Goal: Task Accomplishment & Management: Manage account settings

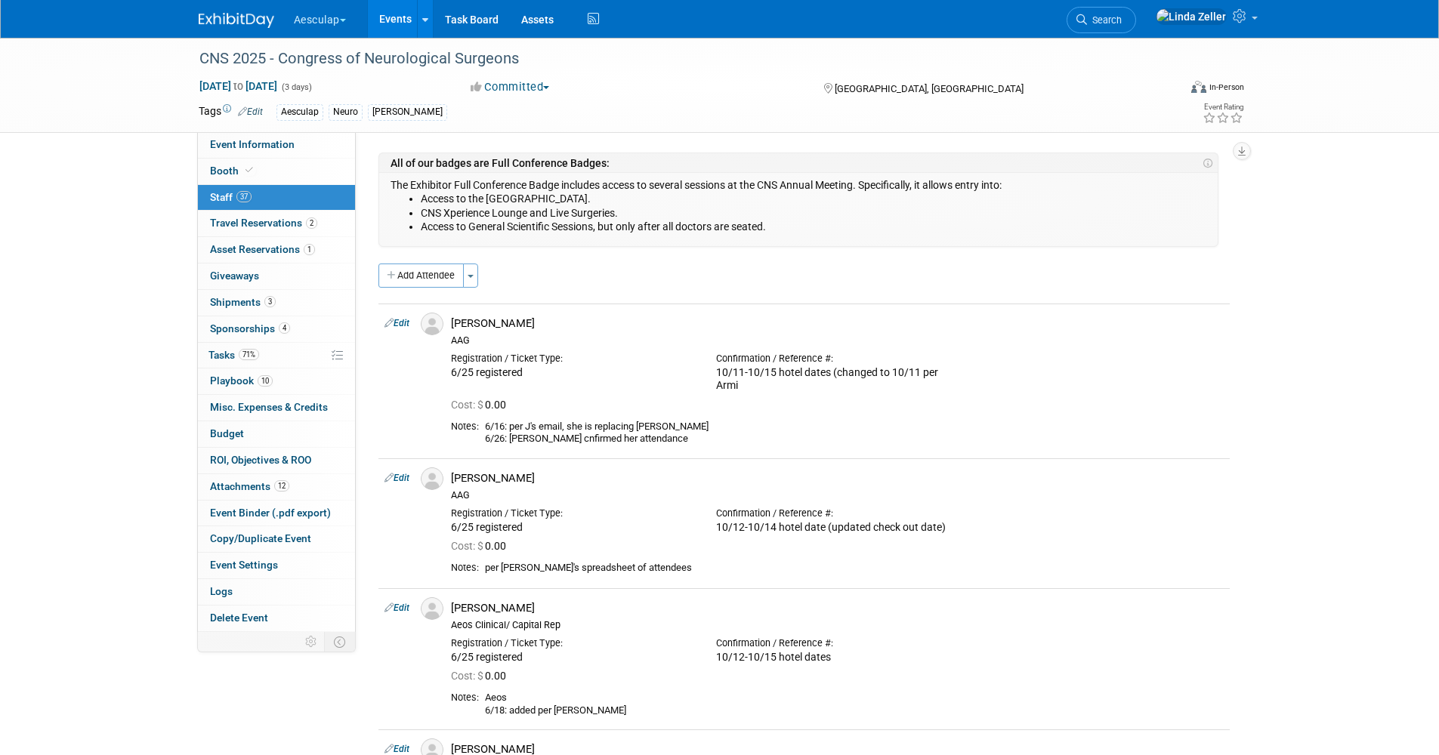
click at [1121, 19] on span "Search" at bounding box center [1104, 19] width 35 height 11
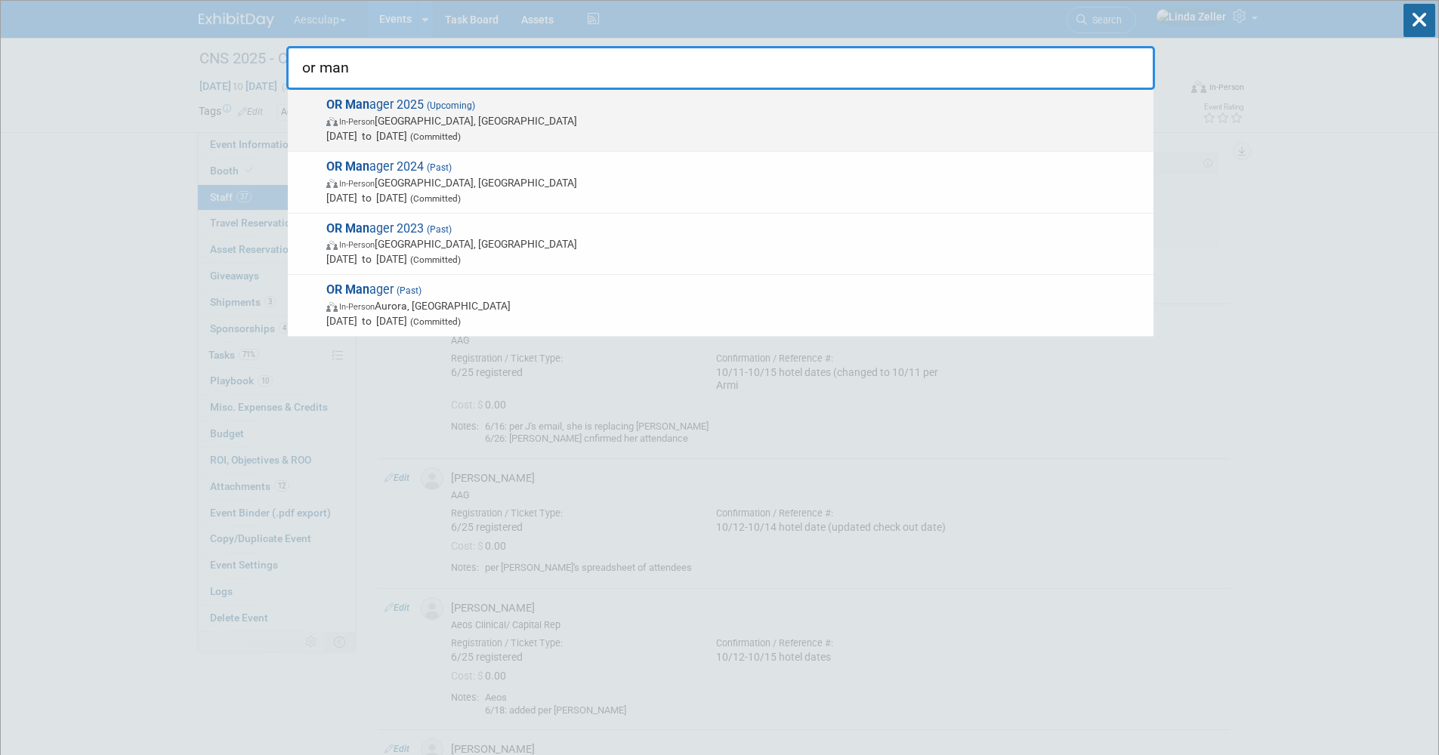
type input "or man"
click at [443, 115] on span "In-Person Anaheim, CA" at bounding box center [735, 120] width 819 height 15
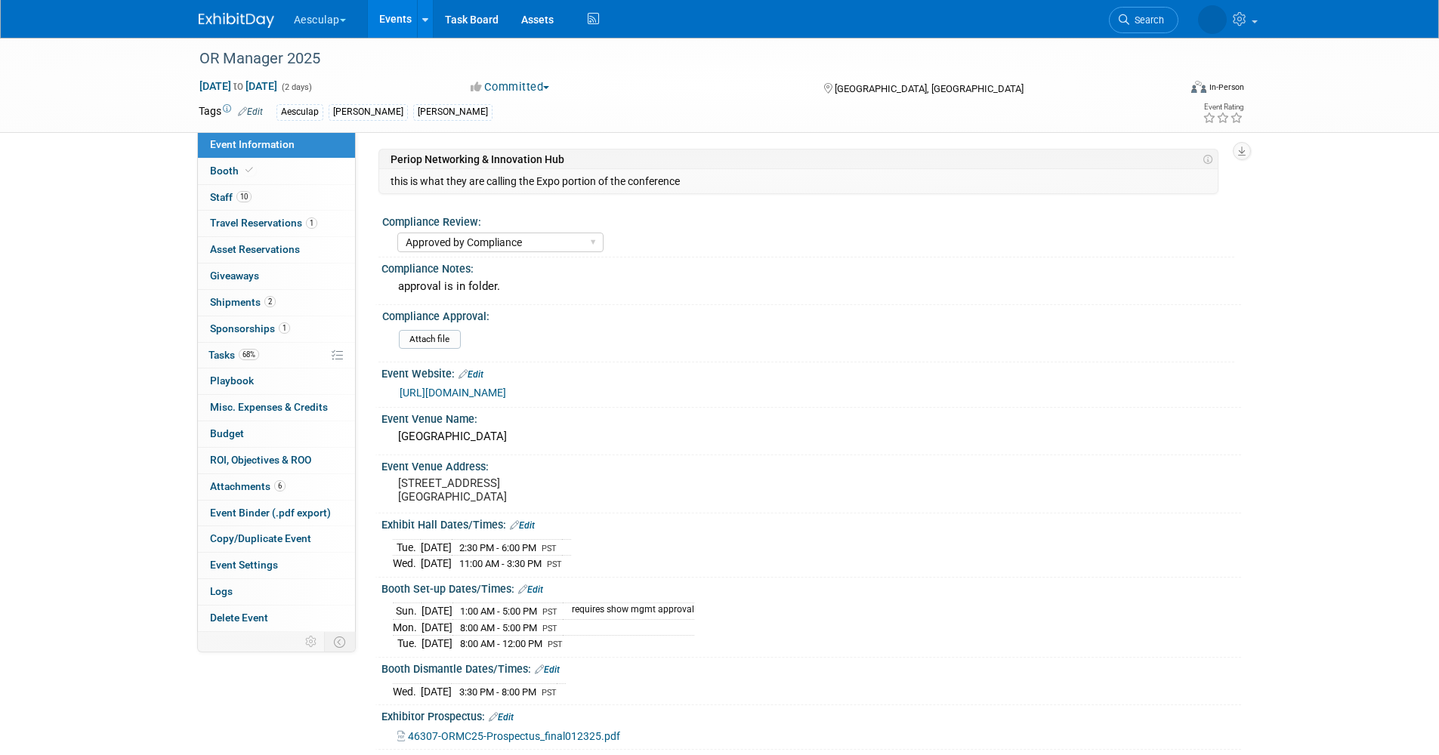
select select "Approved by Compliance"
select select "Strategic Sales"
click at [239, 169] on span "Booth" at bounding box center [233, 171] width 46 height 12
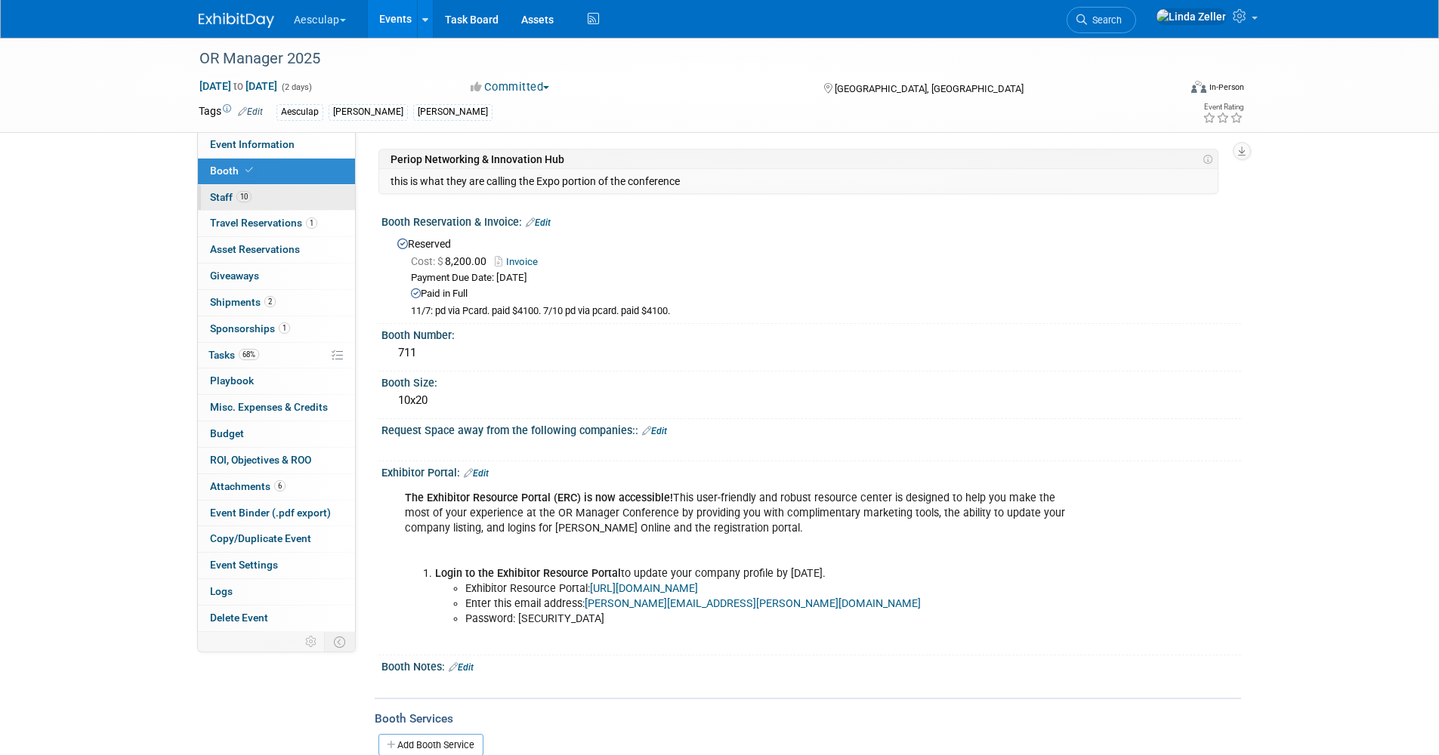
click at [235, 199] on span "Staff 10" at bounding box center [231, 197] width 42 height 12
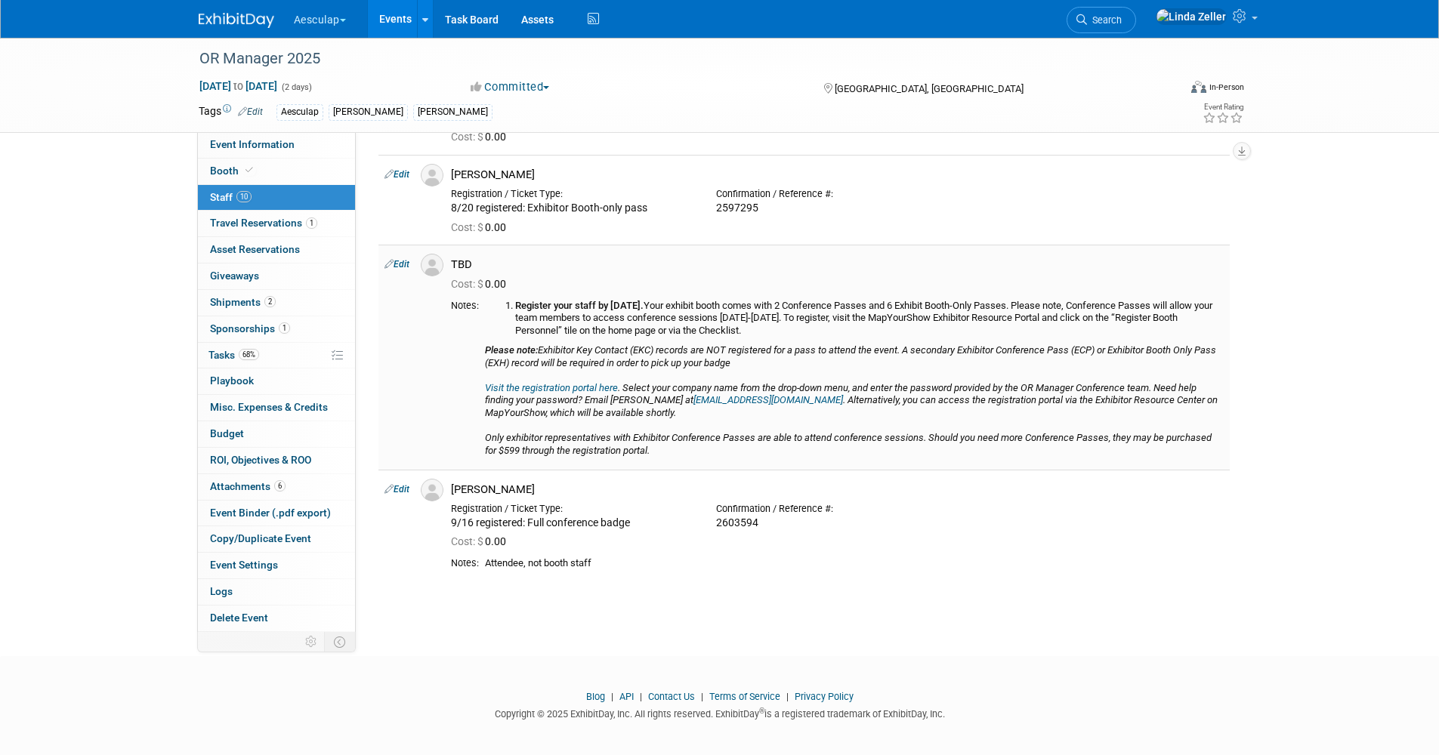
scroll to position [779, 0]
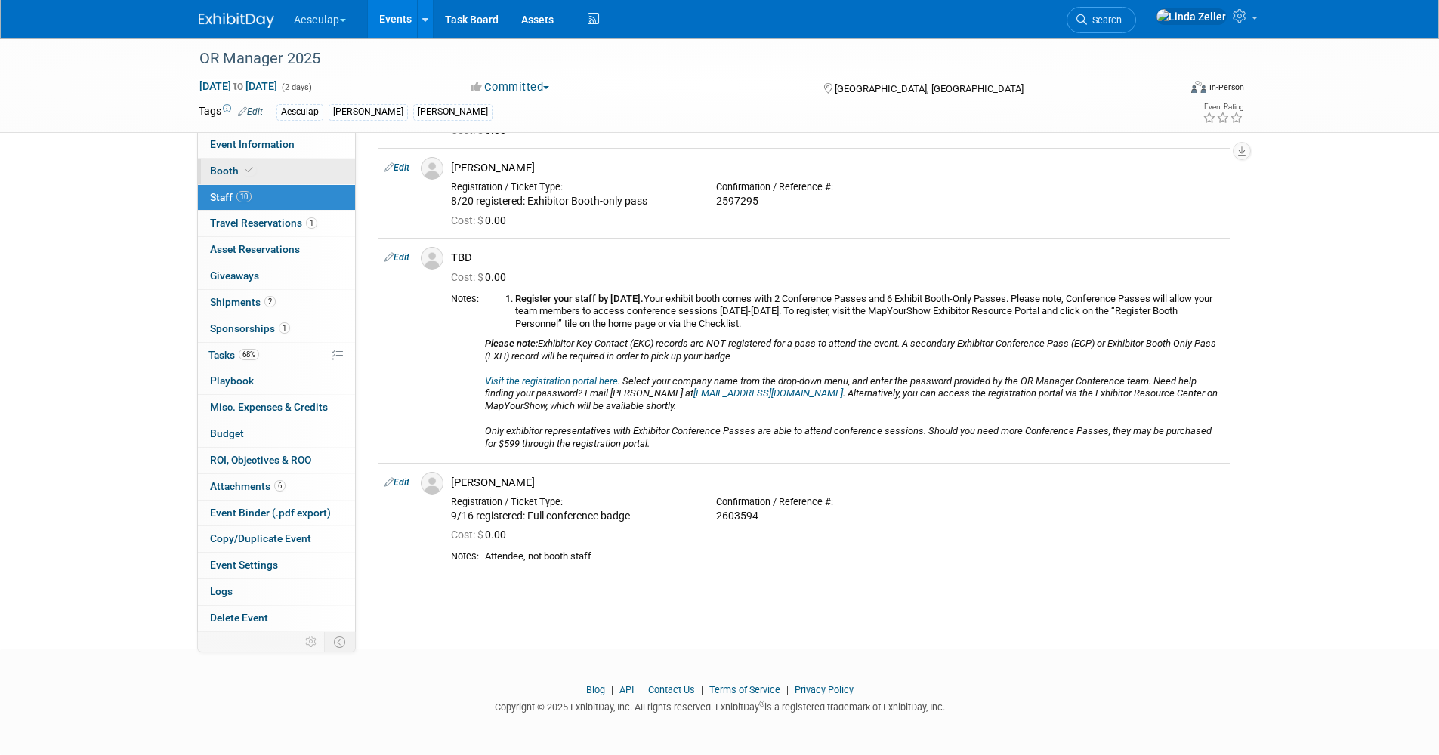
click at [224, 172] on span "Booth" at bounding box center [233, 171] width 46 height 12
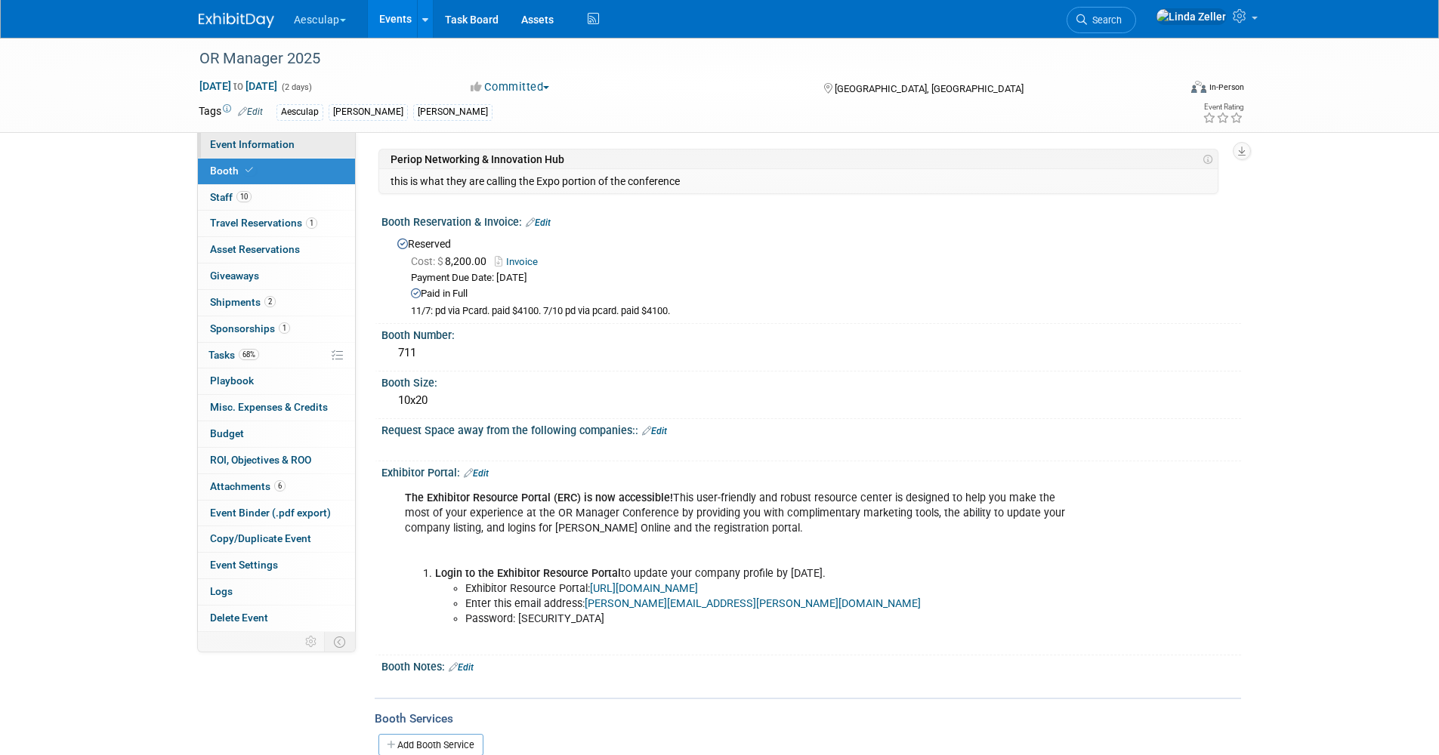
click at [217, 144] on span "Event Information" at bounding box center [252, 144] width 85 height 12
select select "Approved by Compliance"
select select "Strategic Sales"
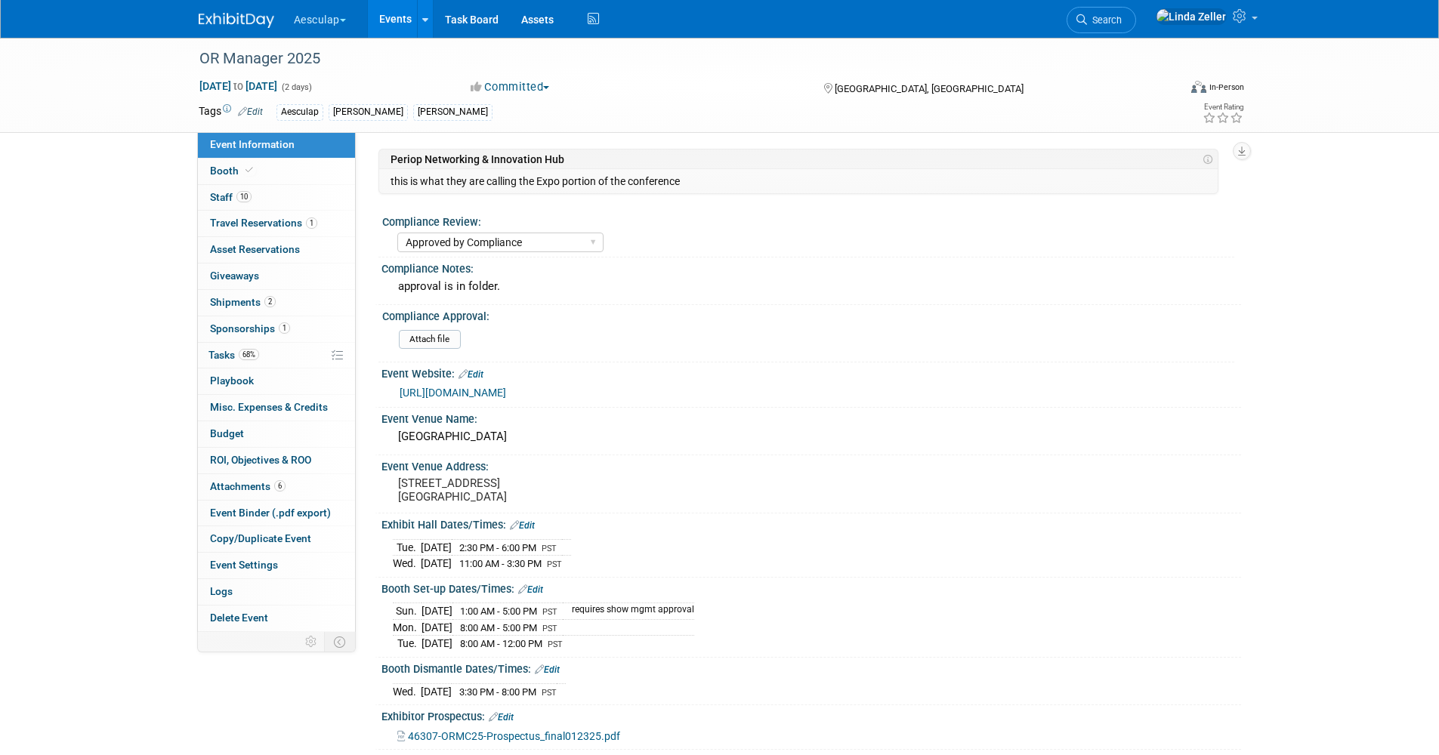
click at [421, 387] on link "http://www.ormanagerconference.com" at bounding box center [452, 393] width 106 height 12
click at [206, 168] on link "Booth" at bounding box center [276, 172] width 157 height 26
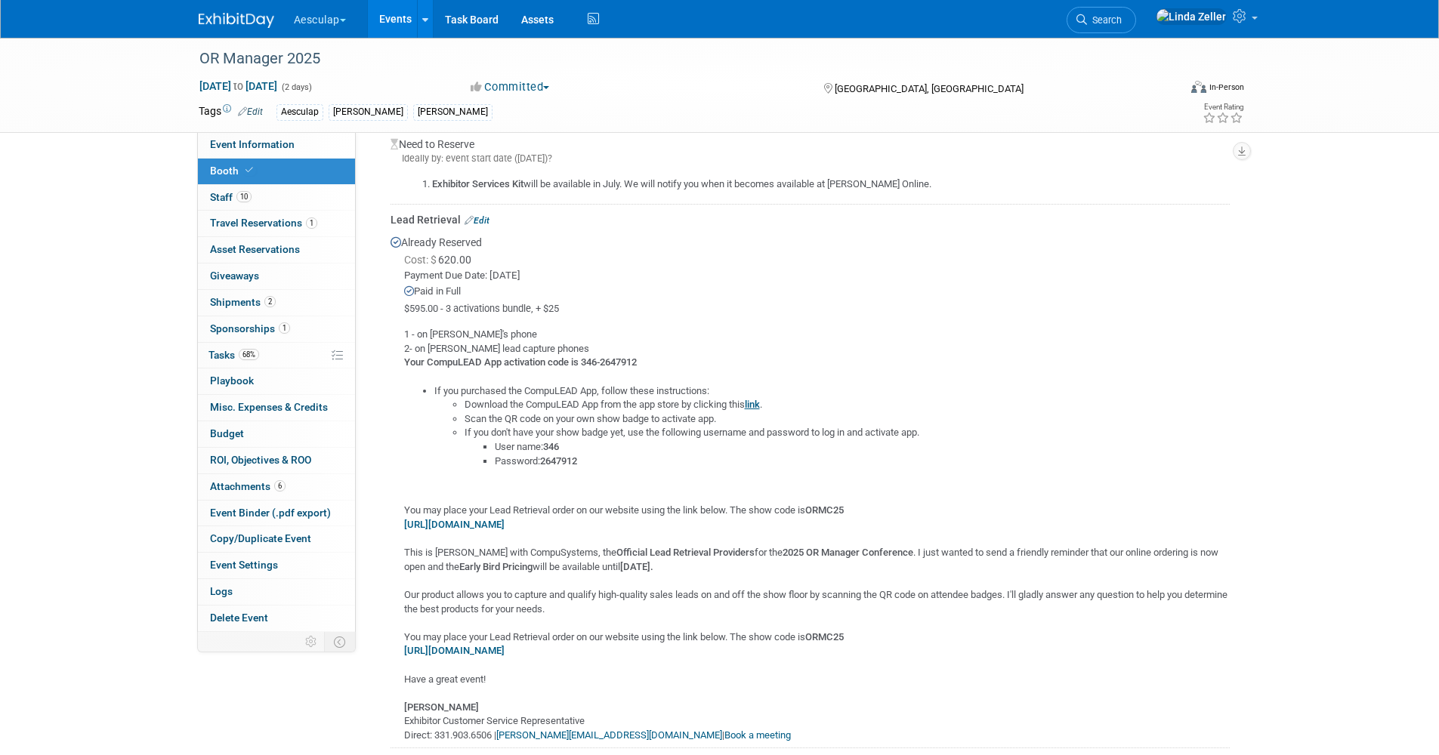
scroll to position [680, 0]
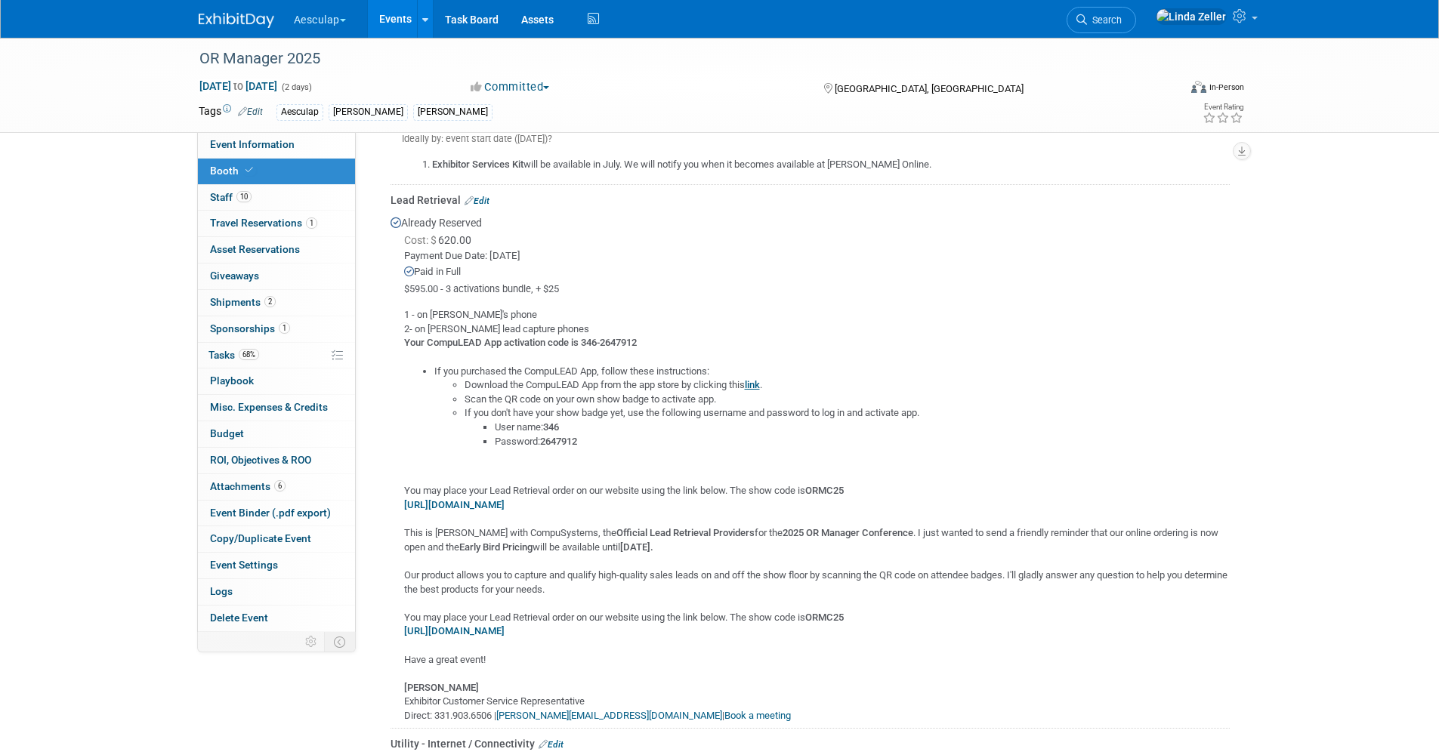
click at [478, 631] on b "https://www.compusystems.com/jsp/ExhibitorServices/ExhibitorServicesGenericLogi…" at bounding box center [454, 630] width 100 height 11
click at [214, 359] on span "Tasks 68%" at bounding box center [233, 355] width 51 height 12
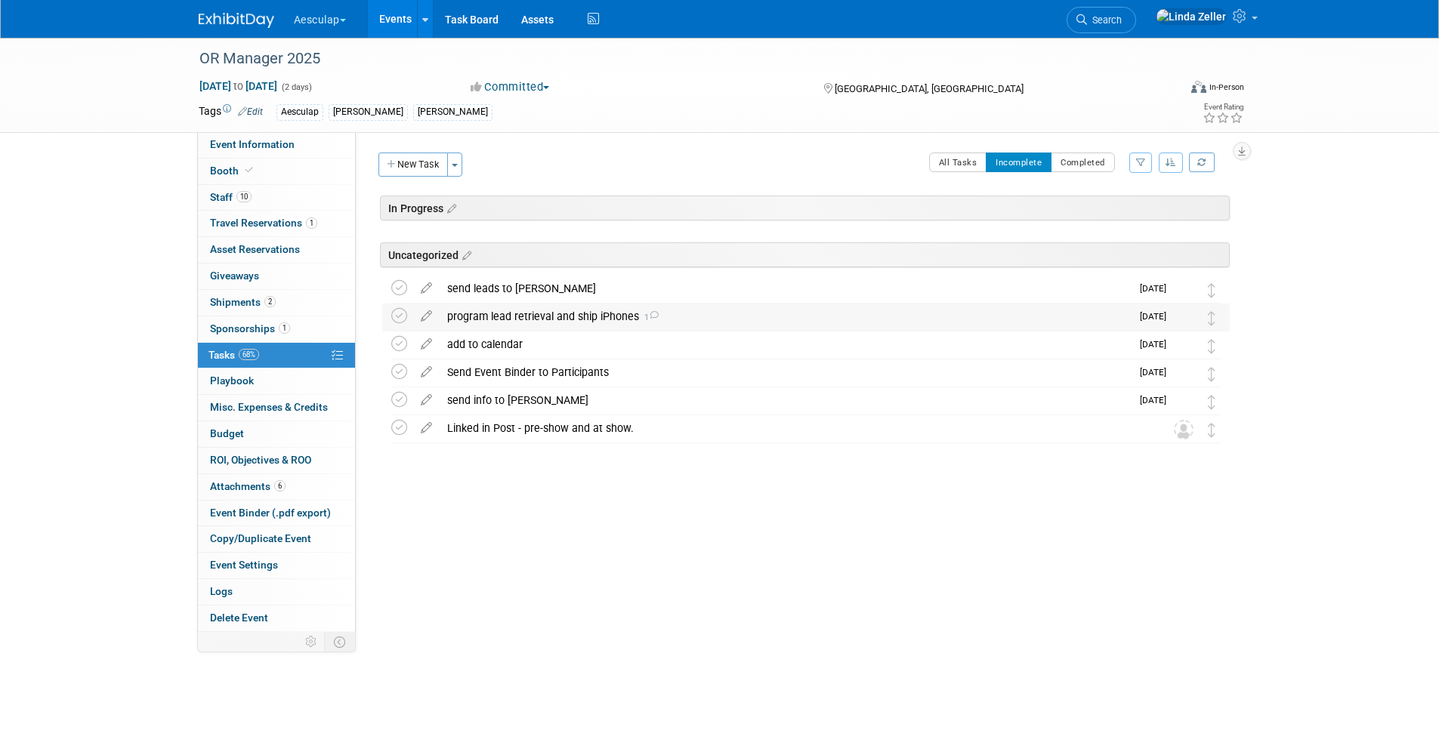
click at [596, 309] on div "program lead retrieval and ship iPhones 1" at bounding box center [785, 317] width 691 height 26
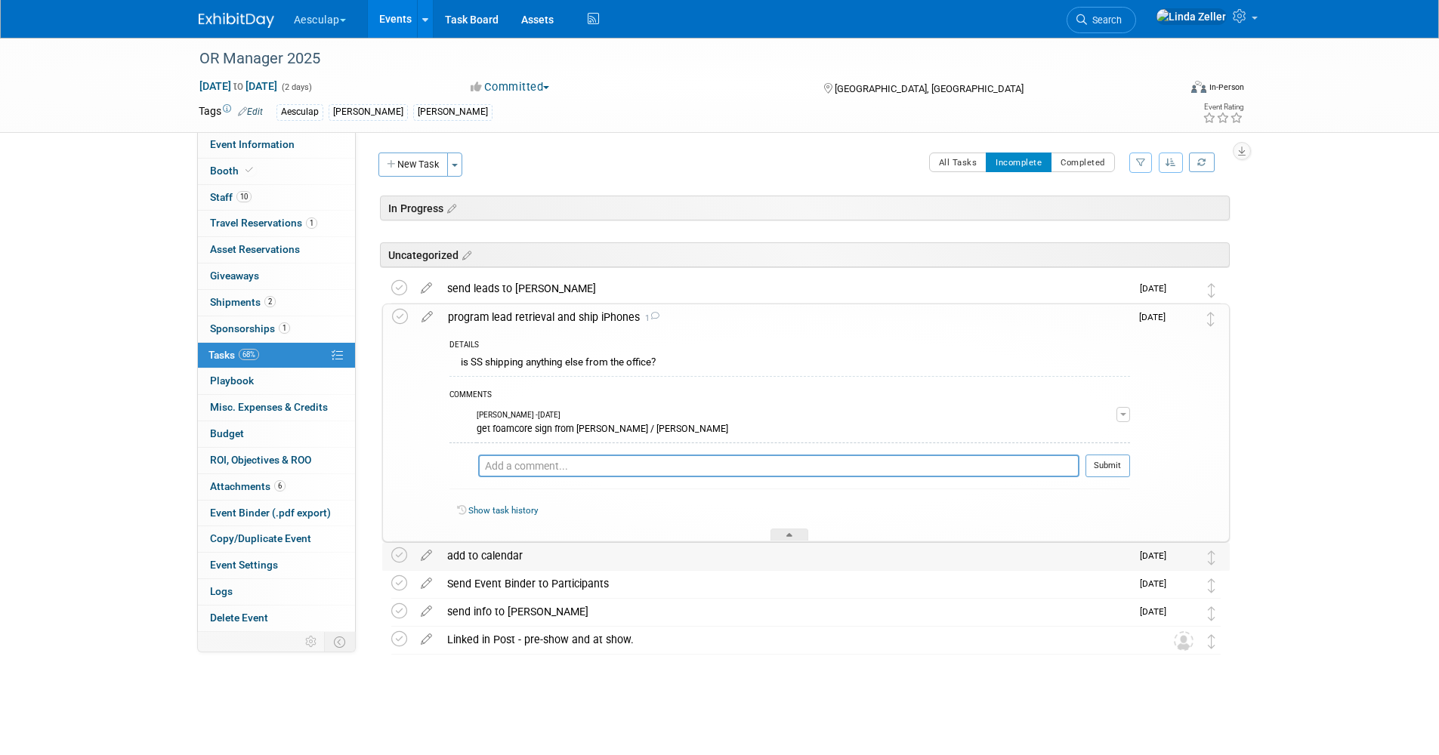
drag, startPoint x: 794, startPoint y: 535, endPoint x: 783, endPoint y: 529, distance: 13.2
click at [794, 535] on div at bounding box center [789, 535] width 38 height 13
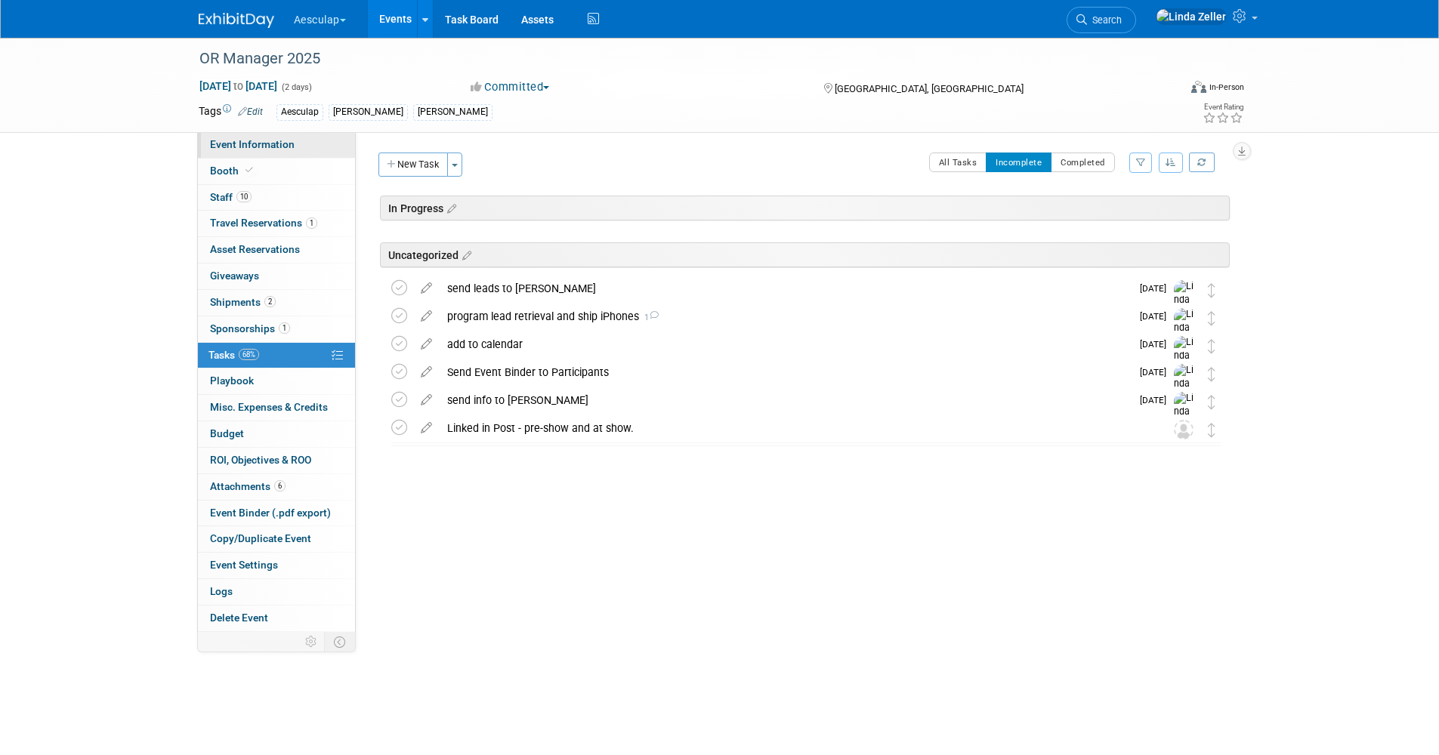
click at [282, 145] on span "Event Information" at bounding box center [252, 144] width 85 height 12
select select "Approved by Compliance"
select select "Strategic Sales"
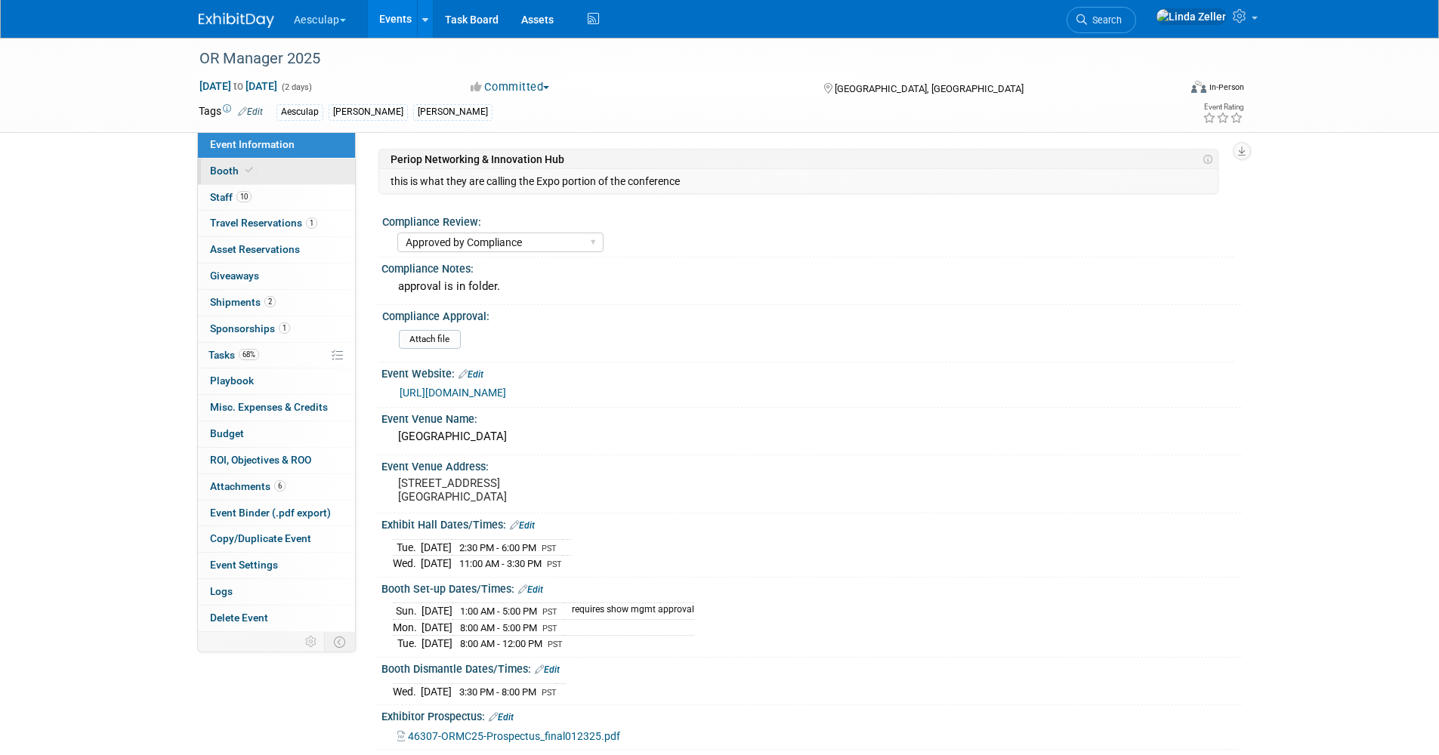
click at [232, 165] on span "Booth" at bounding box center [233, 171] width 46 height 12
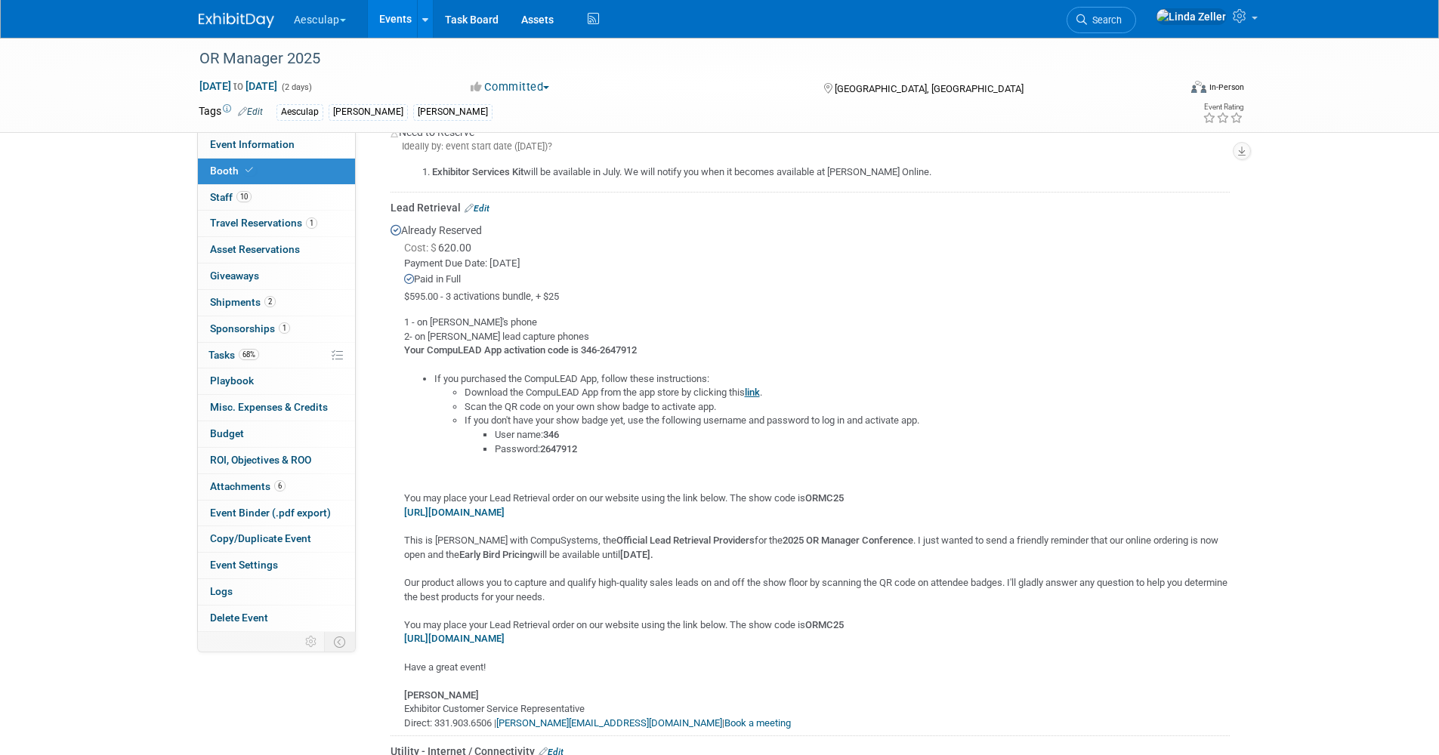
scroll to position [755, 0]
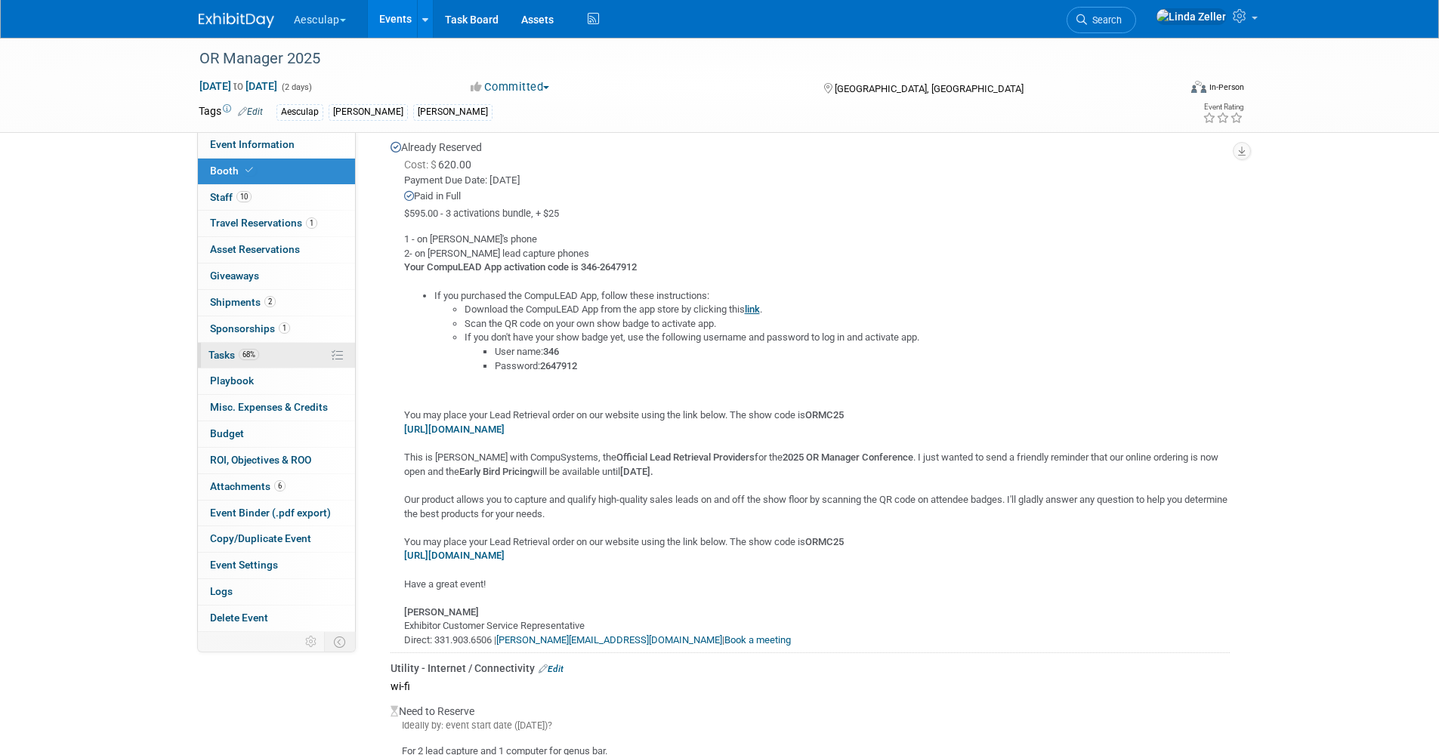
click at [214, 350] on span "Tasks 68%" at bounding box center [233, 355] width 51 height 12
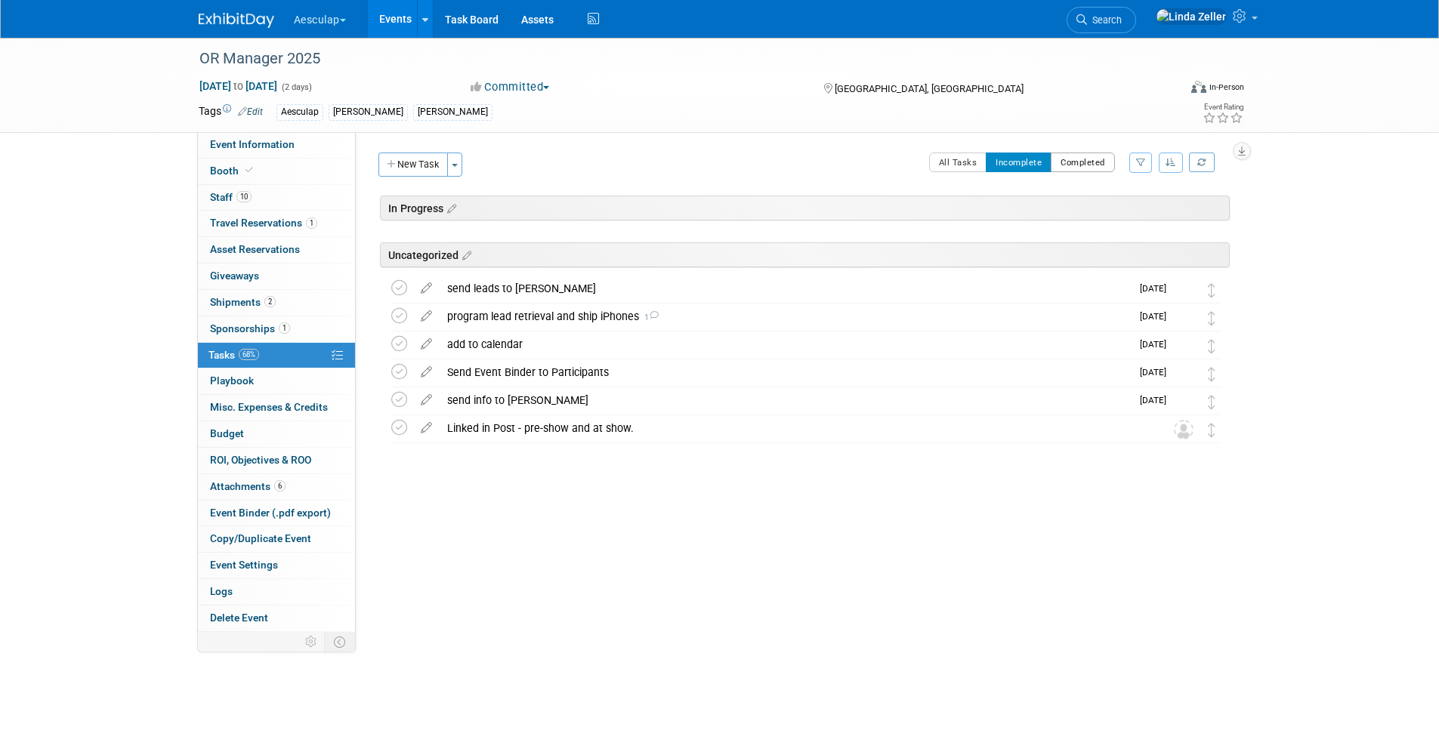
click at [1075, 159] on button "Completed" at bounding box center [1082, 163] width 64 height 20
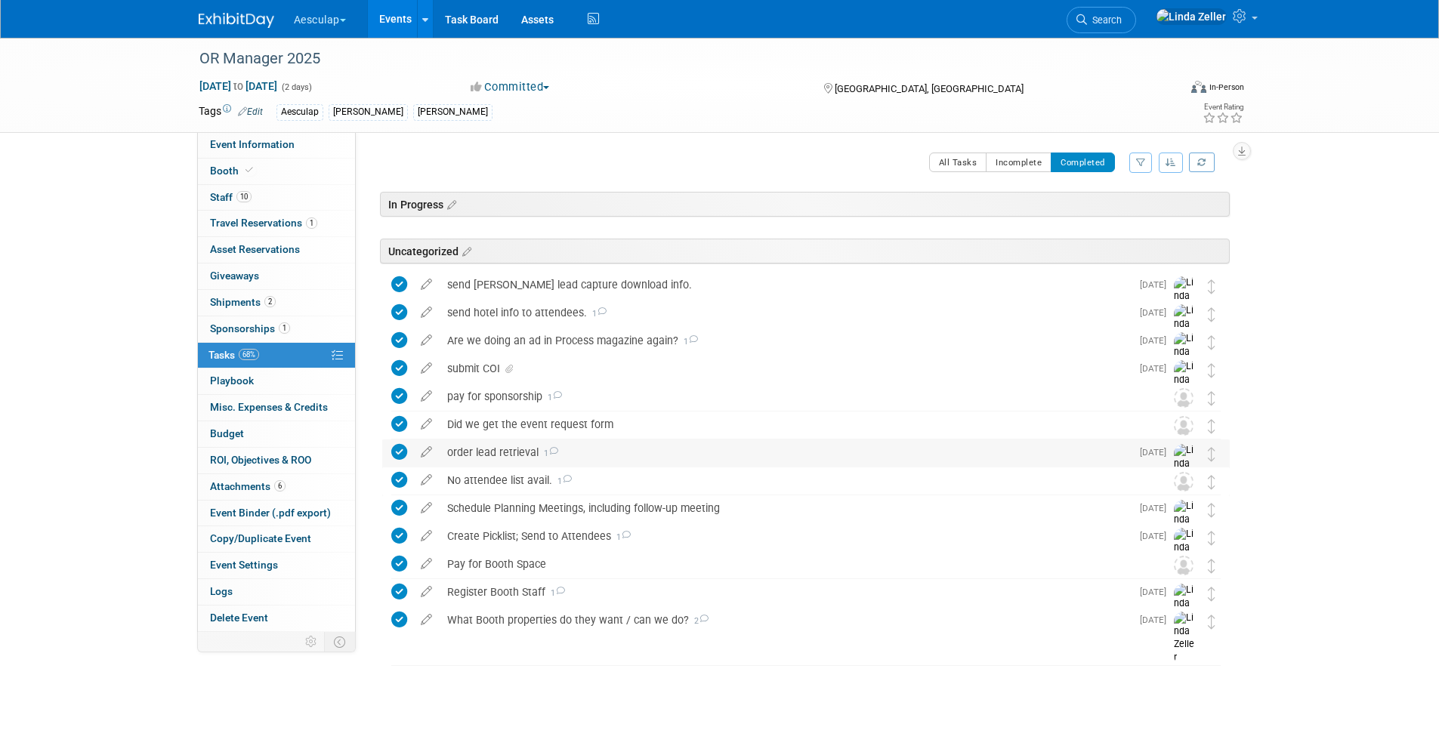
click at [511, 443] on div "order lead retrieval 1" at bounding box center [785, 453] width 691 height 26
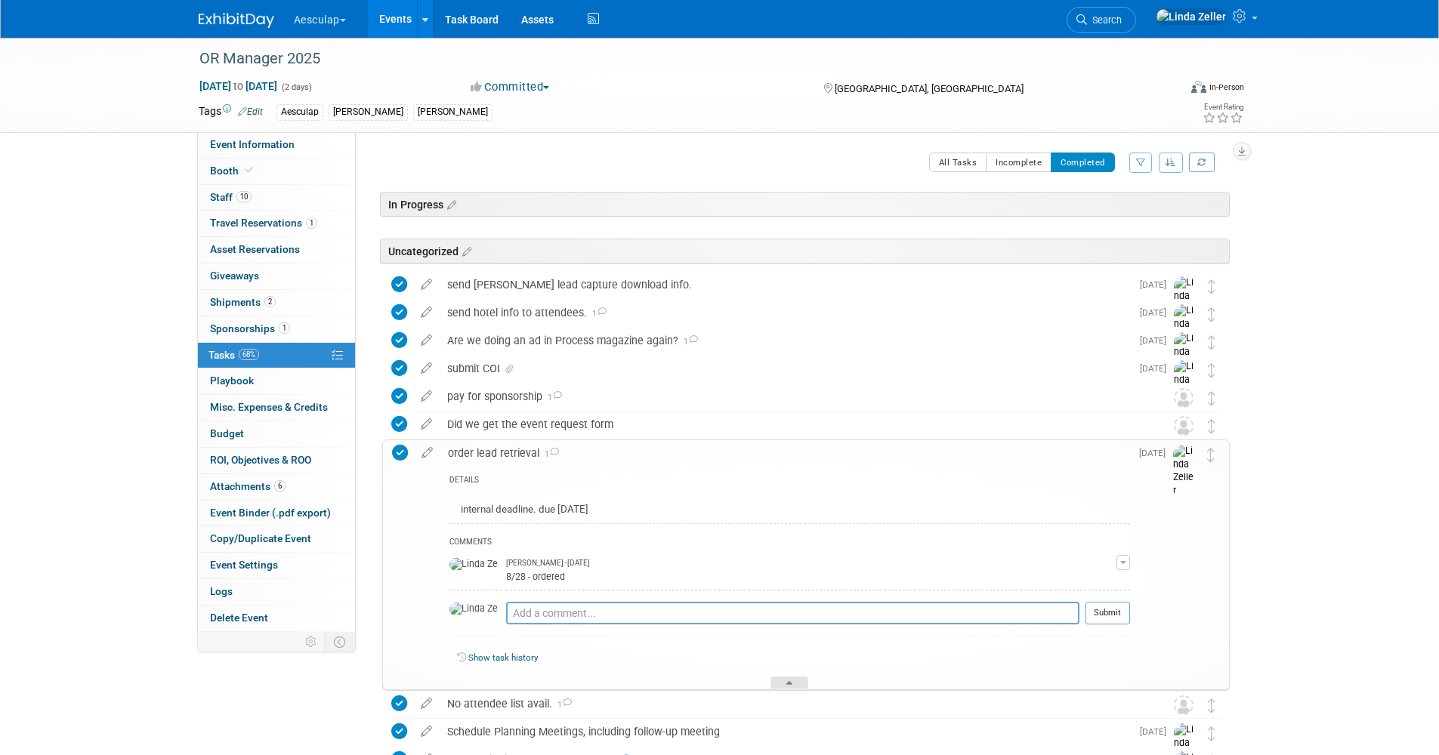
click at [800, 683] on div at bounding box center [789, 683] width 38 height 13
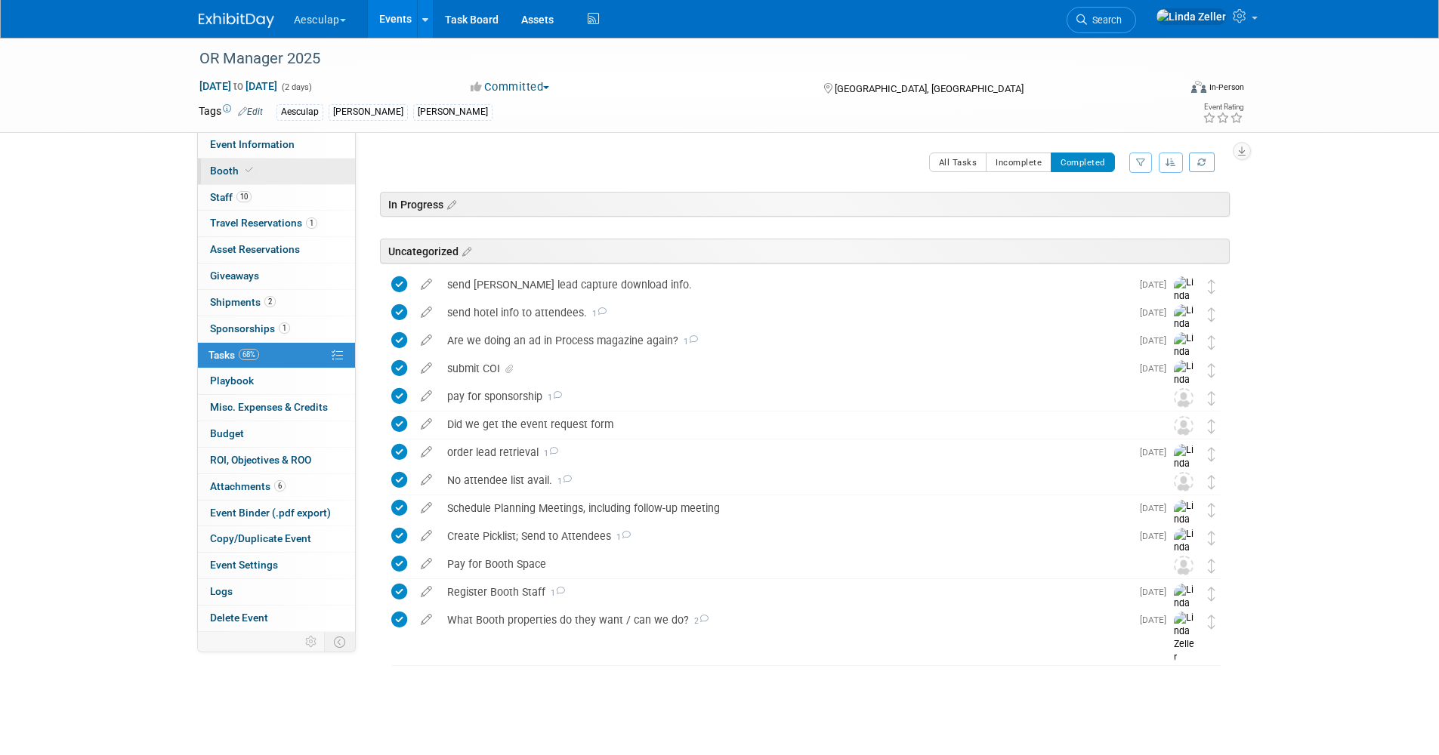
click at [227, 168] on span "Booth" at bounding box center [233, 171] width 46 height 12
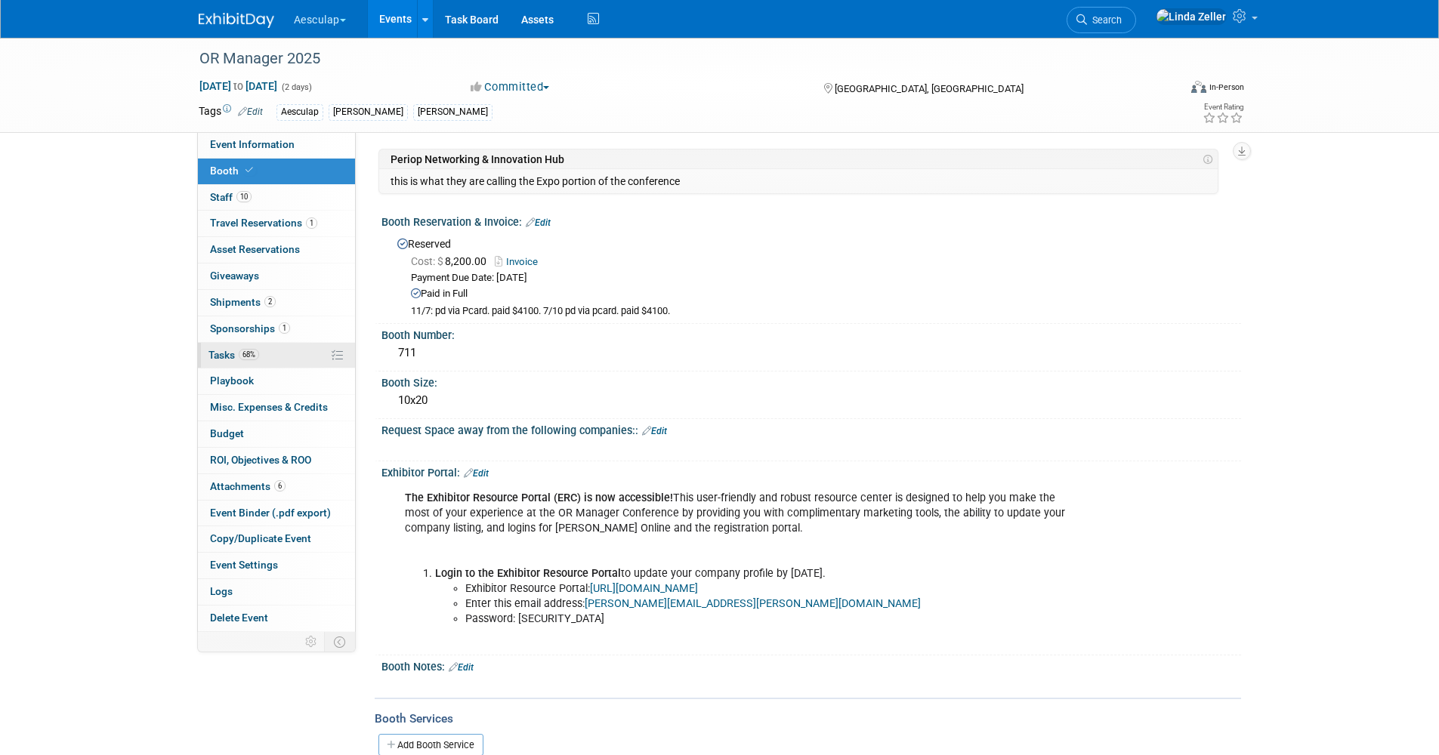
click at [214, 350] on span "Tasks 68%" at bounding box center [233, 355] width 51 height 12
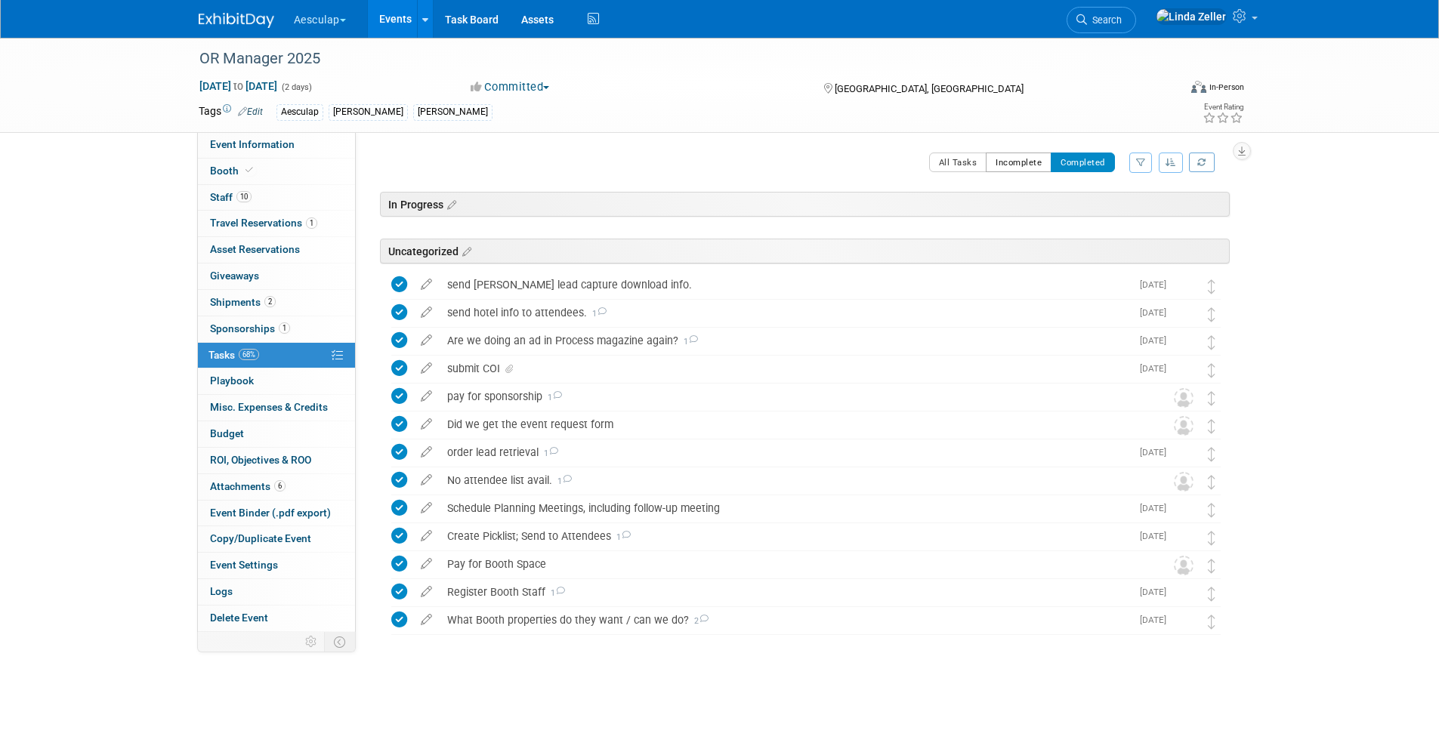
click at [1009, 166] on button "Incomplete" at bounding box center [1018, 163] width 66 height 20
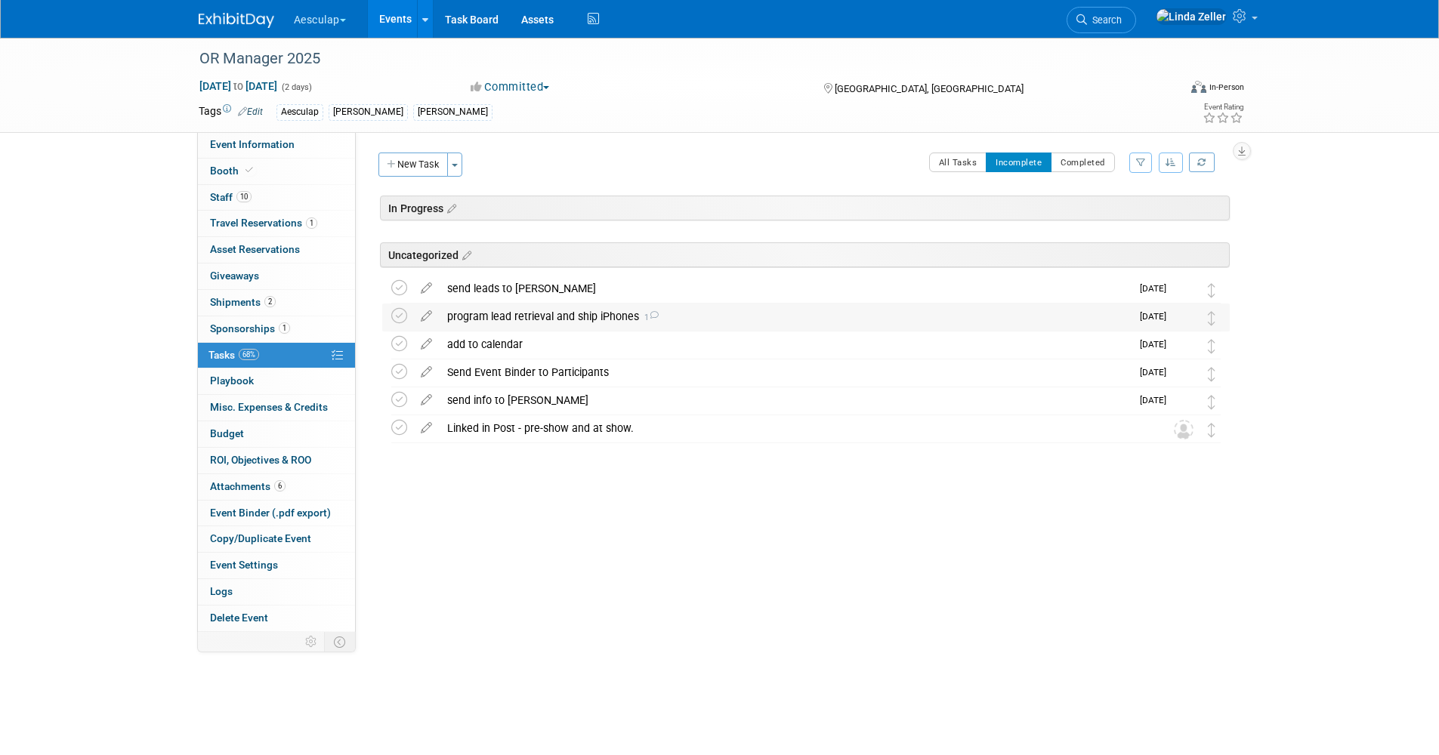
click at [487, 316] on div "program lead retrieval and ship iPhones 1" at bounding box center [785, 317] width 691 height 26
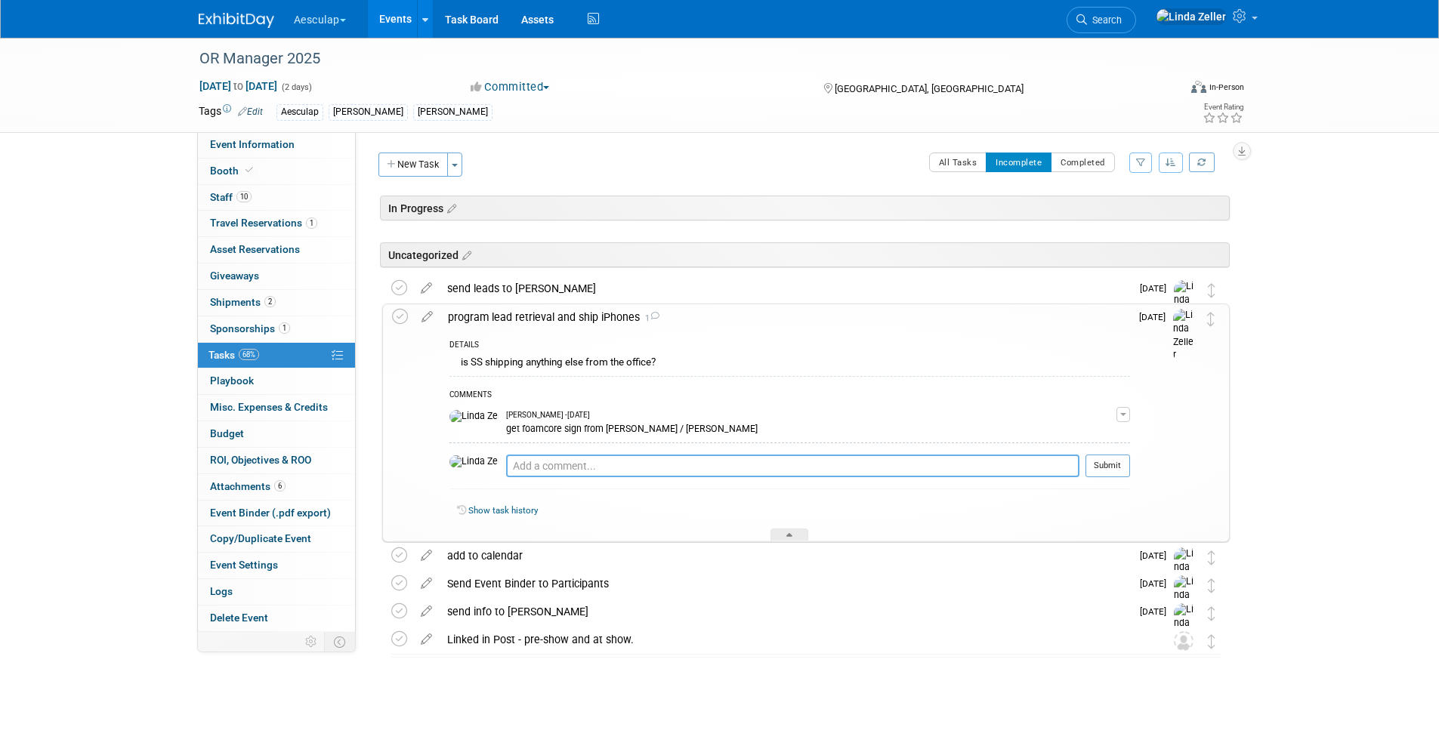
click at [506, 464] on textarea at bounding box center [792, 466] width 573 height 23
paste textarea "TO-DO LIST • Use this link to customize your qualifiers and survey questions. •…"
type textarea "TO-DO LIST • Use this link to customize your qualifiers and survey questions. •…"
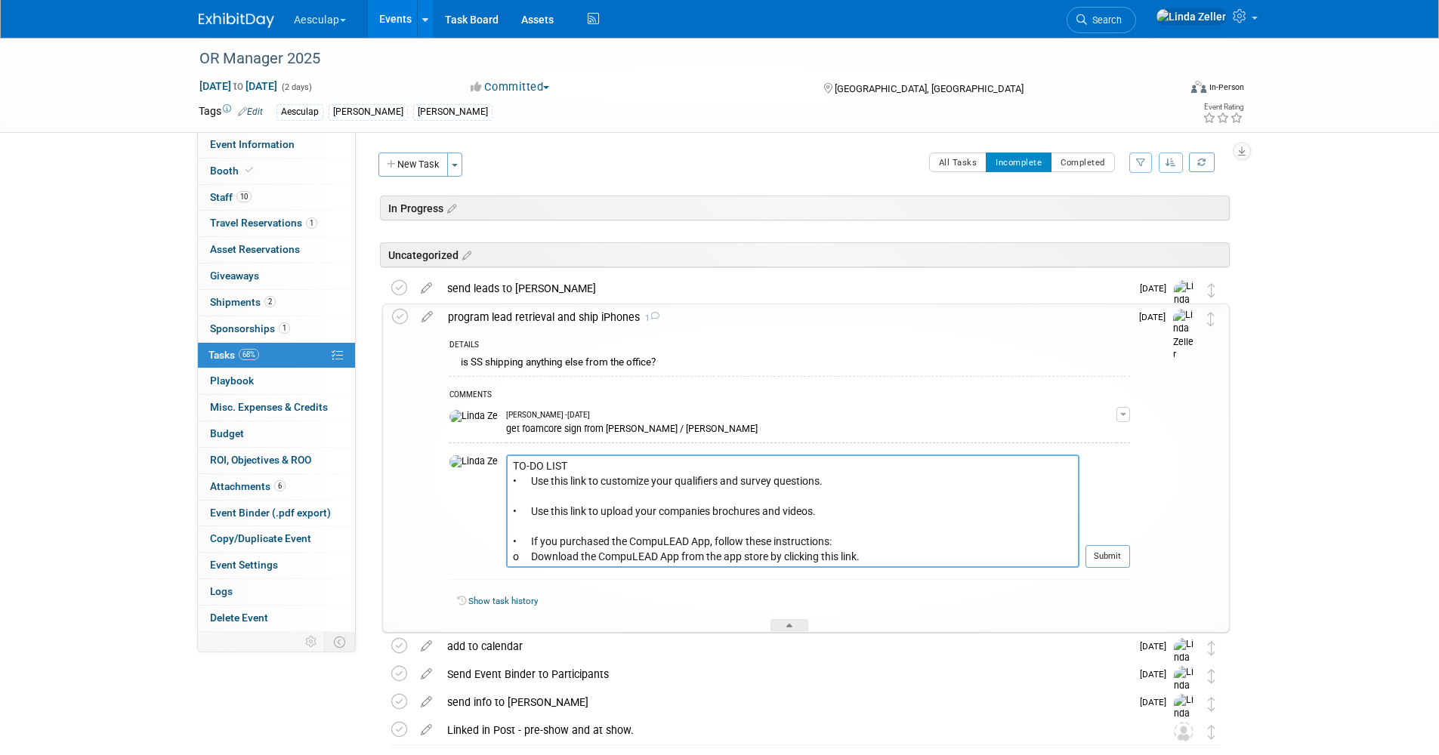
scroll to position [76, 0]
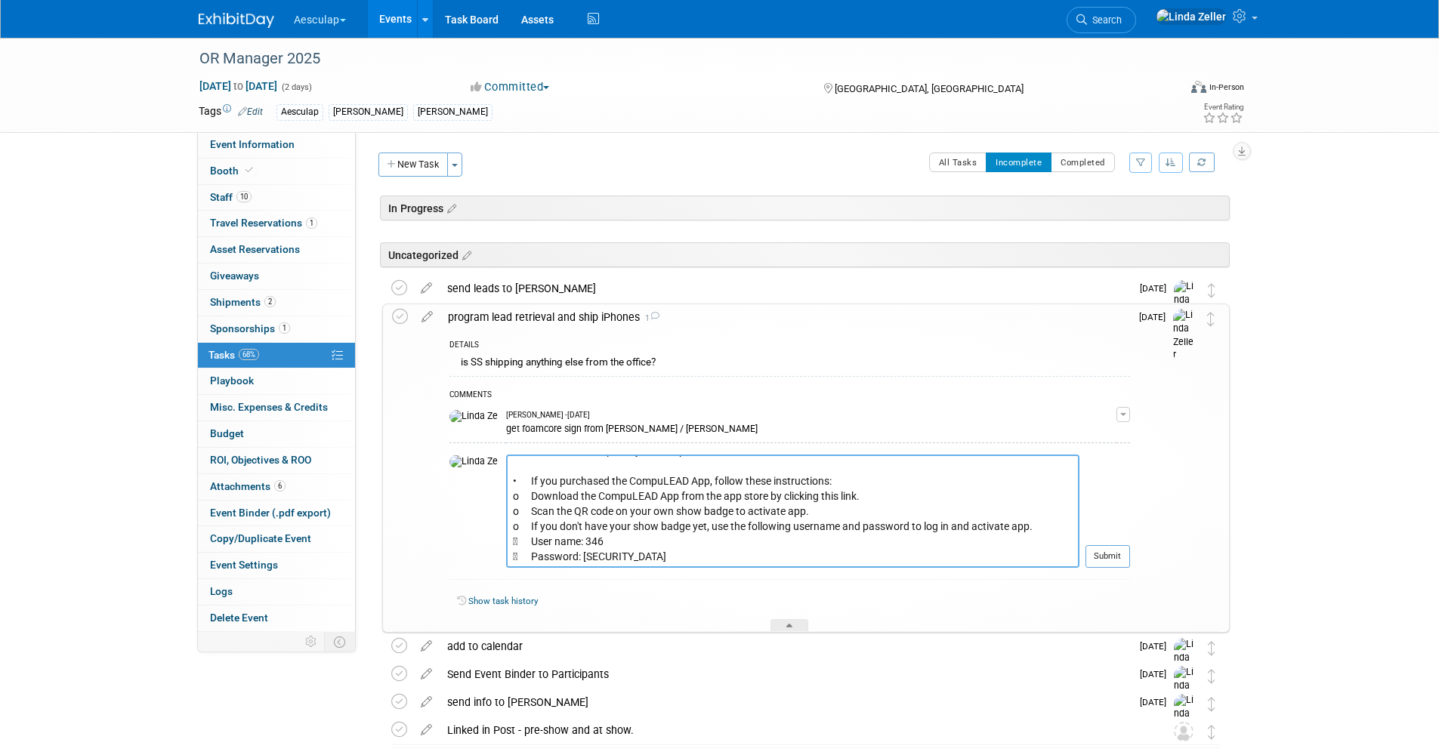
drag, startPoint x: 480, startPoint y: 464, endPoint x: 837, endPoint y: 589, distance: 379.3
click at [837, 589] on div "DETAILS is SS shipping anything else from the office? COMMENTS Linda Zeller - 2…" at bounding box center [784, 482] width 689 height 302
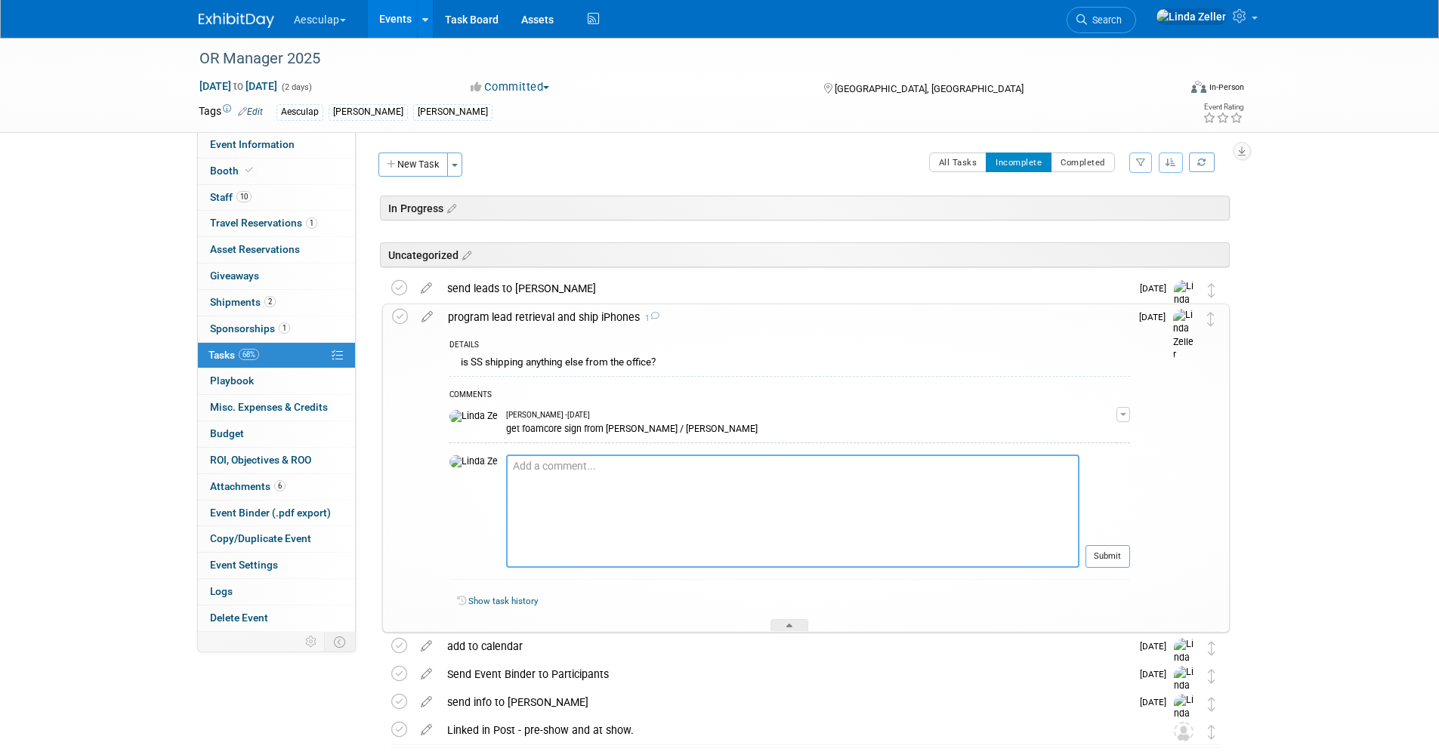
scroll to position [0, 0]
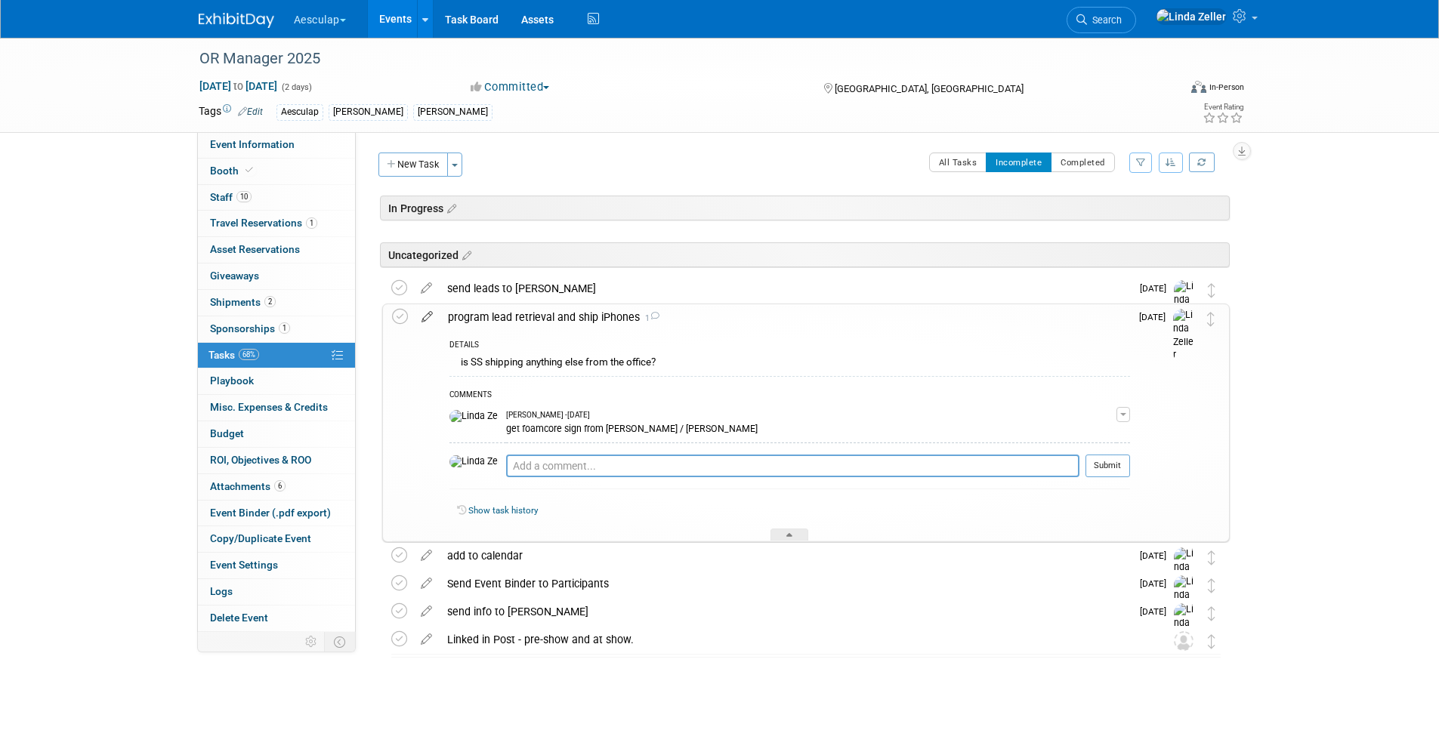
click at [422, 316] on icon at bounding box center [427, 313] width 26 height 19
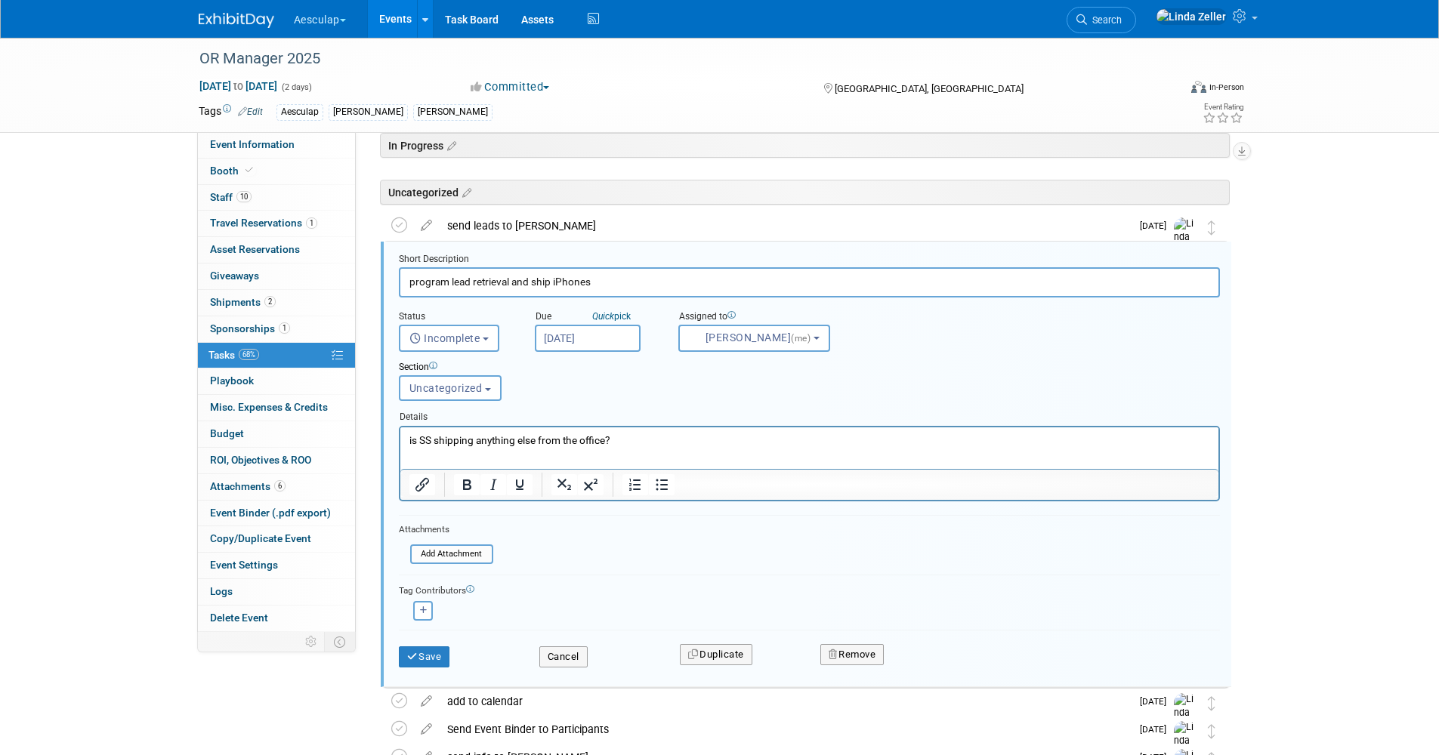
scroll to position [83, 0]
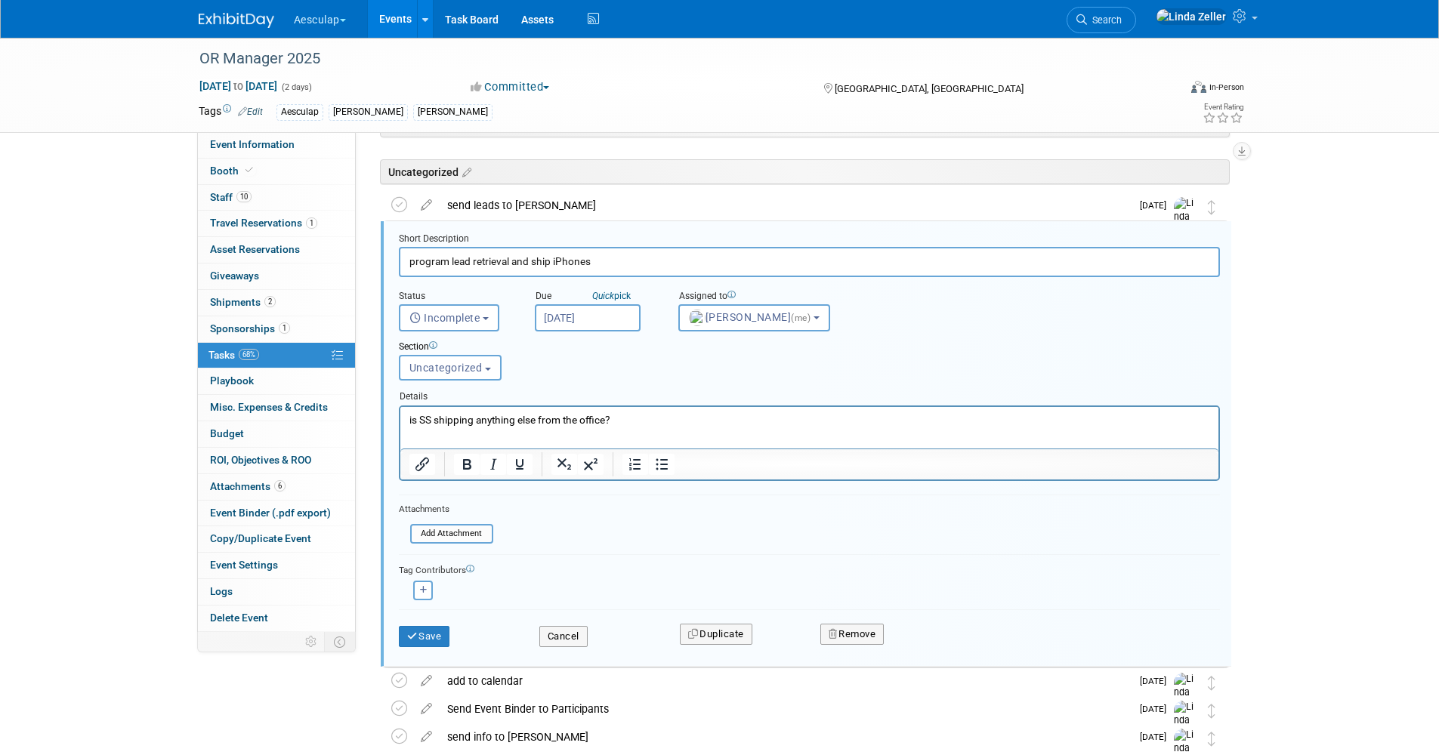
click at [623, 420] on p "is SS shipping anything else from the office?" at bounding box center [809, 419] width 800 height 14
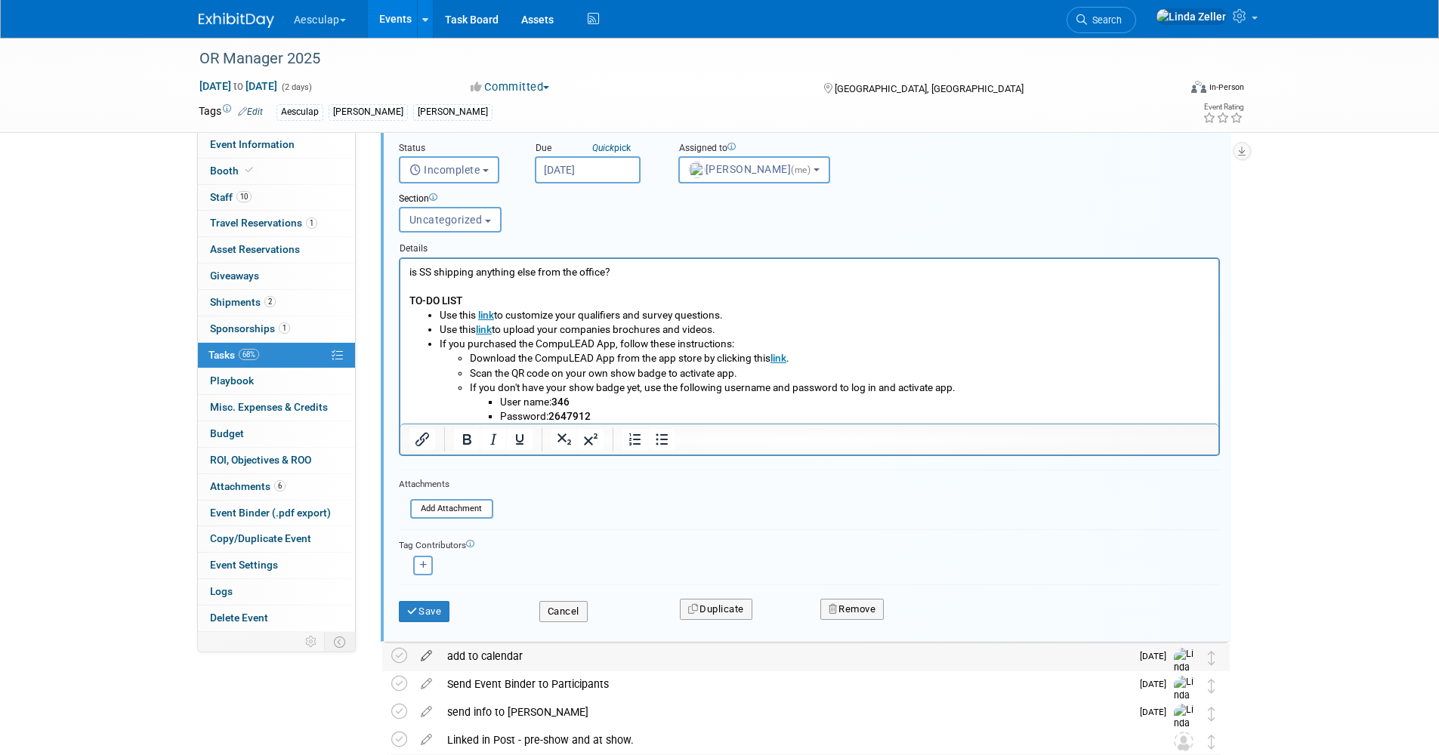
scroll to position [234, 0]
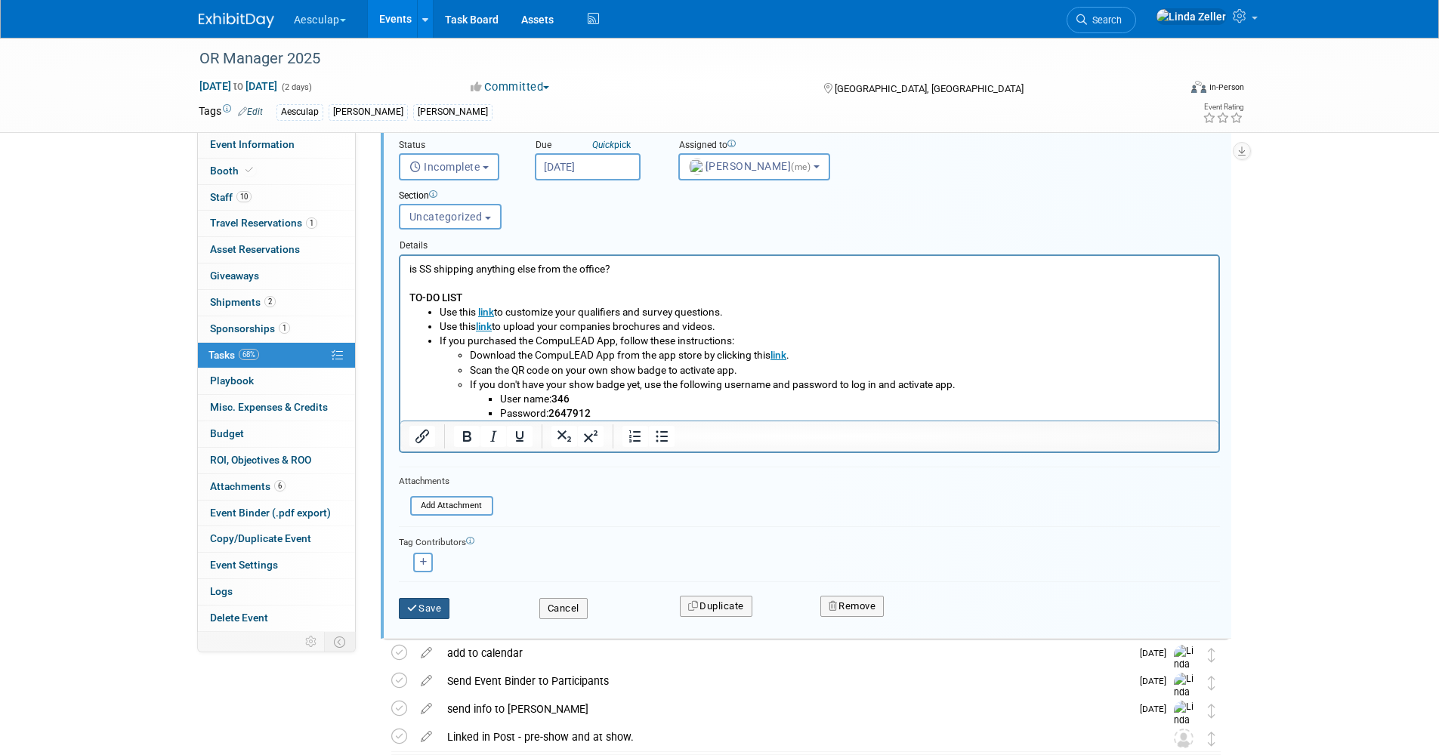
click at [430, 606] on button "Save" at bounding box center [424, 608] width 51 height 21
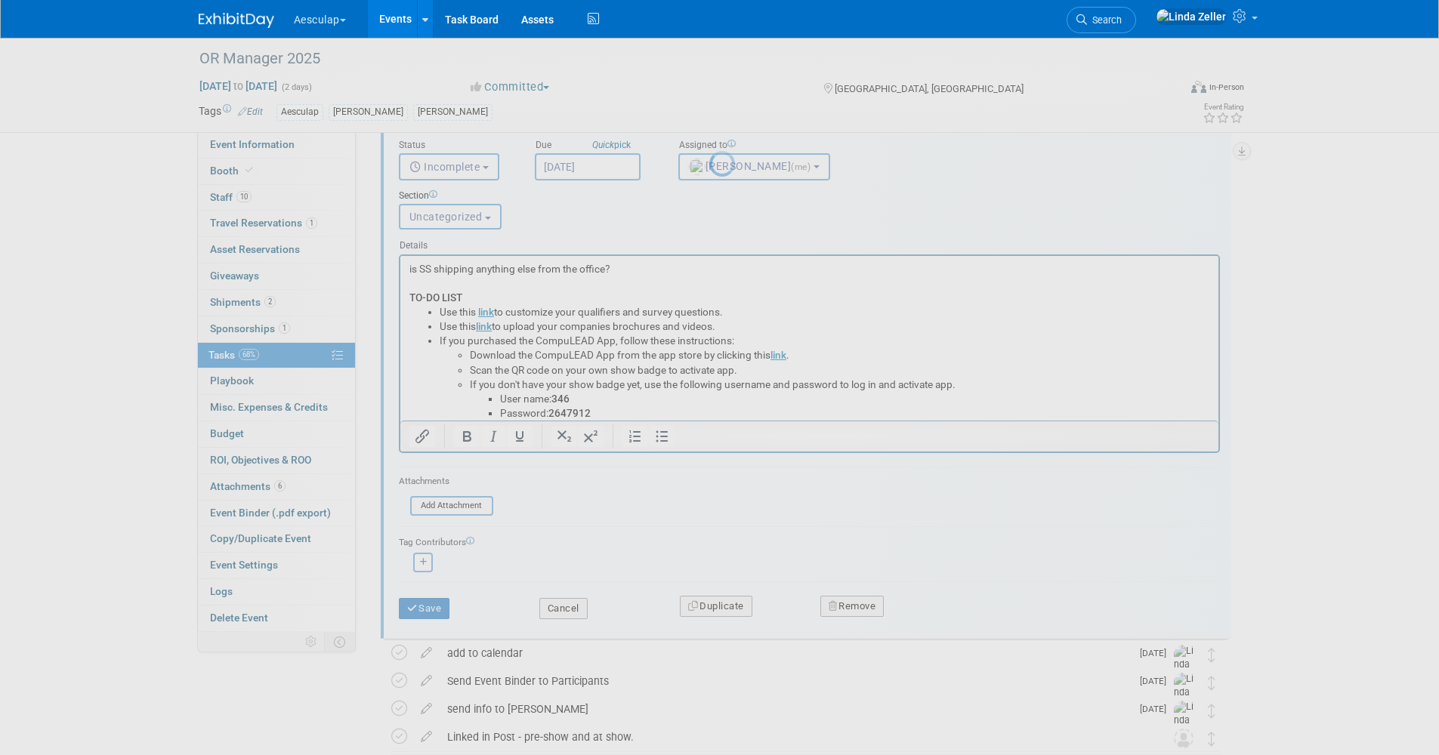
scroll to position [136, 0]
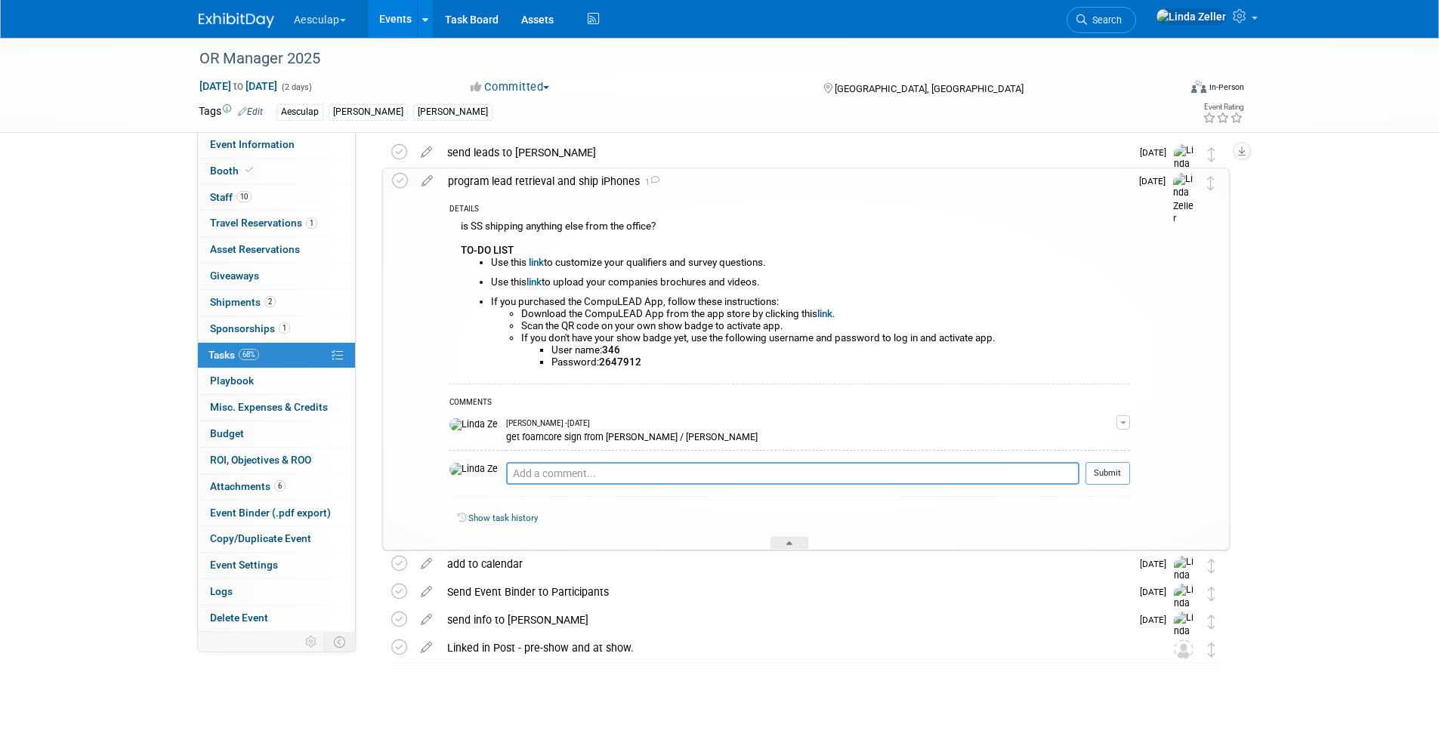
click at [538, 262] on b "link" at bounding box center [536, 262] width 15 height 11
click at [538, 261] on b "link" at bounding box center [536, 262] width 15 height 11
drag, startPoint x: 783, startPoint y: 548, endPoint x: 770, endPoint y: 540, distance: 15.3
click at [783, 548] on div at bounding box center [789, 543] width 38 height 13
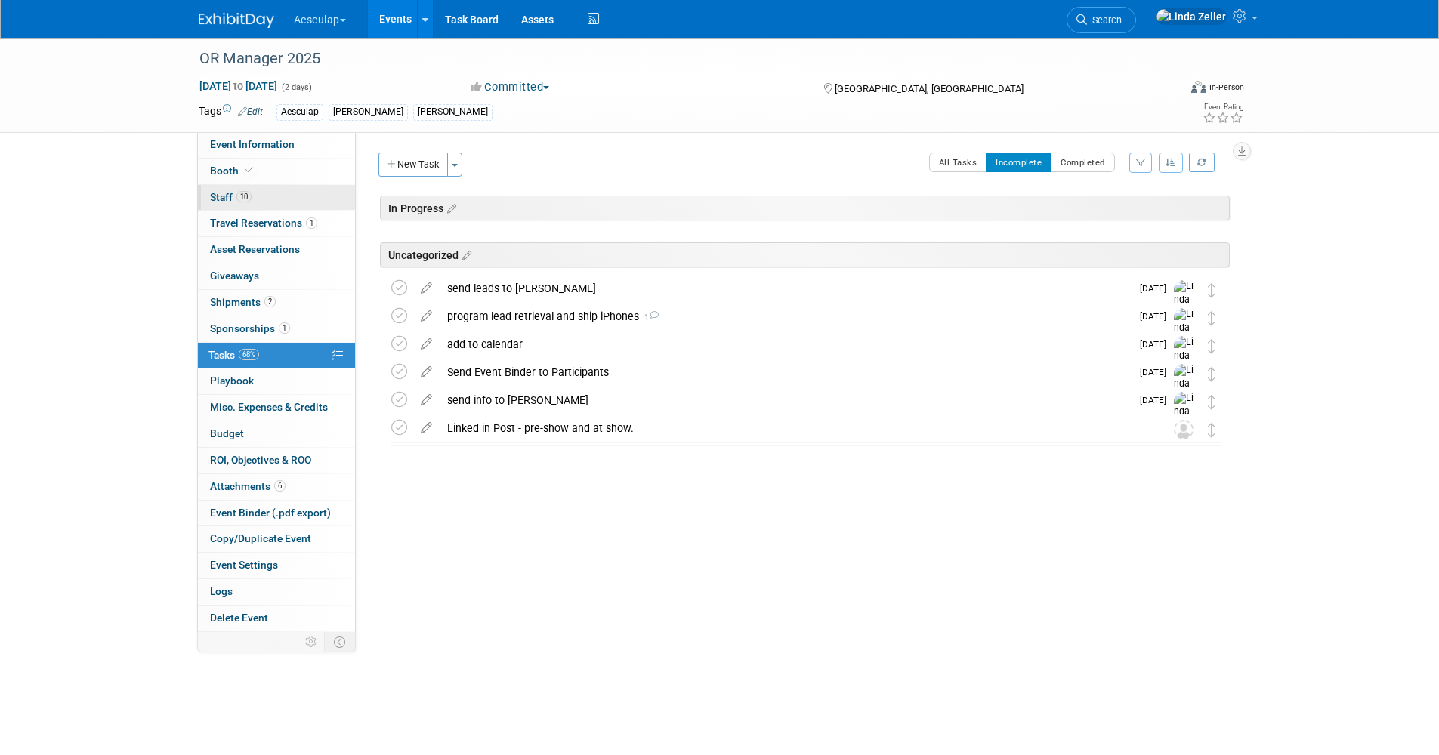
click at [223, 192] on span "Staff 10" at bounding box center [231, 197] width 42 height 12
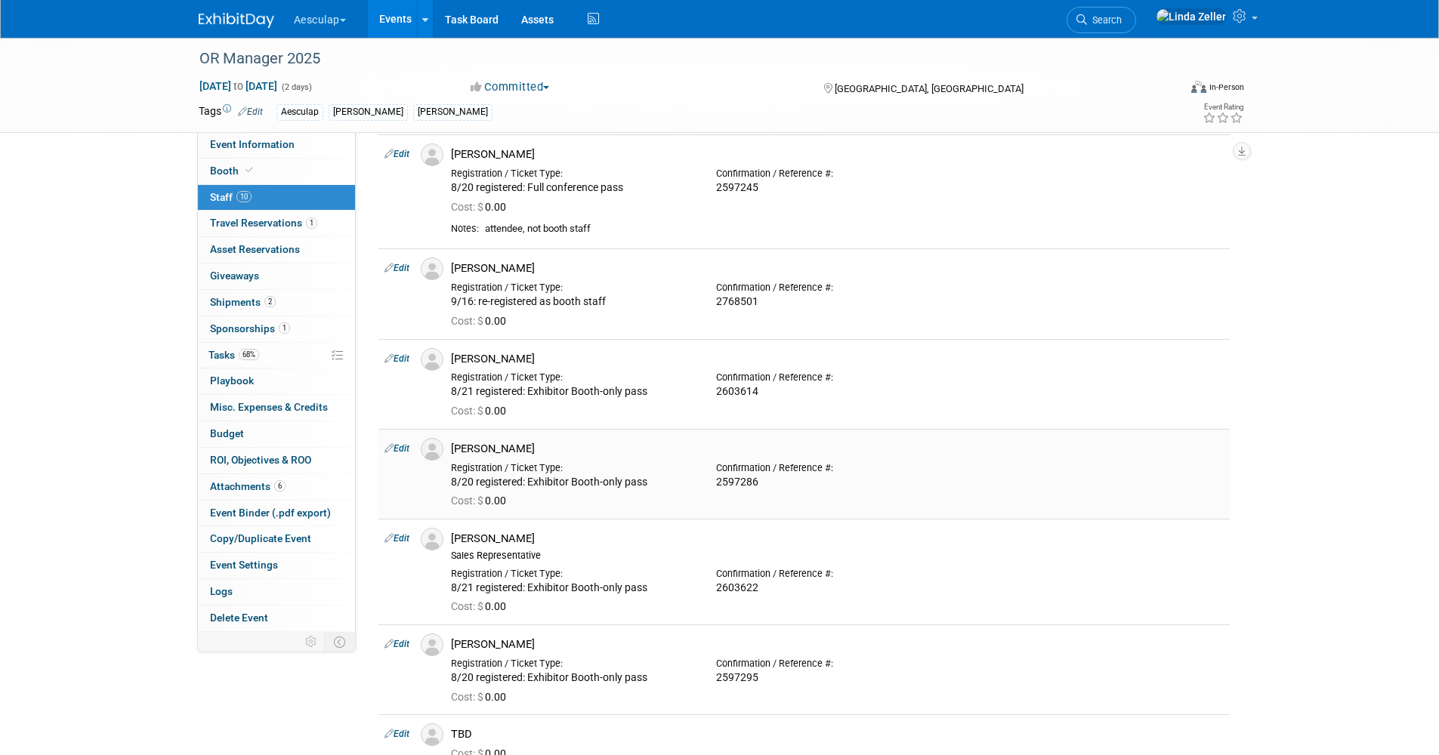
scroll to position [604, 0]
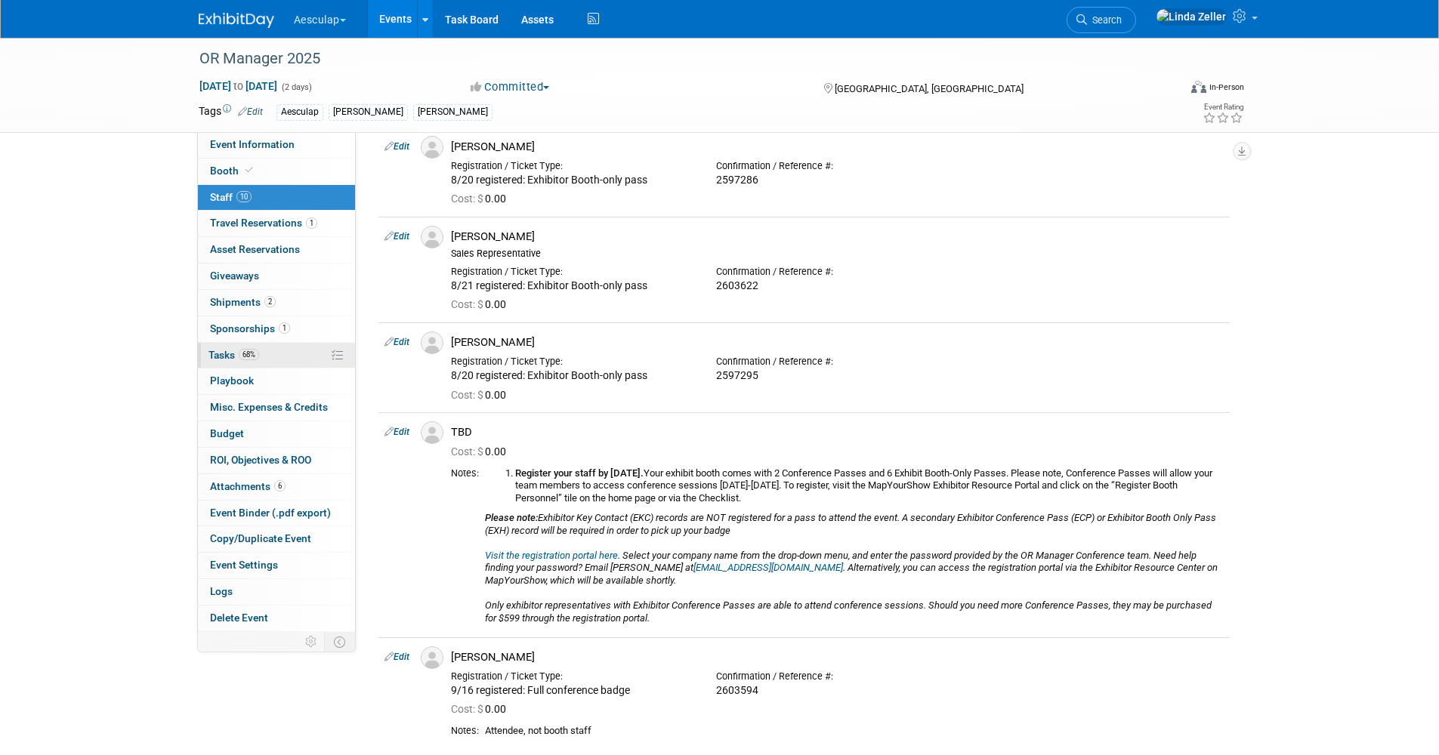
click at [224, 350] on span "Tasks 68%" at bounding box center [233, 355] width 51 height 12
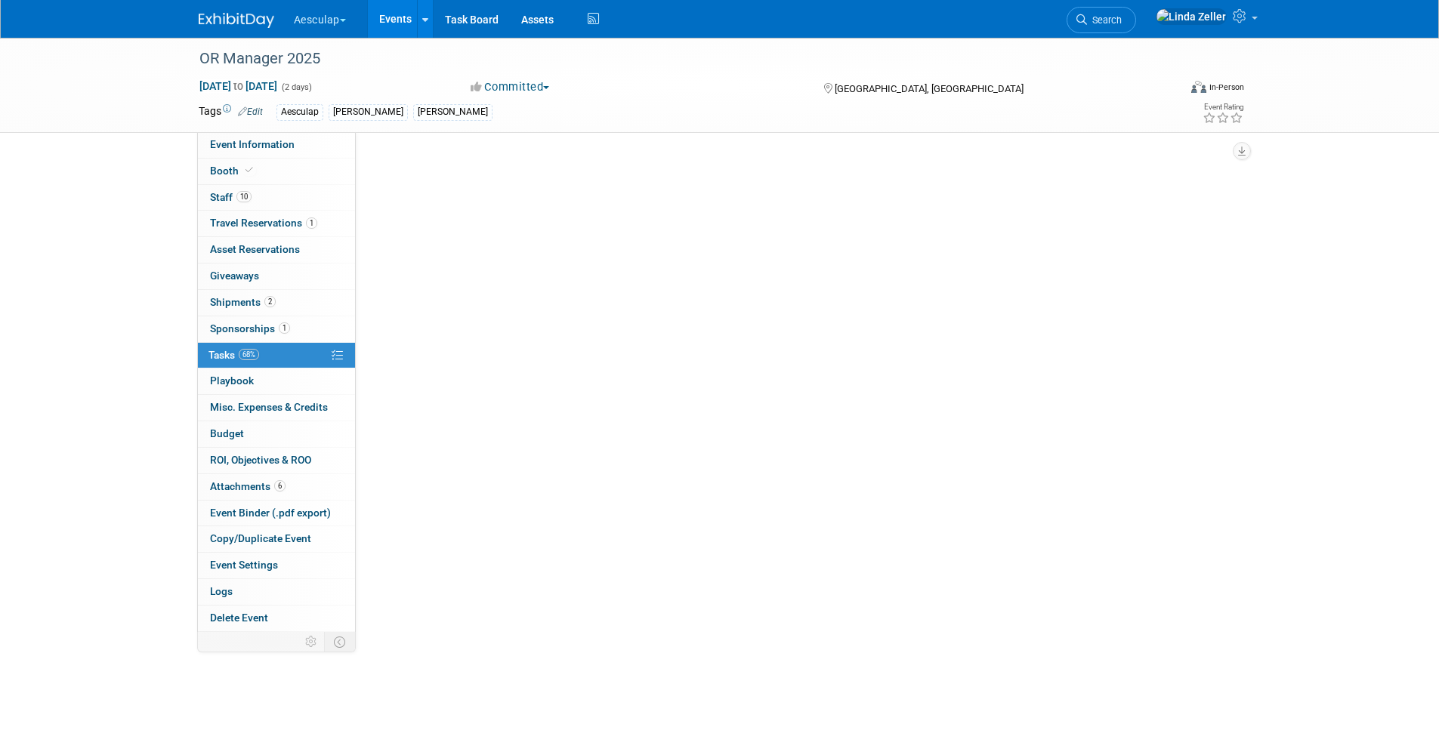
scroll to position [0, 0]
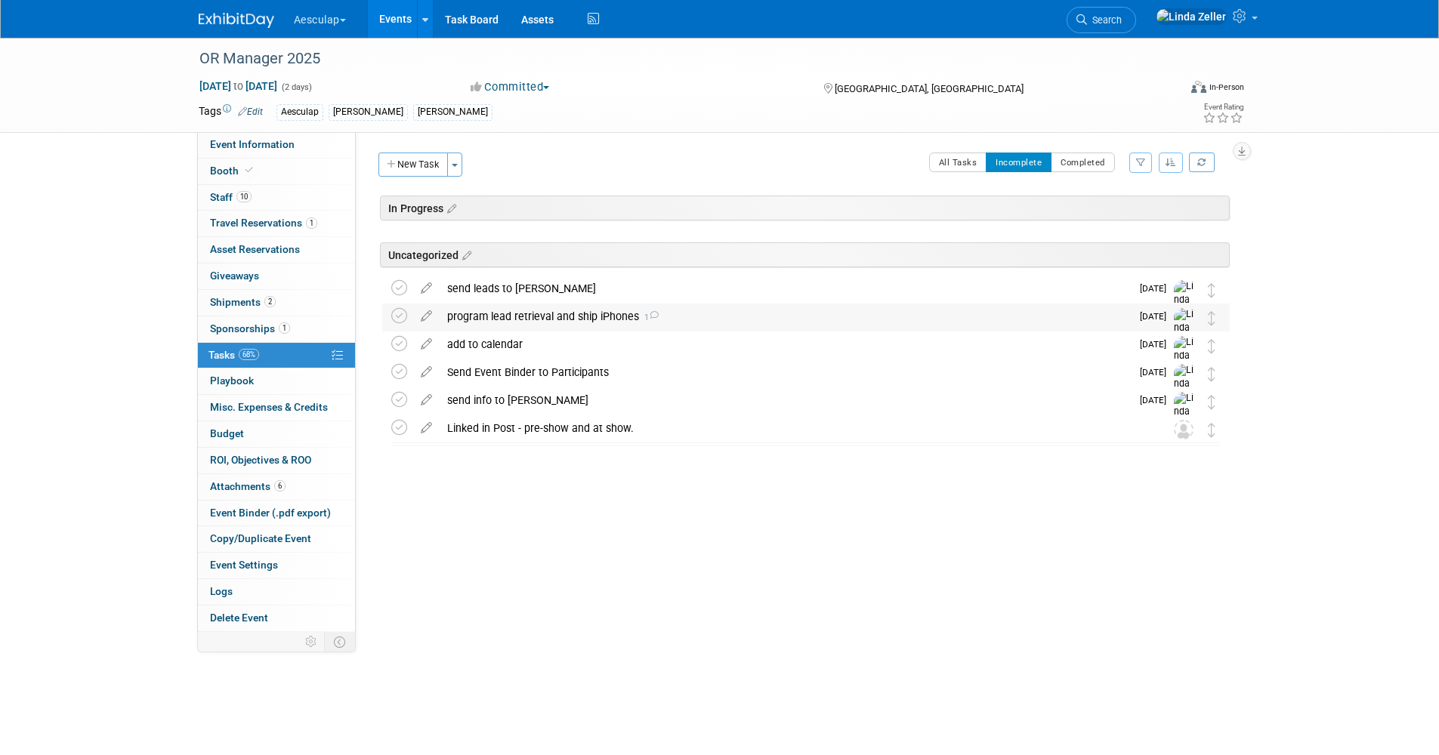
click at [569, 314] on div "program lead retrieval and ship iPhones 1" at bounding box center [785, 317] width 691 height 26
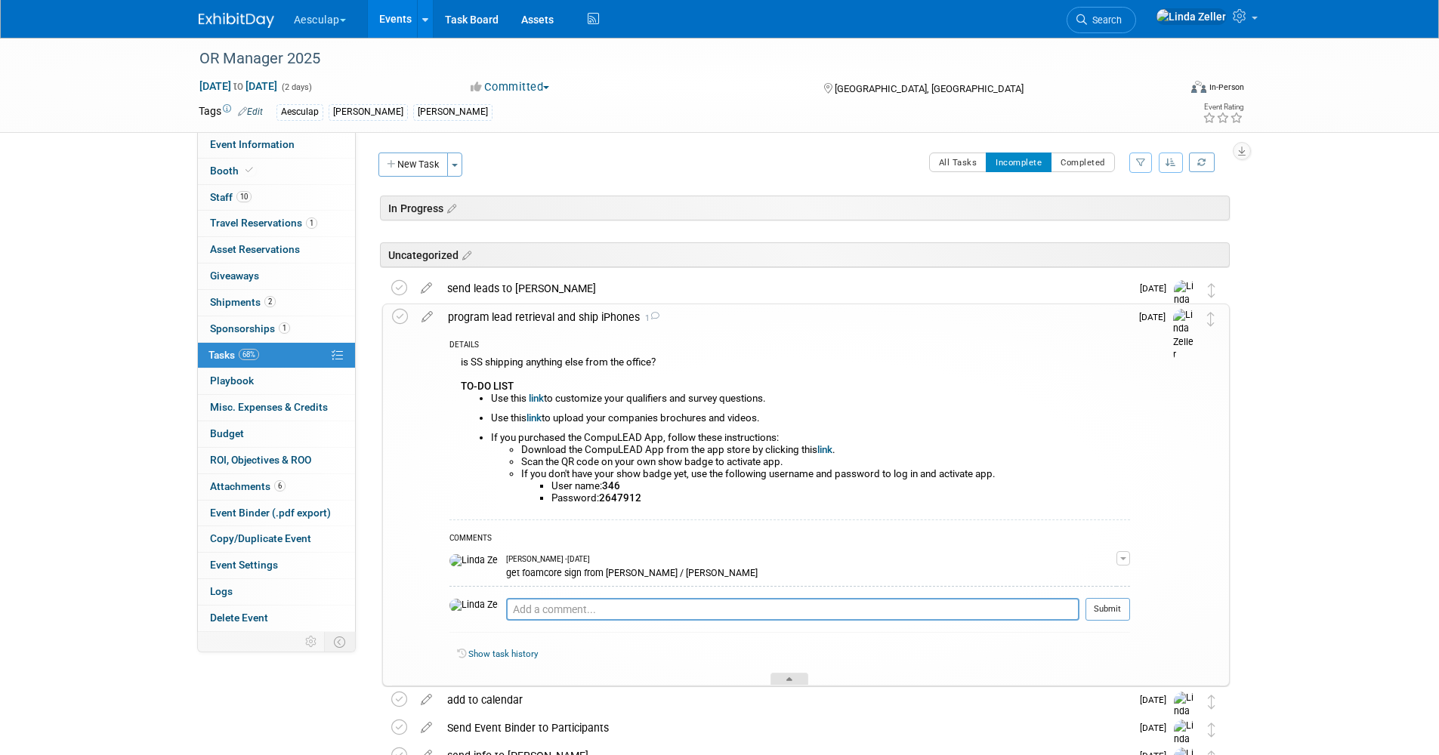
click at [784, 678] on div at bounding box center [789, 679] width 38 height 13
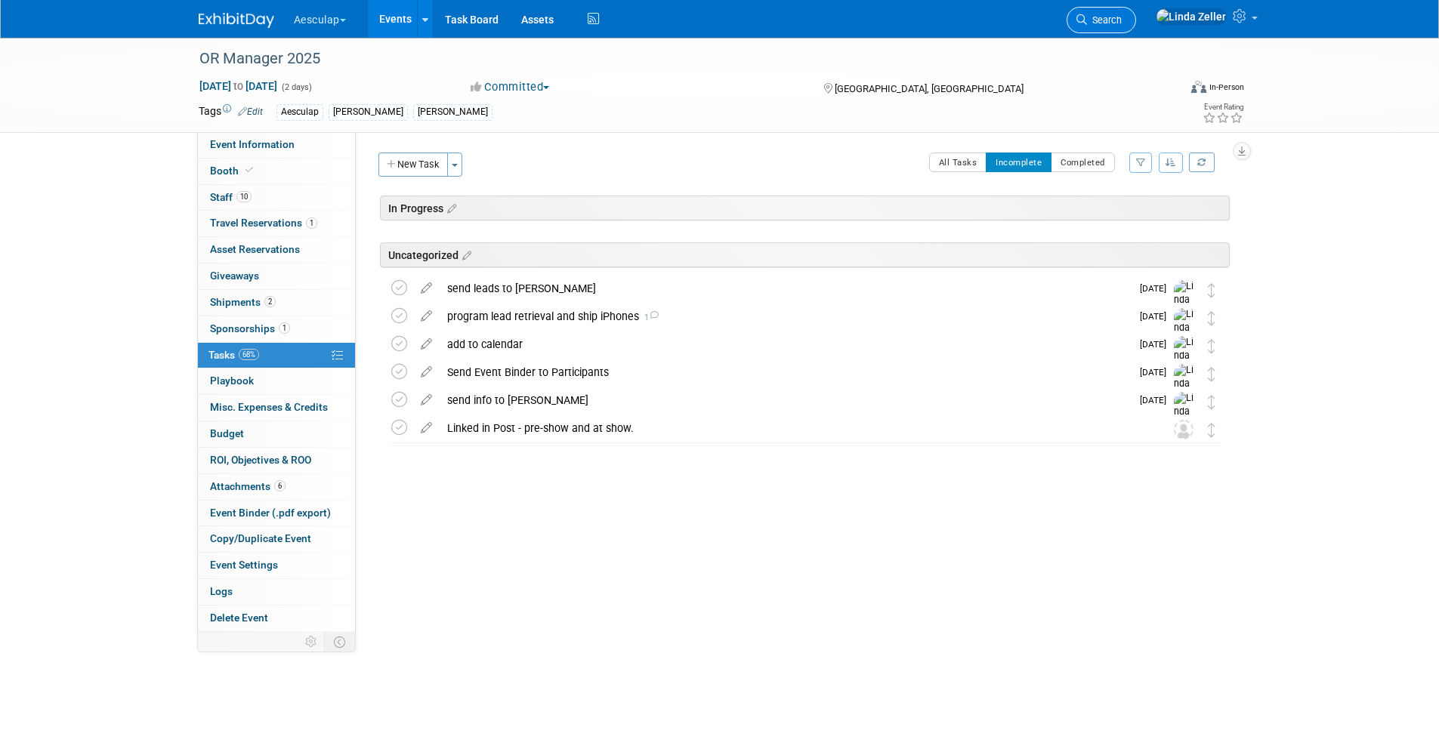
click at [1133, 14] on link "Search" at bounding box center [1100, 20] width 69 height 26
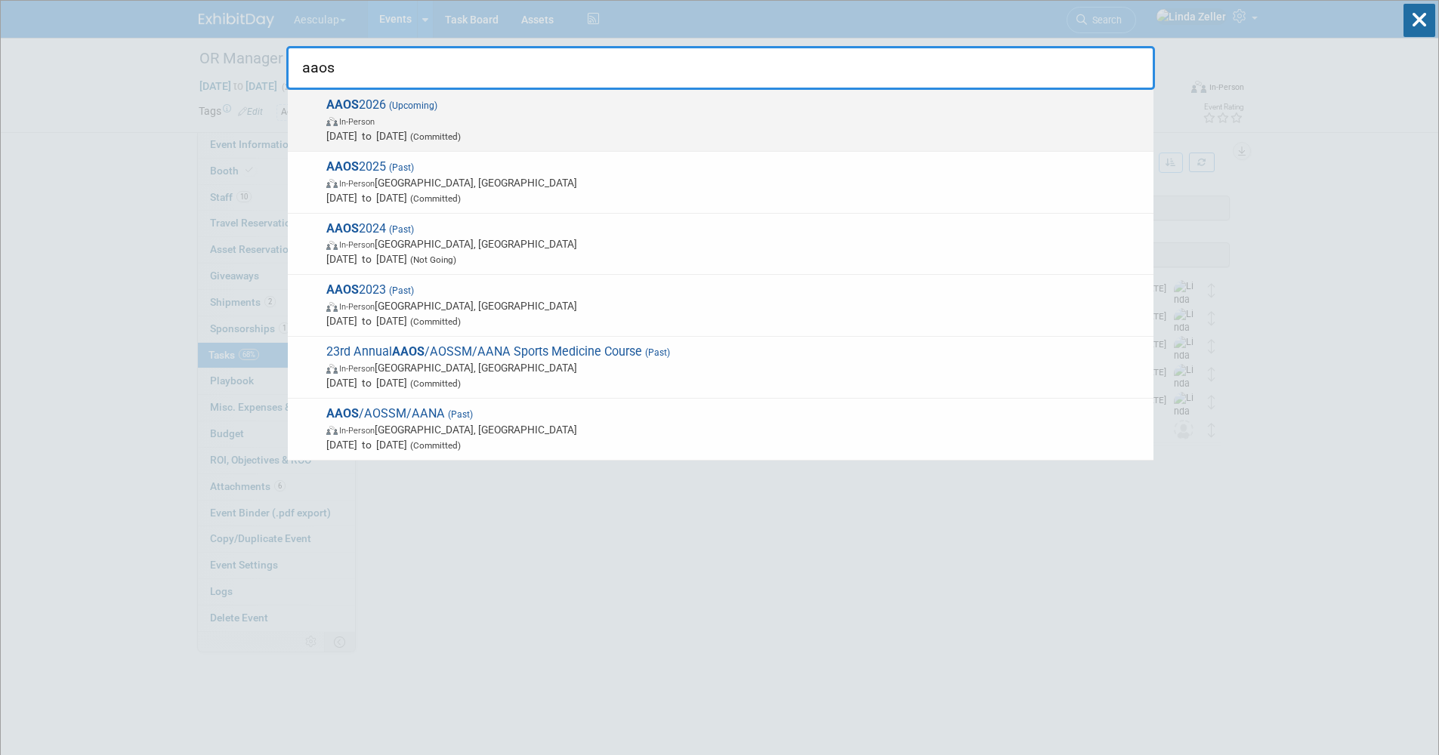
type input "aaos"
click at [338, 113] on span "AAOS 2026 (Upcoming) In-Person Mar 3, 2026 to Mar 5, 2026 (Committed)" at bounding box center [734, 120] width 824 height 46
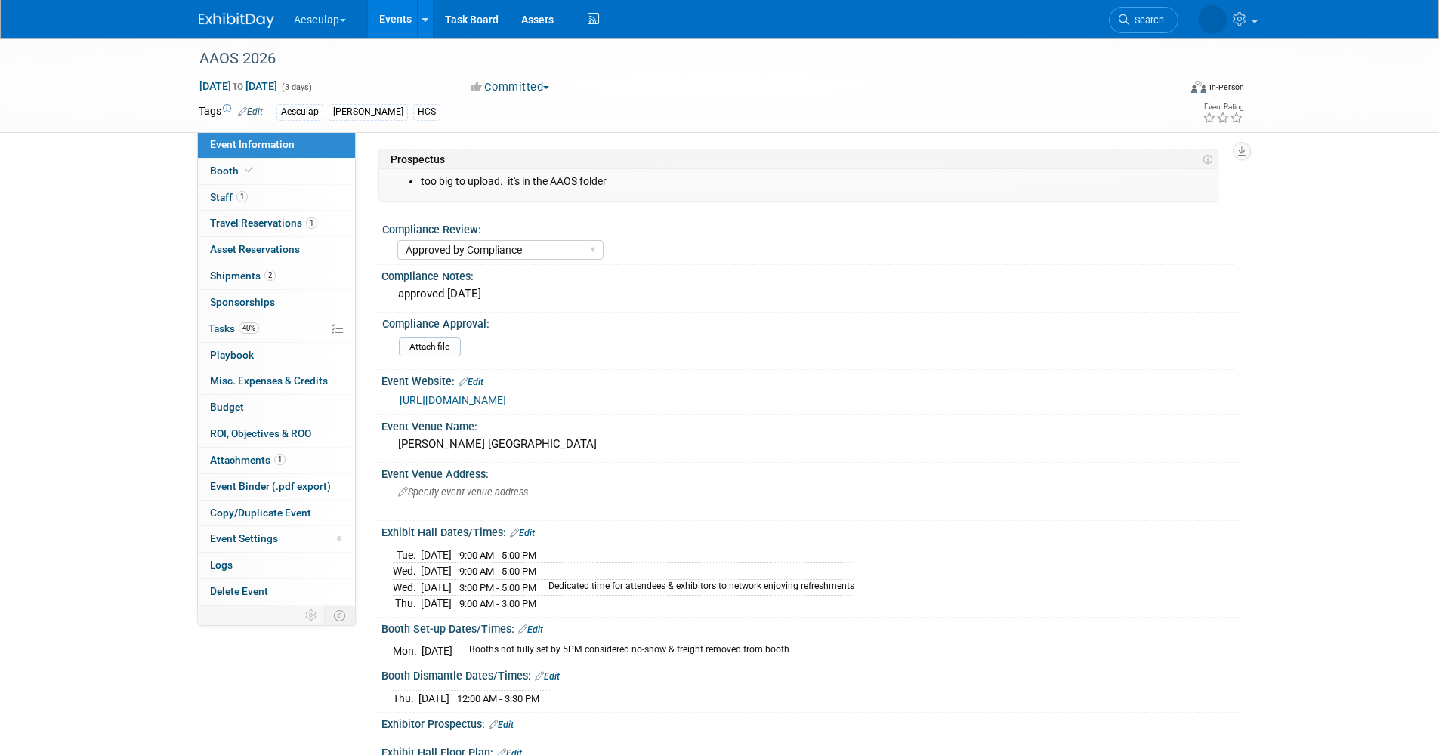
select select "Approved by Compliance"
select select "HCS"
click at [247, 169] on icon at bounding box center [249, 170] width 8 height 8
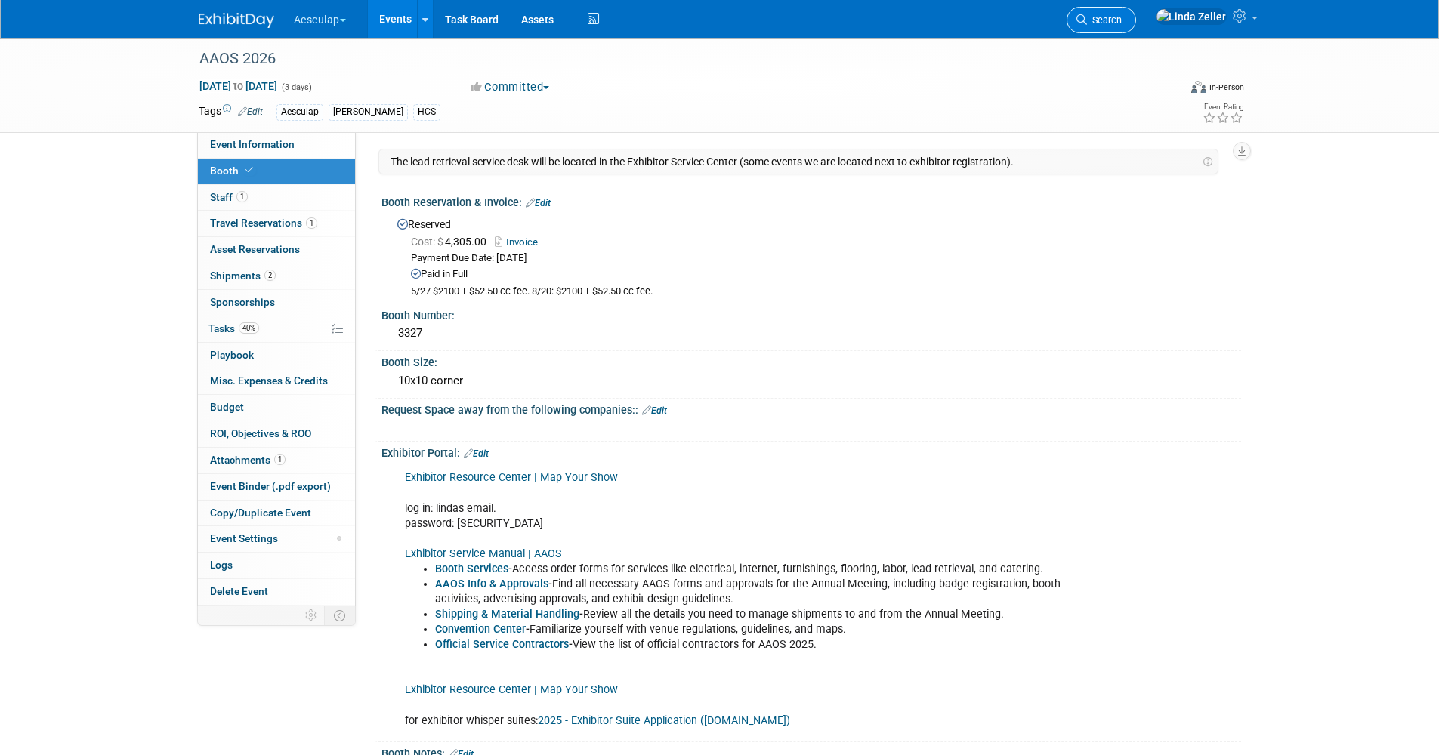
click at [1087, 17] on icon at bounding box center [1081, 19] width 11 height 11
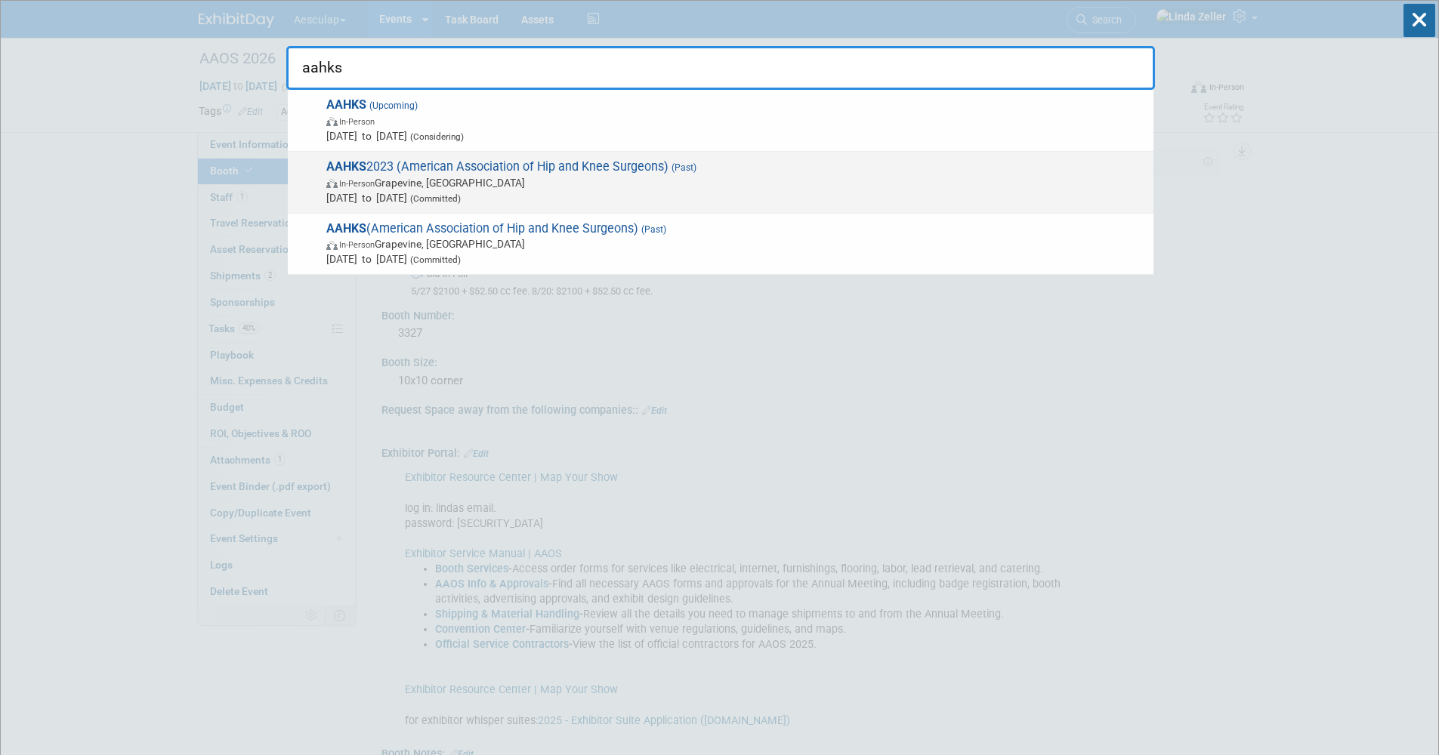
type input "aahks"
click at [403, 178] on span "In-Person Grapevine, TX" at bounding box center [735, 182] width 819 height 15
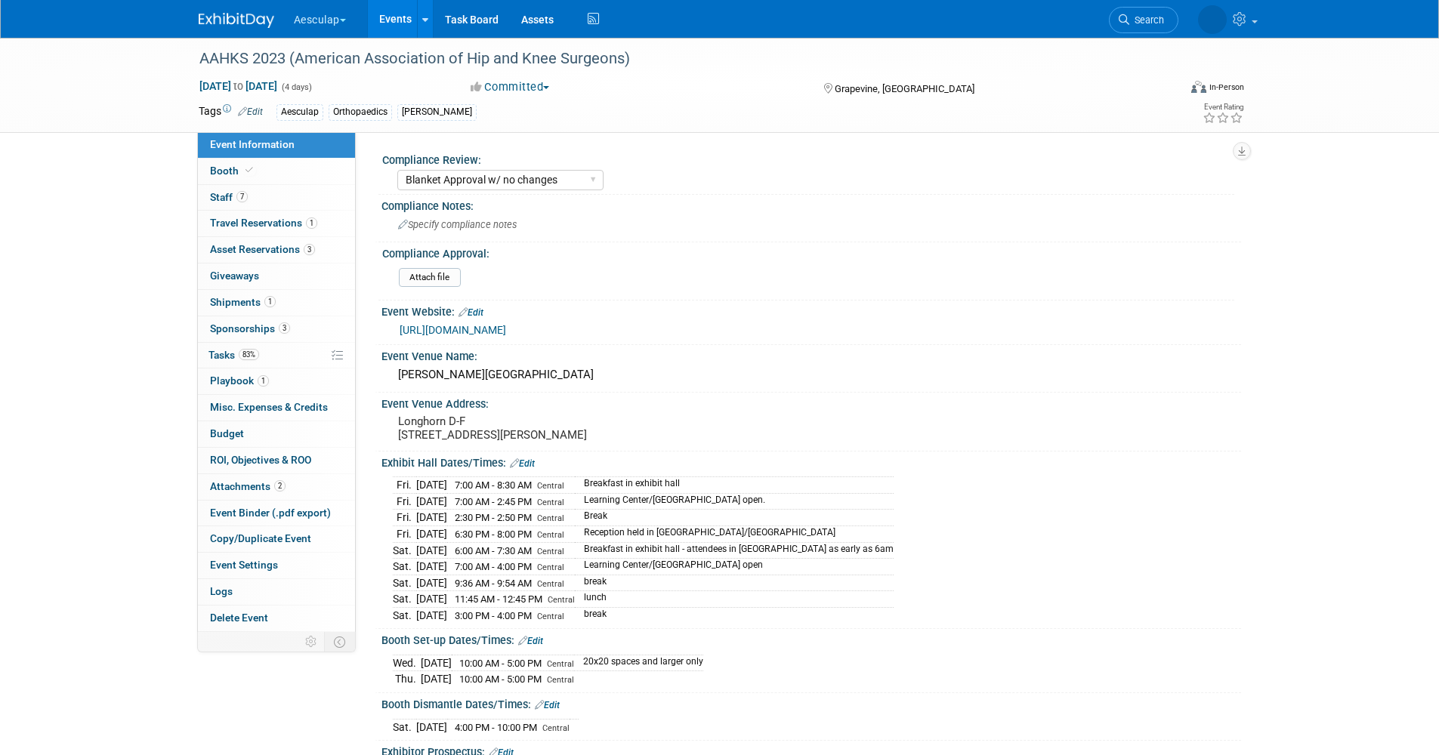
select select "Blanket Approval w/ no changes"
select select "Ortho"
click at [258, 143] on span "Event Information" at bounding box center [252, 144] width 85 height 12
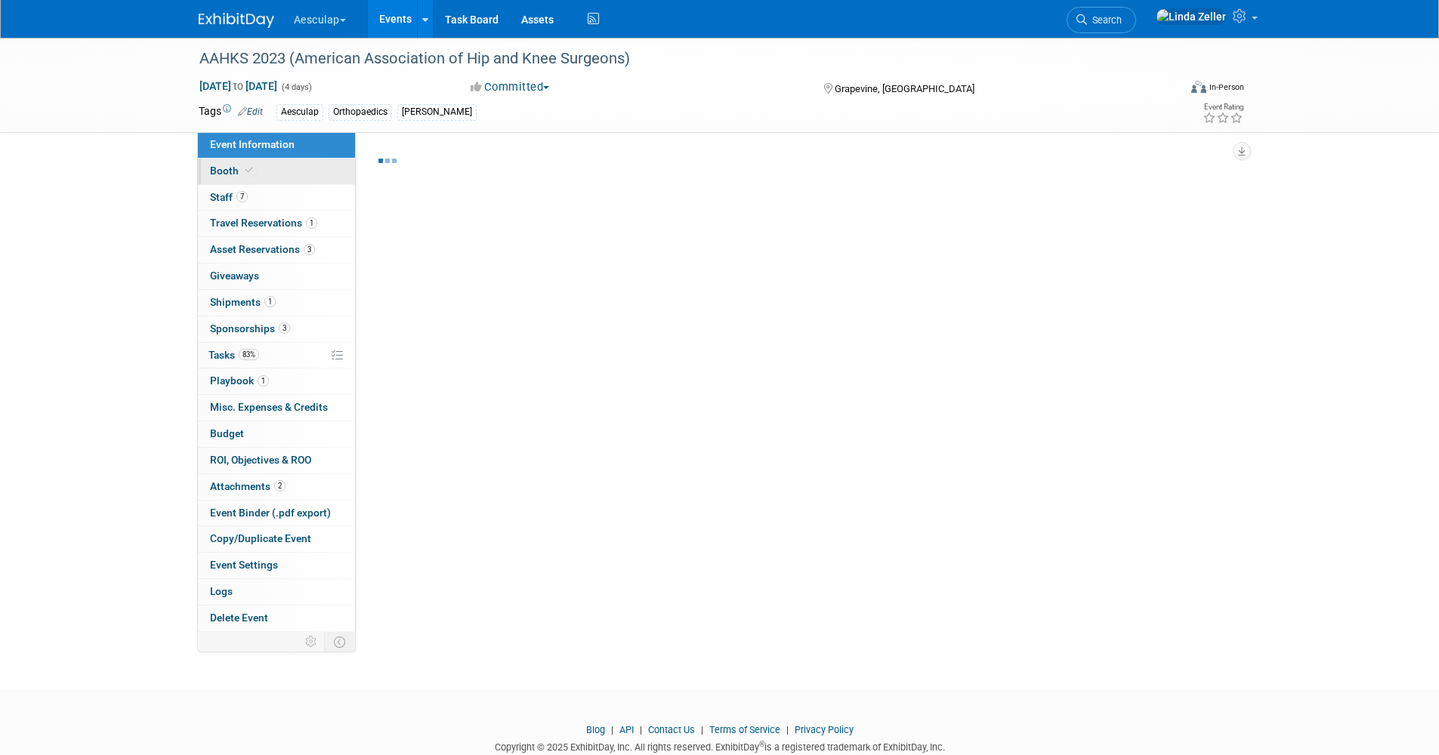
select select "Blanket Approval w/ no changes"
select select "Ortho"
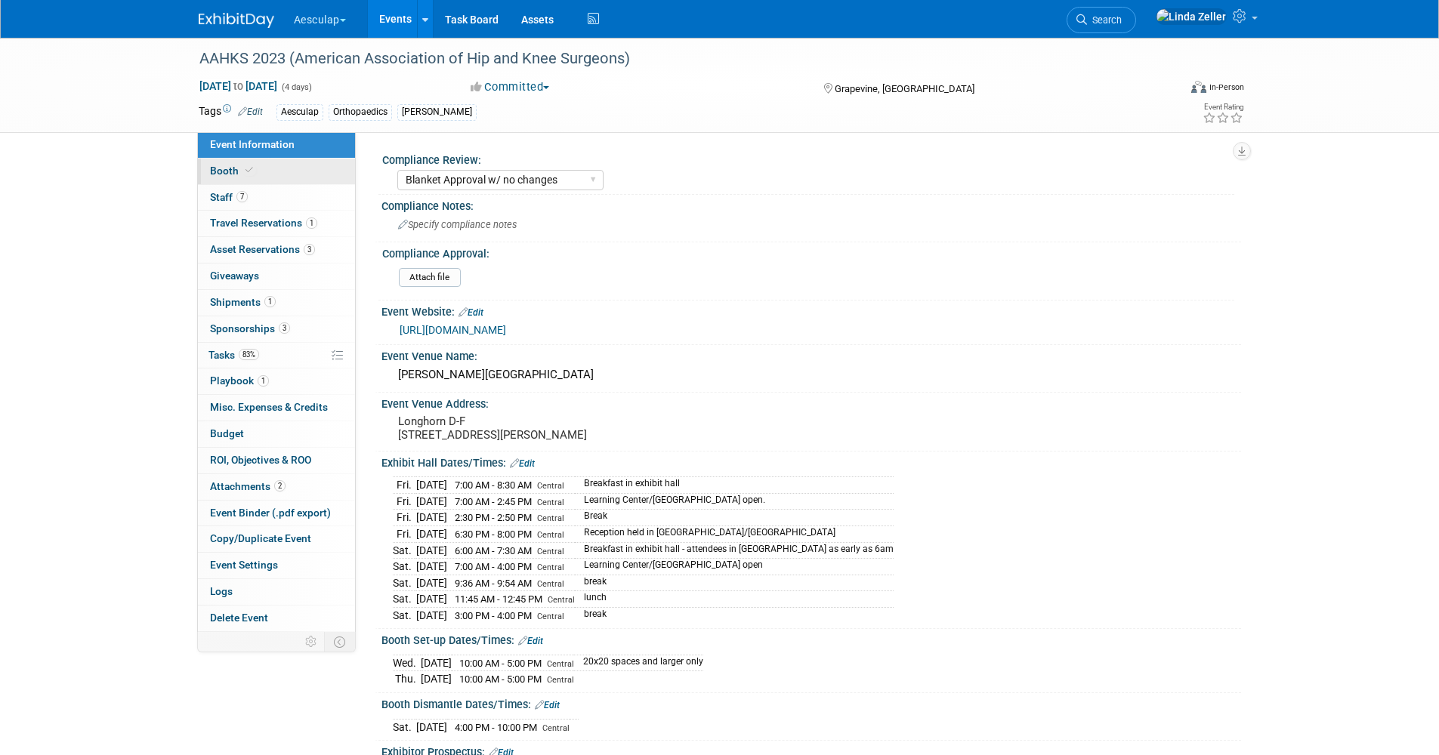
click at [240, 172] on span "Booth" at bounding box center [233, 171] width 46 height 12
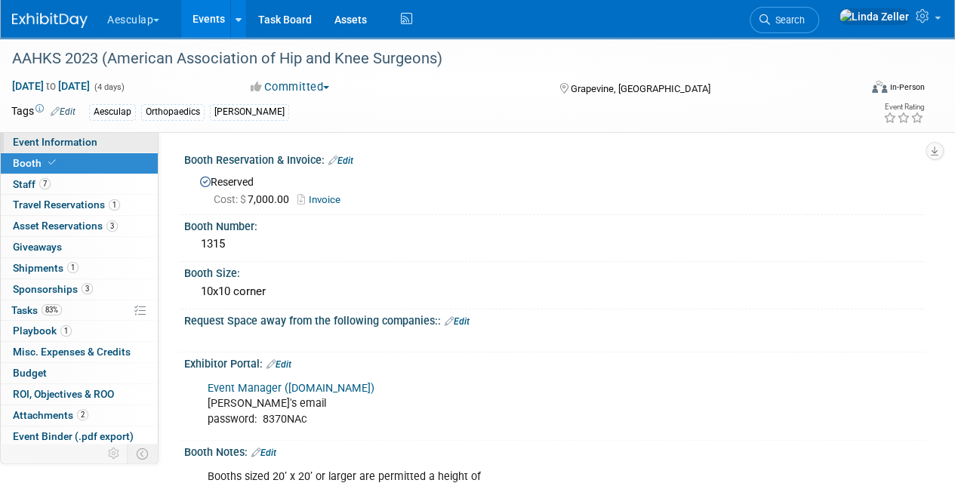
click at [55, 136] on link "Event Information" at bounding box center [79, 142] width 157 height 20
select select "Blanket Approval w/ no changes"
select select "Ortho"
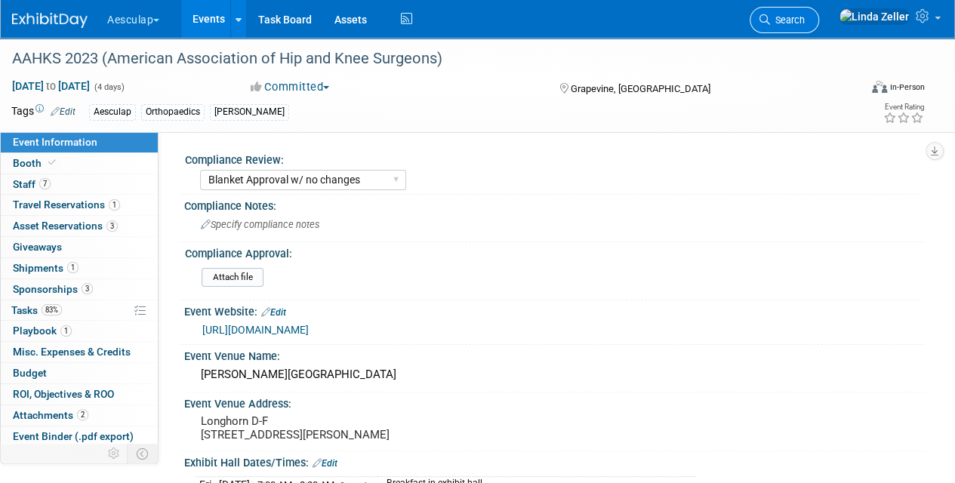
click at [819, 31] on link "Search" at bounding box center [784, 20] width 69 height 26
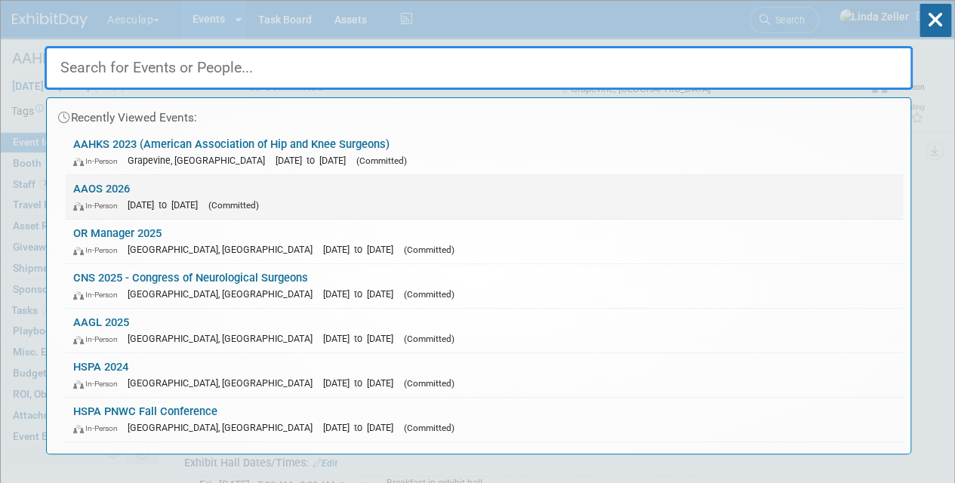
click at [100, 197] on div "In-Person Mar 3, 2026 to Mar 5, 2026 (Committed)" at bounding box center [484, 205] width 822 height 16
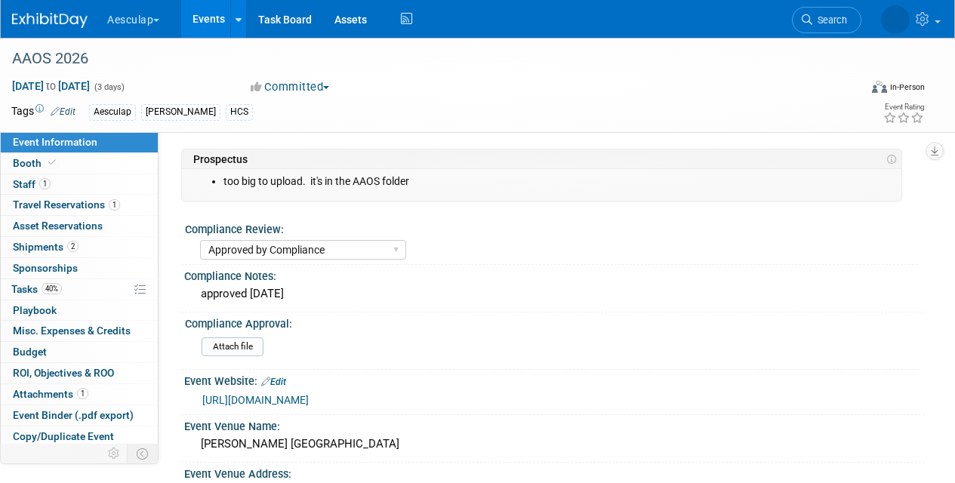
select select "Approved by Compliance"
select select "HCS"
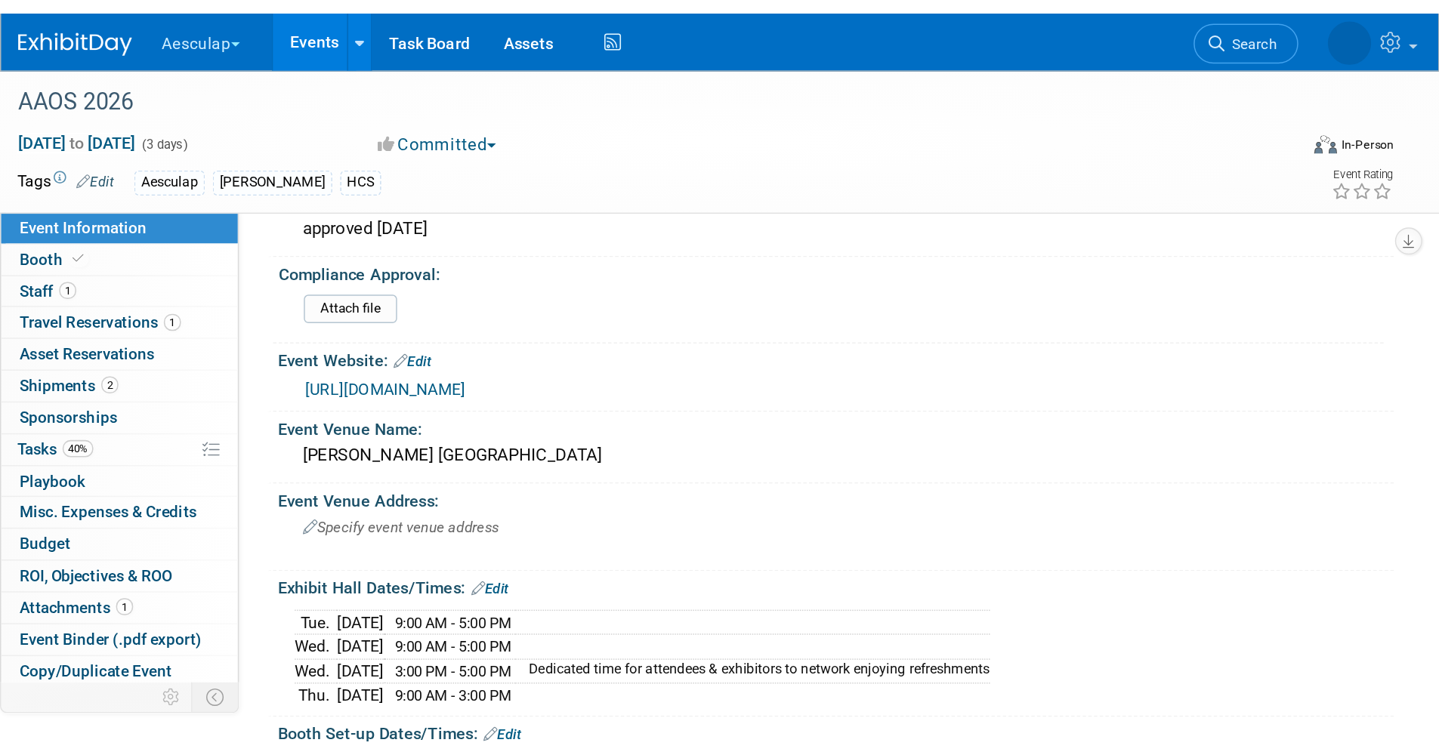
scroll to position [76, 0]
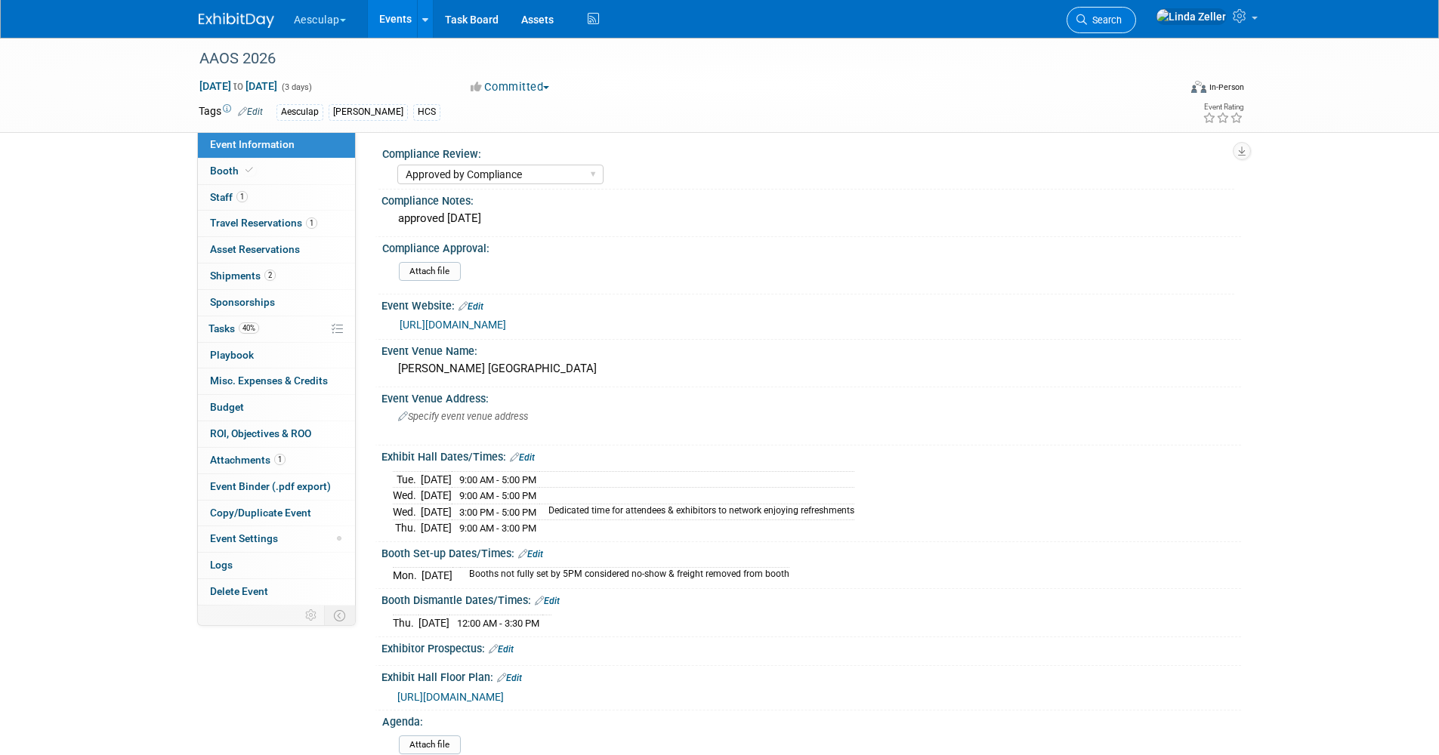
click at [955, 22] on span "Search" at bounding box center [1104, 19] width 35 height 11
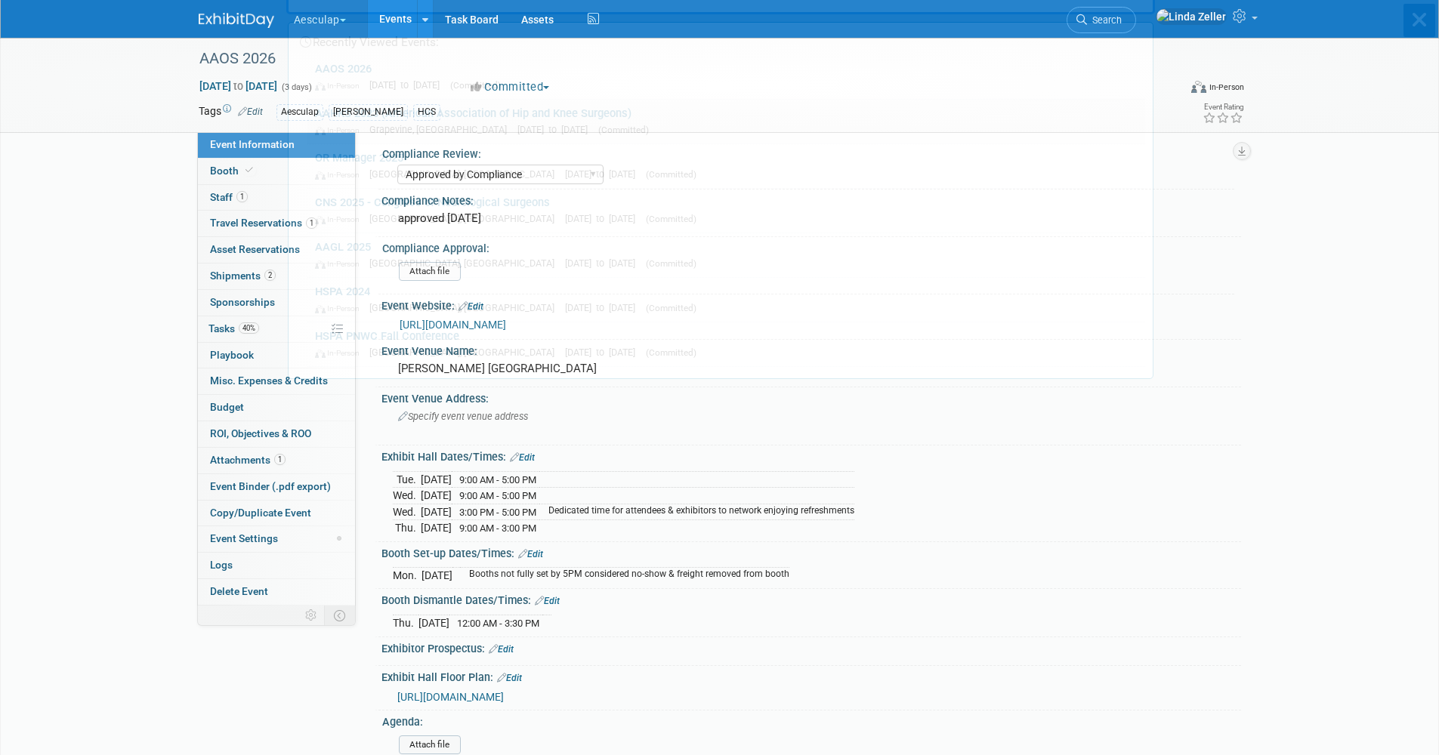
scroll to position [0, 0]
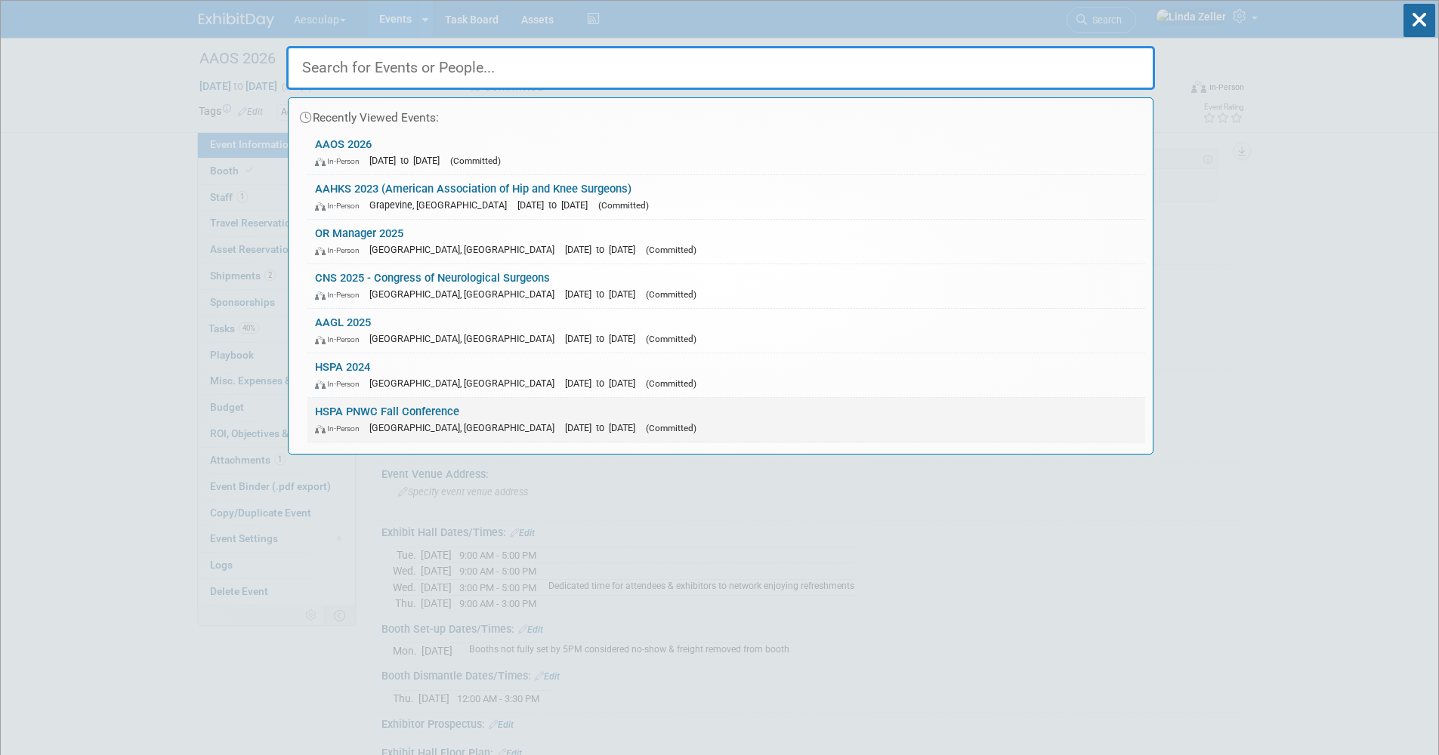
click at [415, 423] on span "[GEOGRAPHIC_DATA], [GEOGRAPHIC_DATA]" at bounding box center [465, 427] width 193 height 11
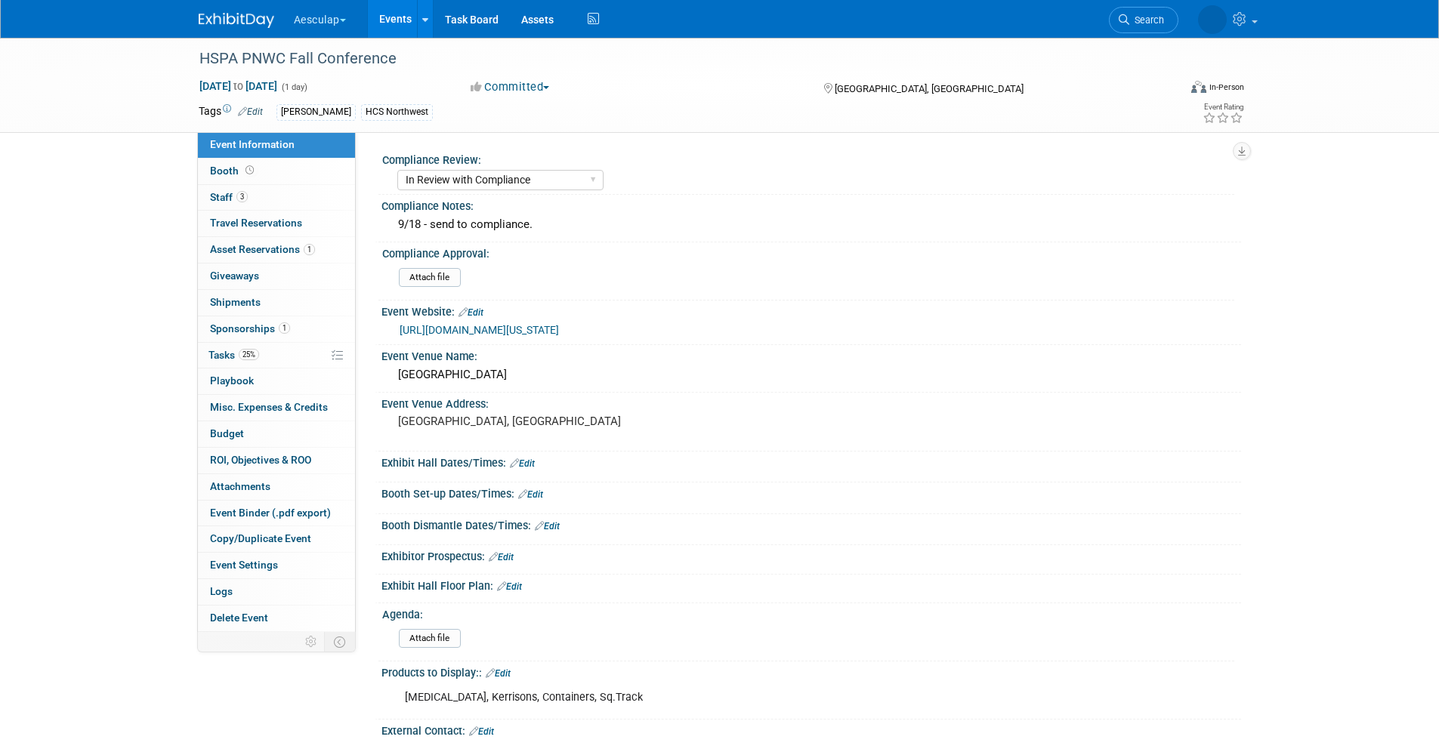
select select "In Review with Compliance"
click at [559, 327] on link "[URL][DOMAIN_NAME][US_STATE]" at bounding box center [478, 330] width 159 height 12
click at [1087, 24] on icon at bounding box center [1081, 19] width 11 height 11
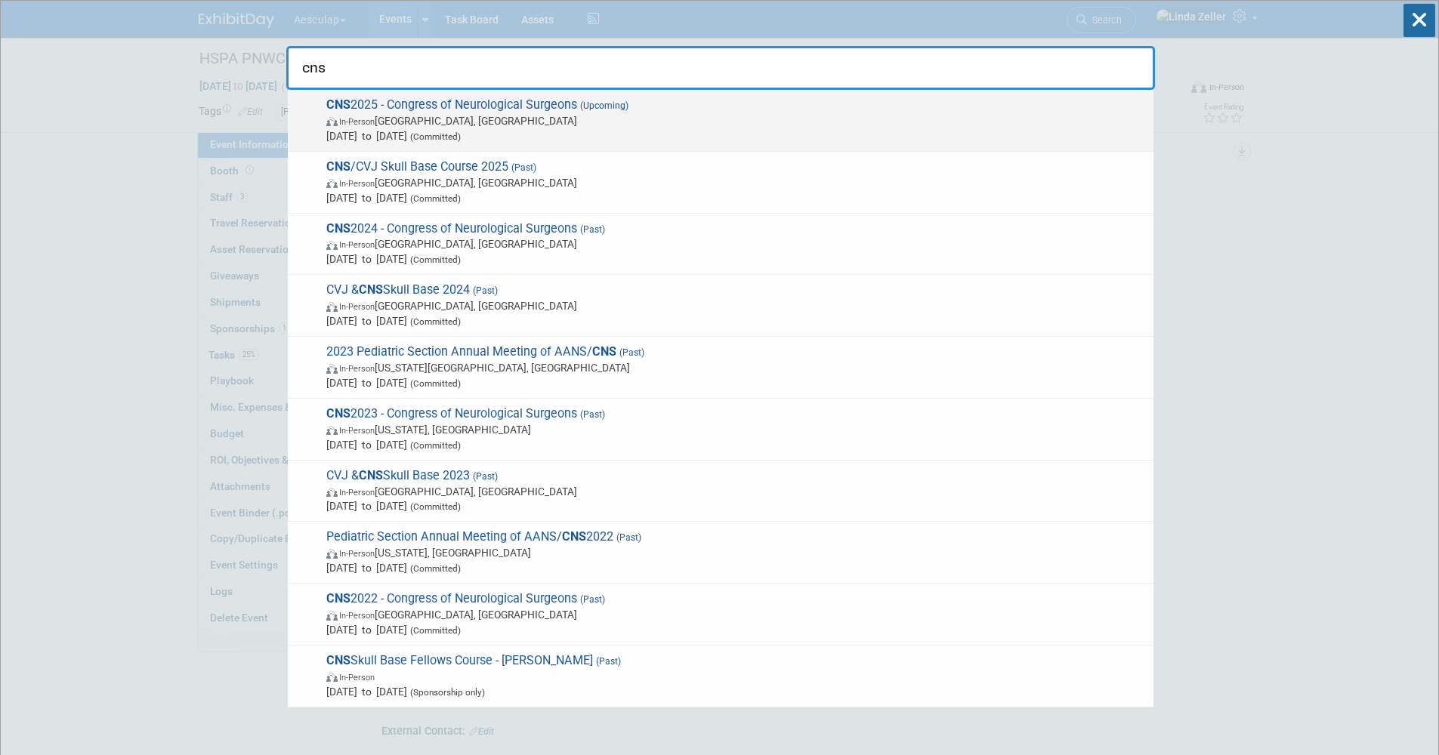
type input "cns"
click at [456, 116] on span "In-Person Los Angeles, CA" at bounding box center [735, 120] width 819 height 15
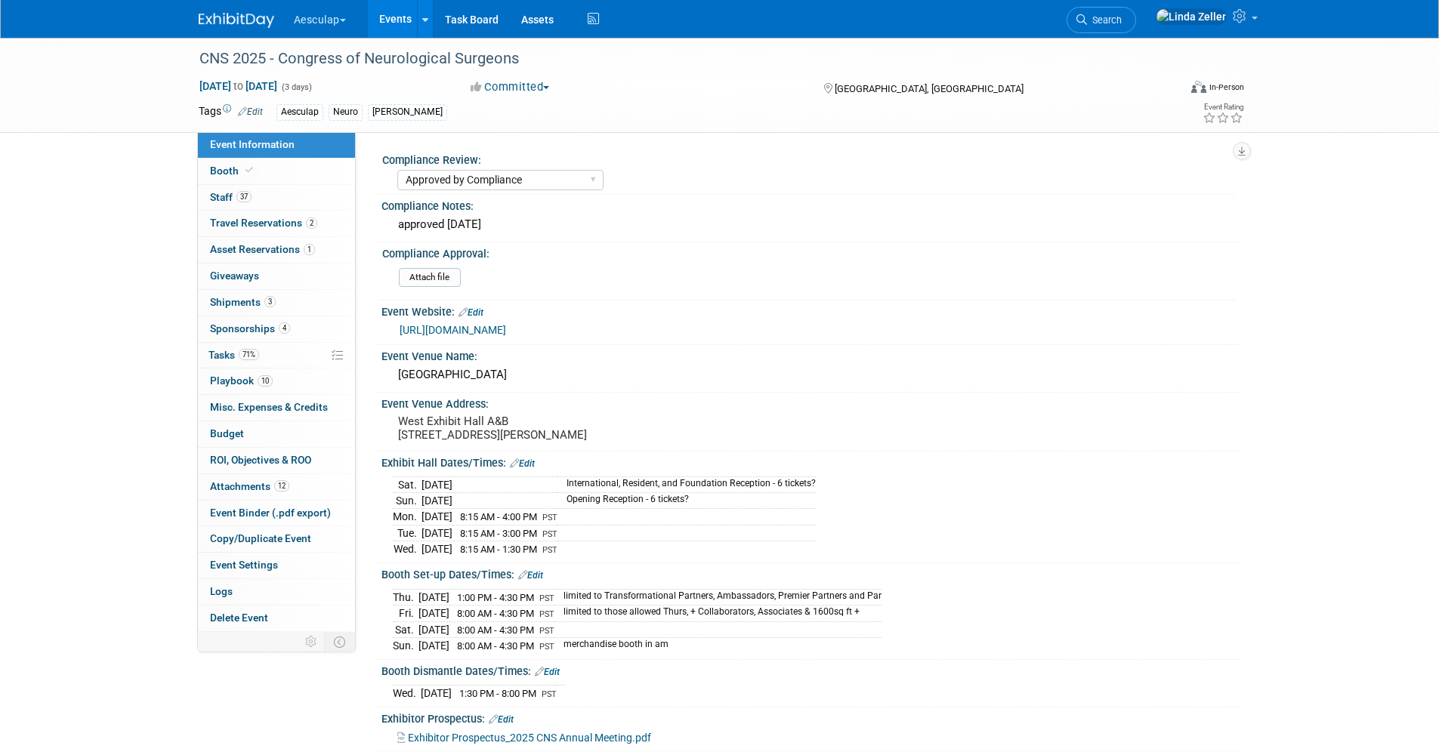
select select "Approved by Compliance"
select select "Neuro"
click at [221, 356] on span "Tasks 71%" at bounding box center [233, 355] width 51 height 12
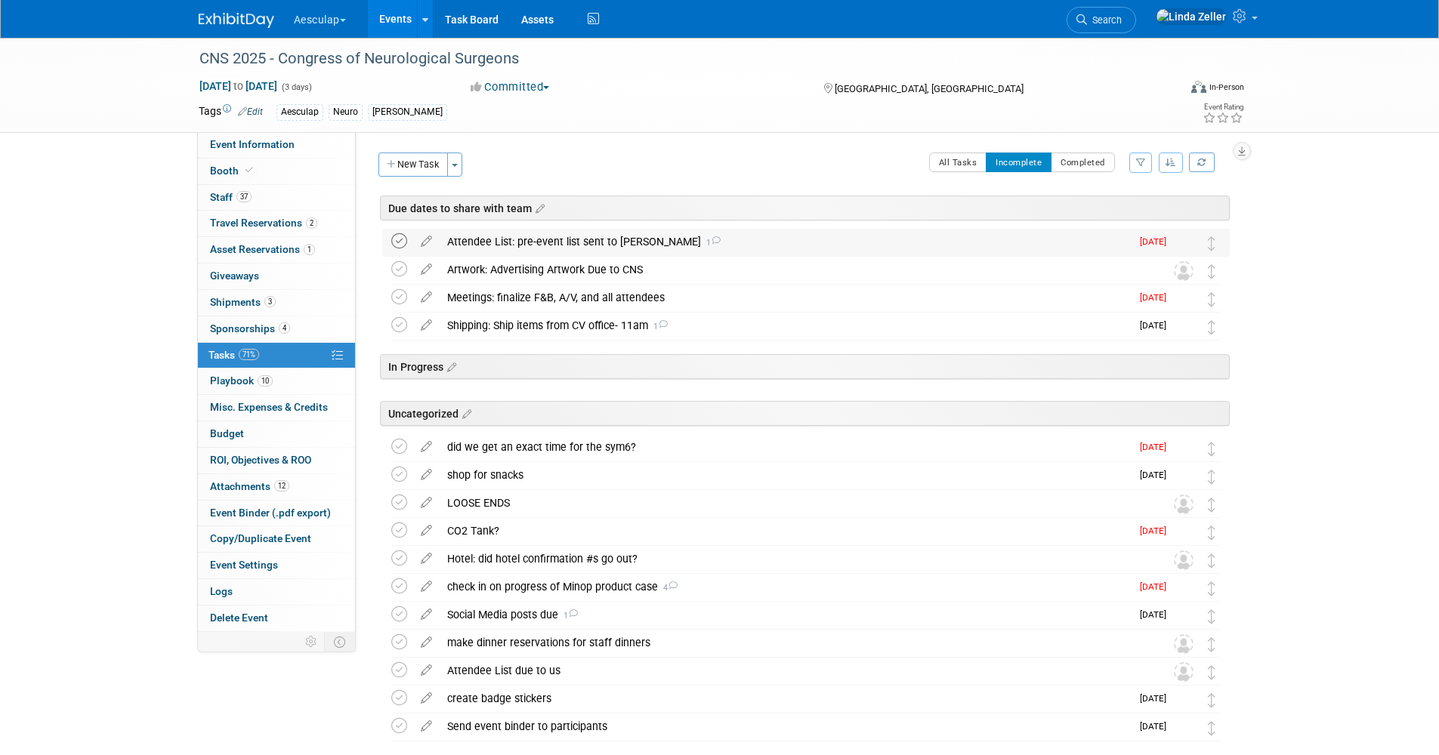
click at [401, 240] on icon at bounding box center [399, 241] width 16 height 16
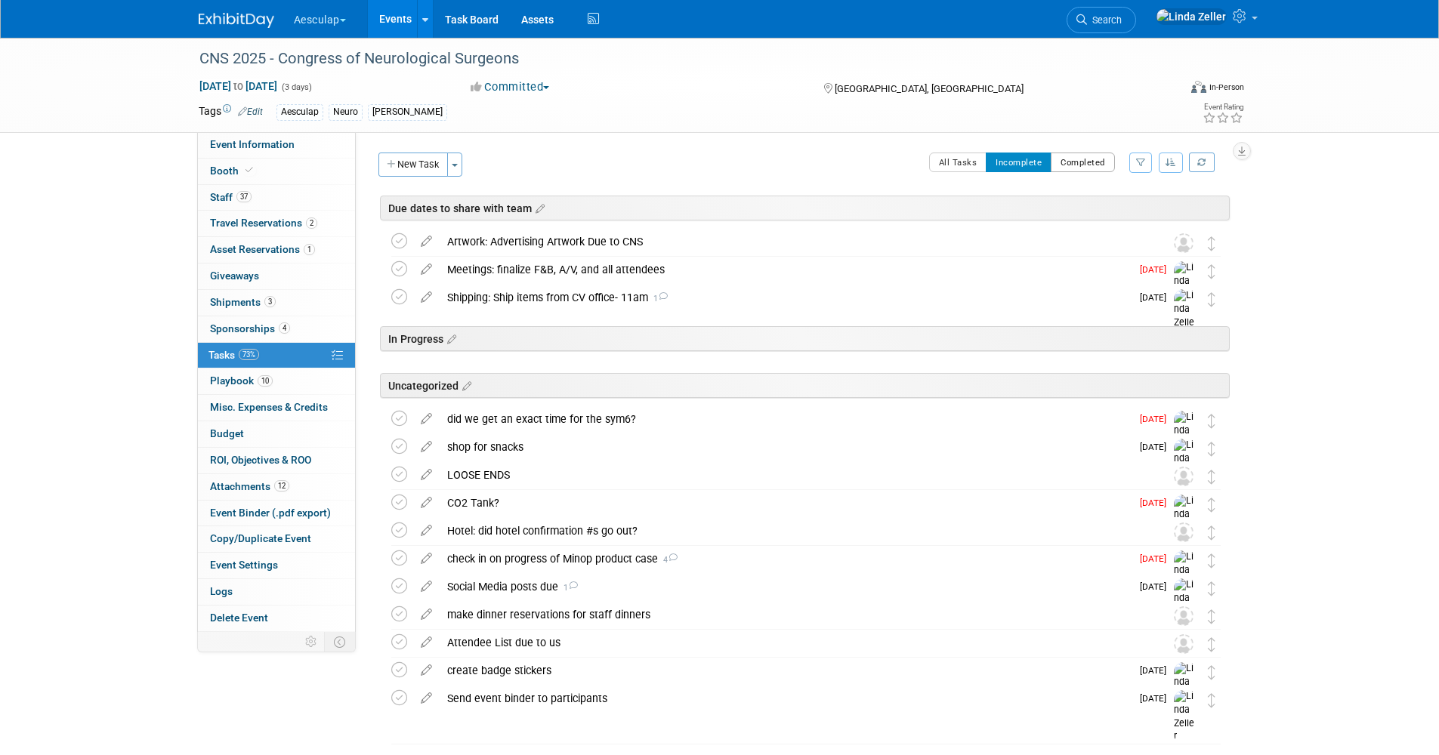
click at [1073, 168] on button "Completed" at bounding box center [1082, 163] width 64 height 20
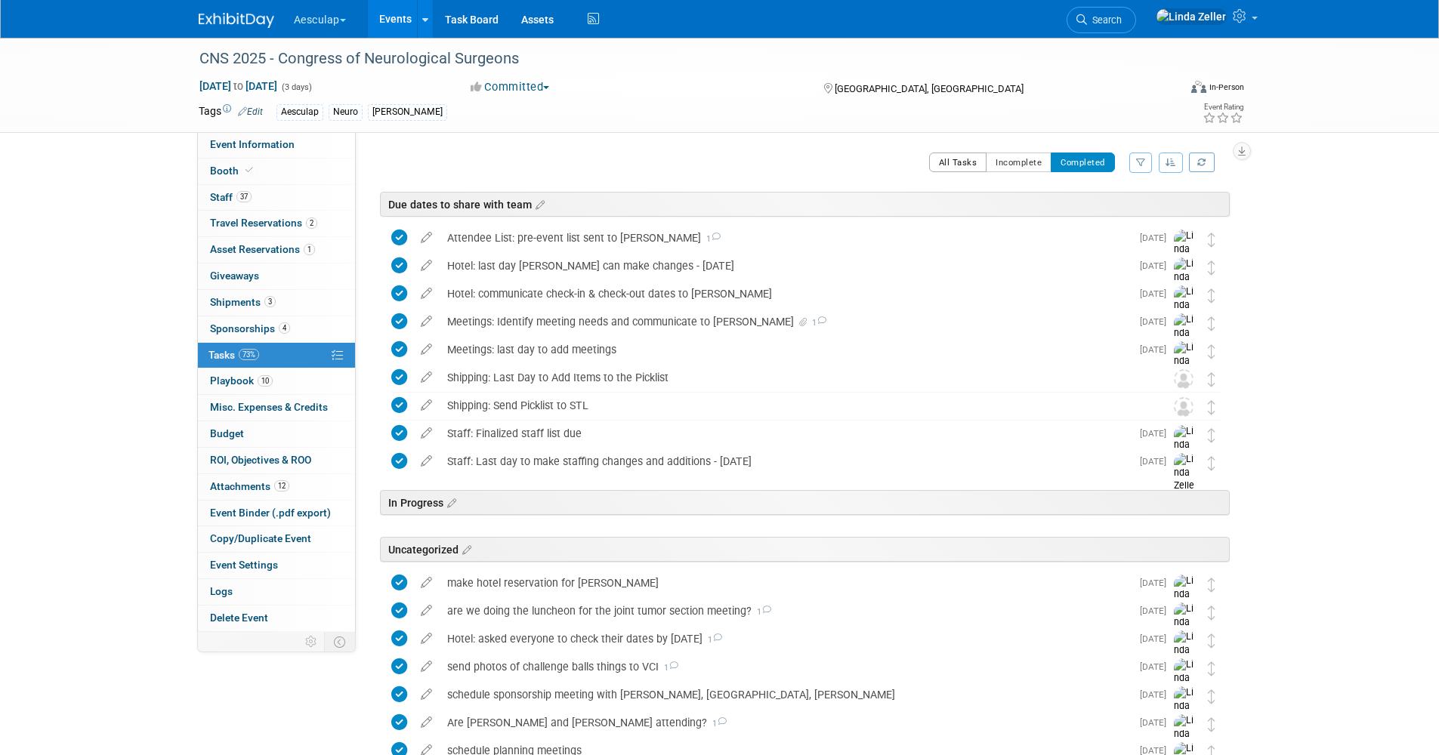
click at [960, 161] on button "All Tasks" at bounding box center [958, 163] width 58 height 20
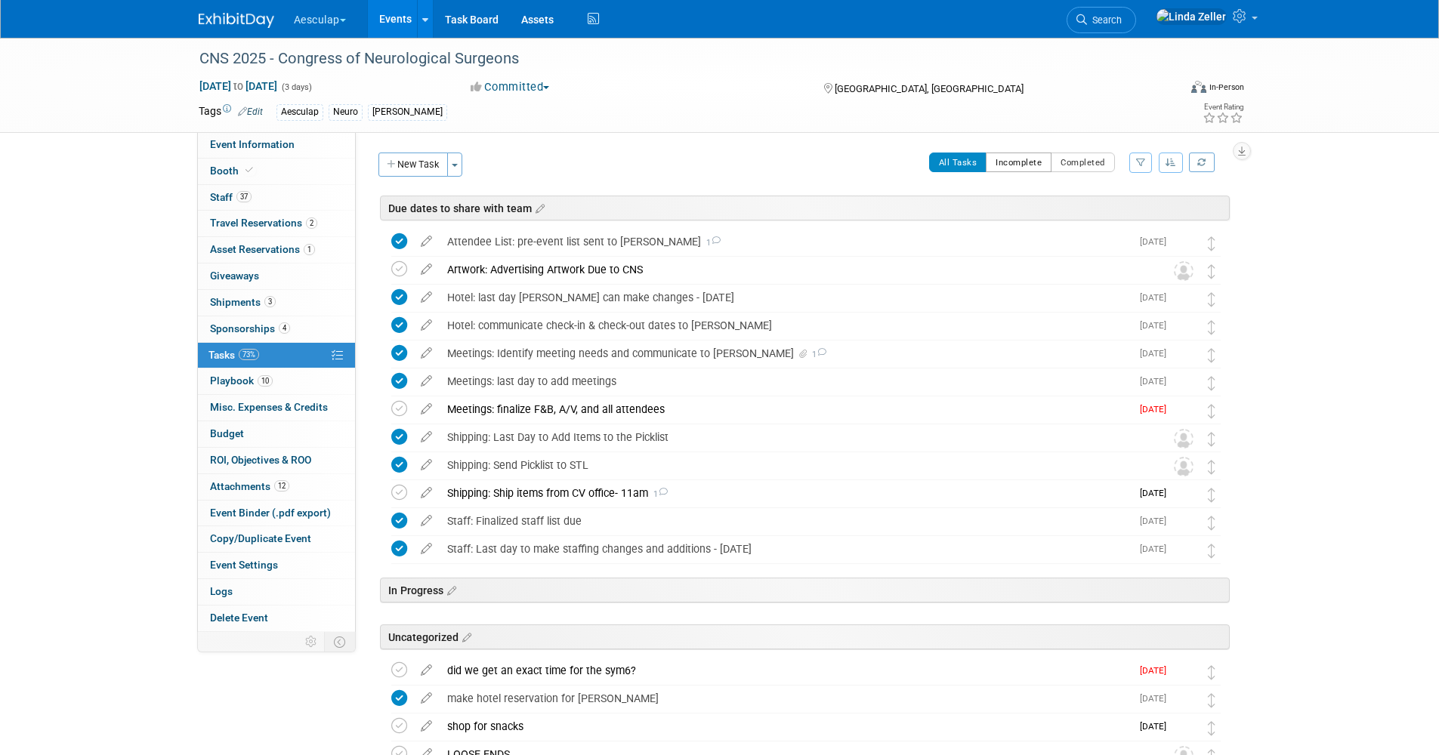
click at [1019, 162] on button "Incomplete" at bounding box center [1018, 163] width 66 height 20
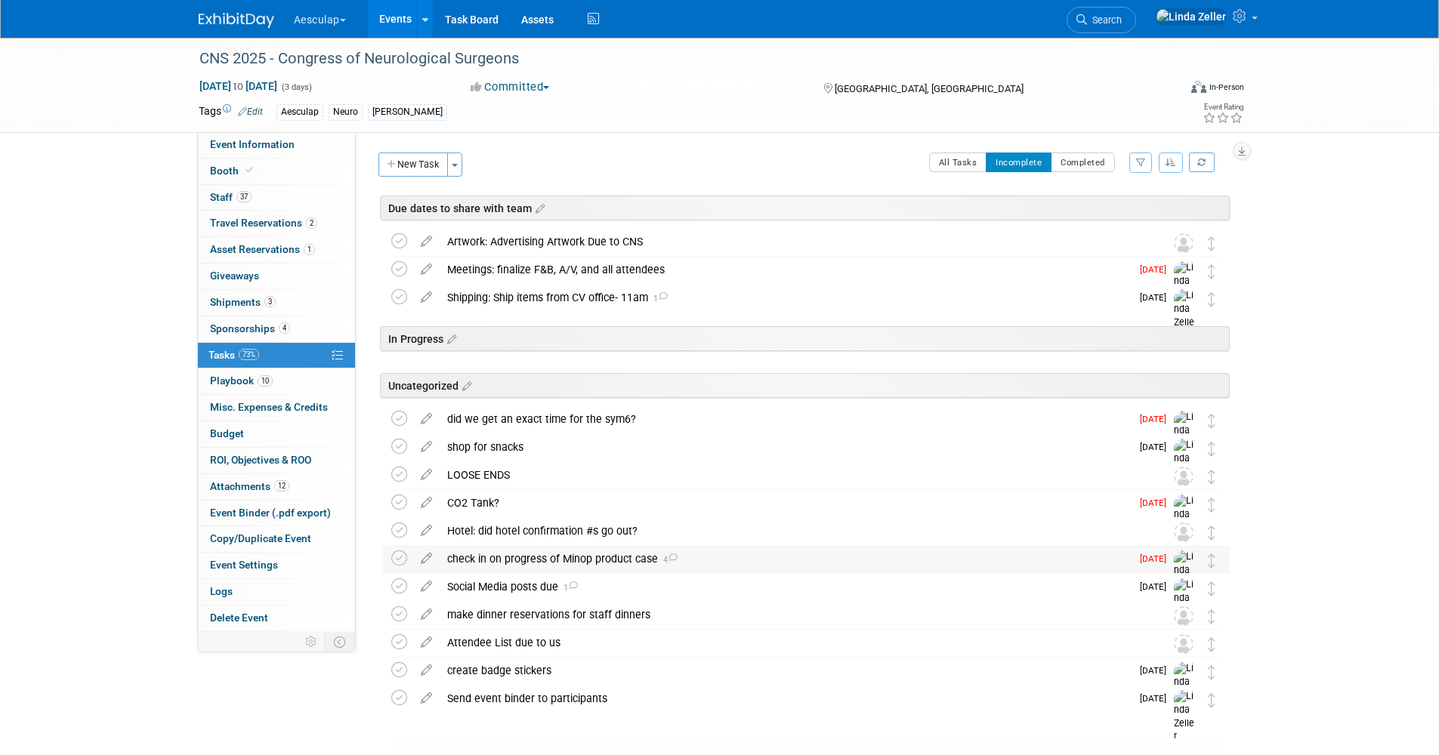
click at [540, 554] on div "check in on progress of Minop product case 4" at bounding box center [785, 559] width 691 height 26
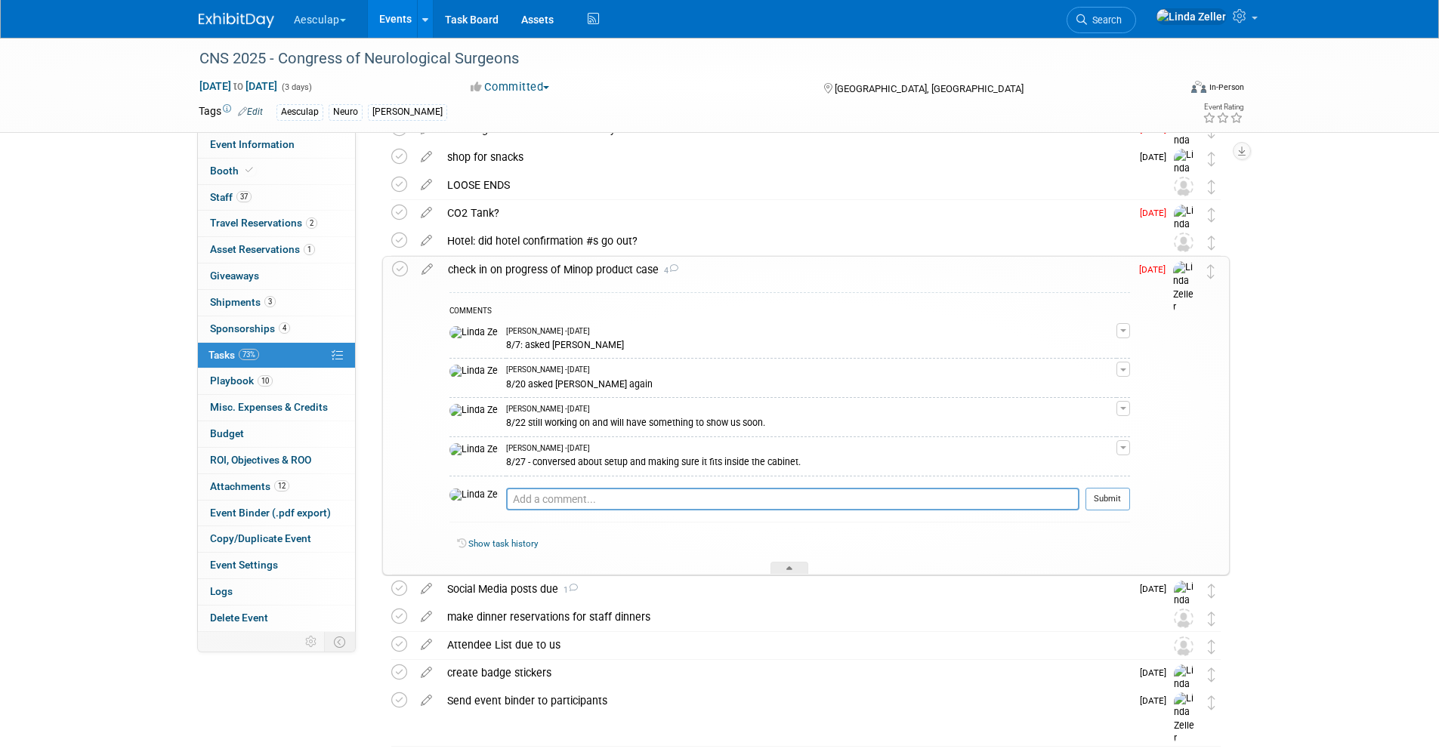
scroll to position [302, 0]
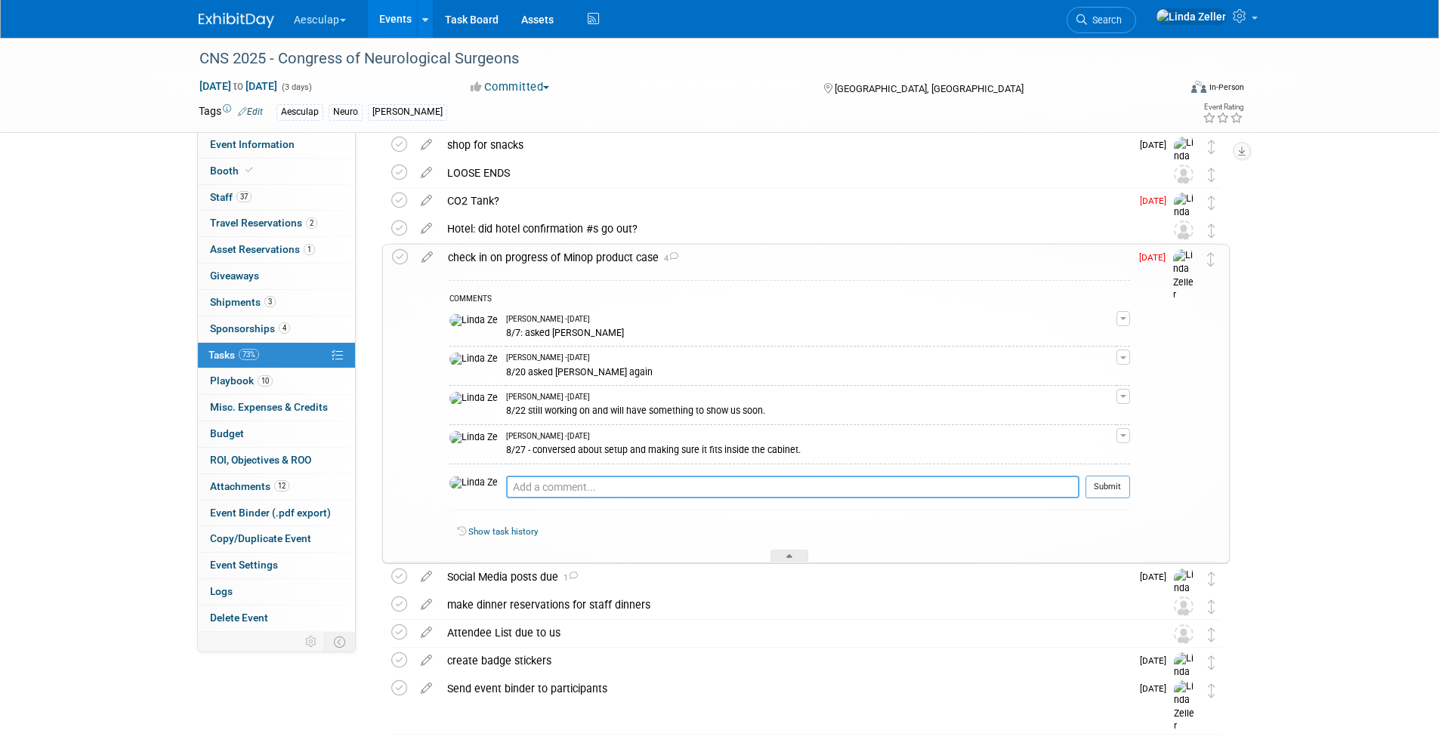
click at [506, 490] on textarea at bounding box center [792, 487] width 573 height 23
paste textarea "It looks like we can fit everything on 2 layers in the Pelican case. The case d…"
click at [506, 486] on textarea "It looks like we can fit everything on 2 layers in the Pelican case. The case d…" at bounding box center [792, 487] width 573 height 23
type textarea "9/18, from [PERSON_NAME]: It looks like we can fit everything on 2 layers in th…"
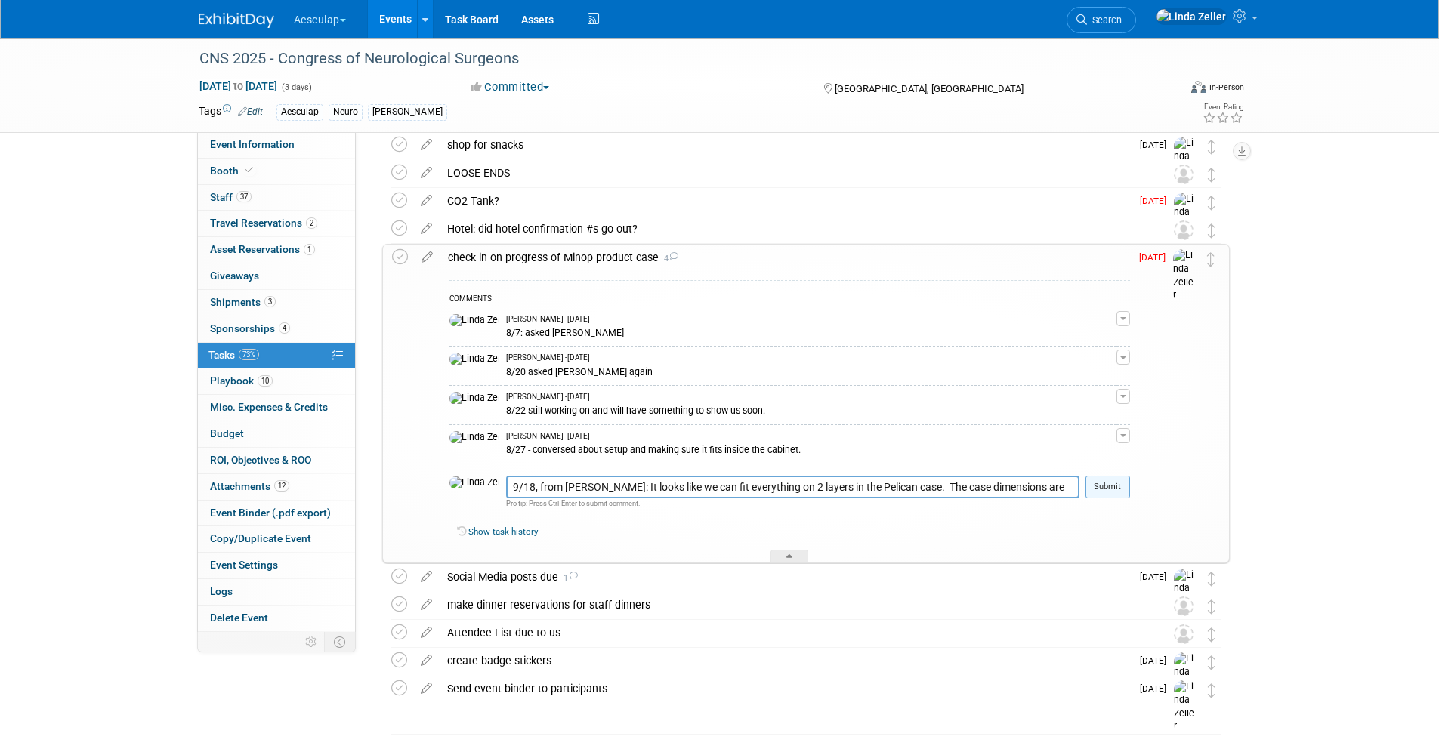
click at [1089, 482] on button "Submit" at bounding box center [1107, 487] width 45 height 23
